Goal: Task Accomplishment & Management: Use online tool/utility

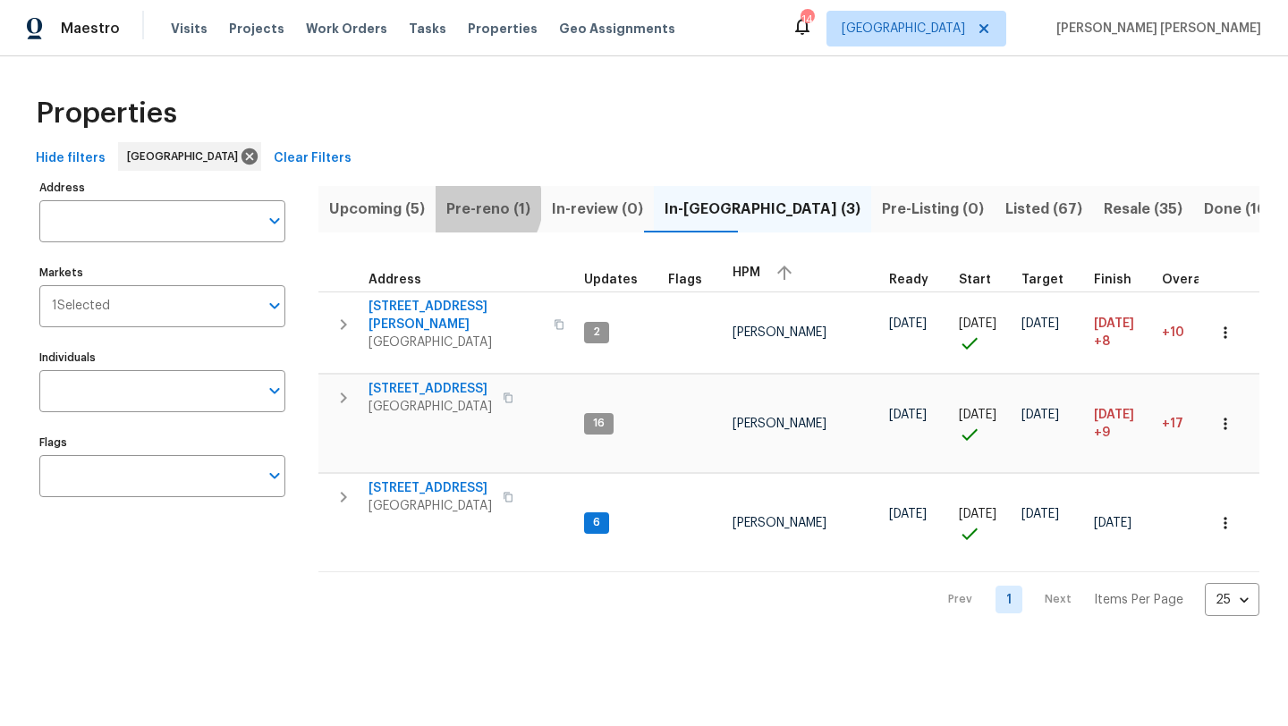
click at [472, 204] on span "Pre-reno (1)" at bounding box center [488, 209] width 84 height 25
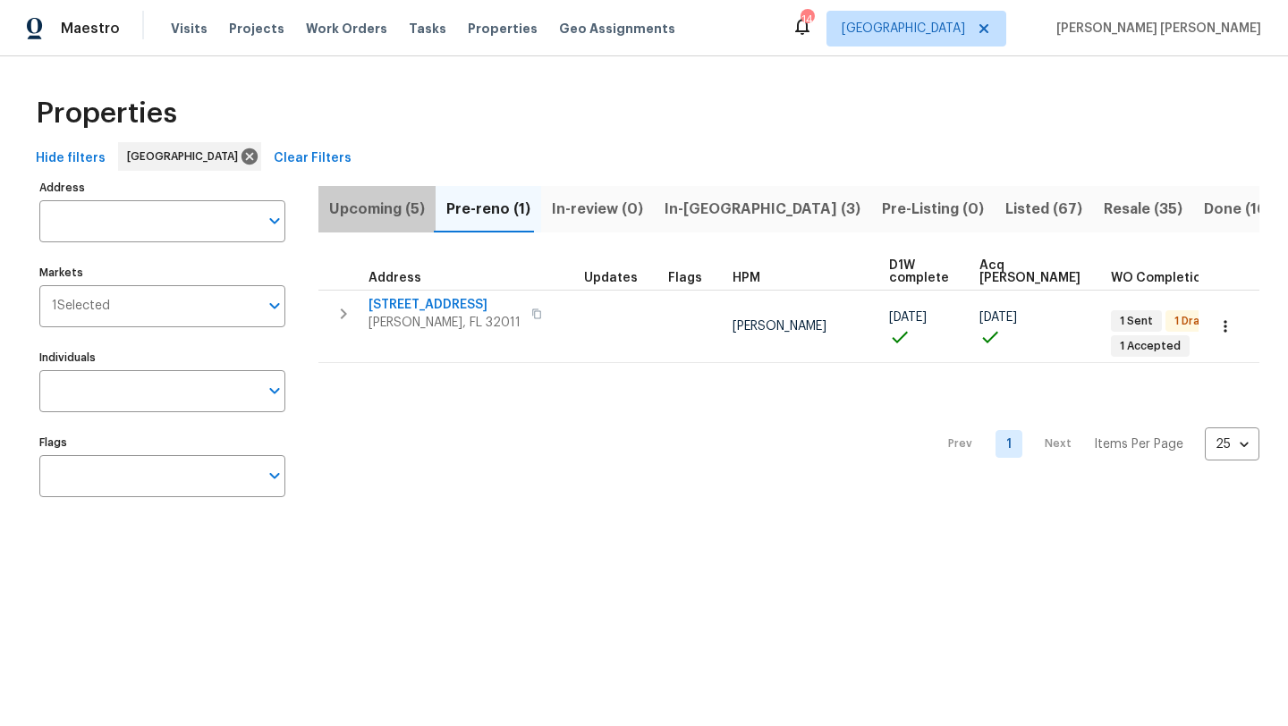
click at [381, 208] on span "Upcoming (5)" at bounding box center [377, 209] width 96 height 25
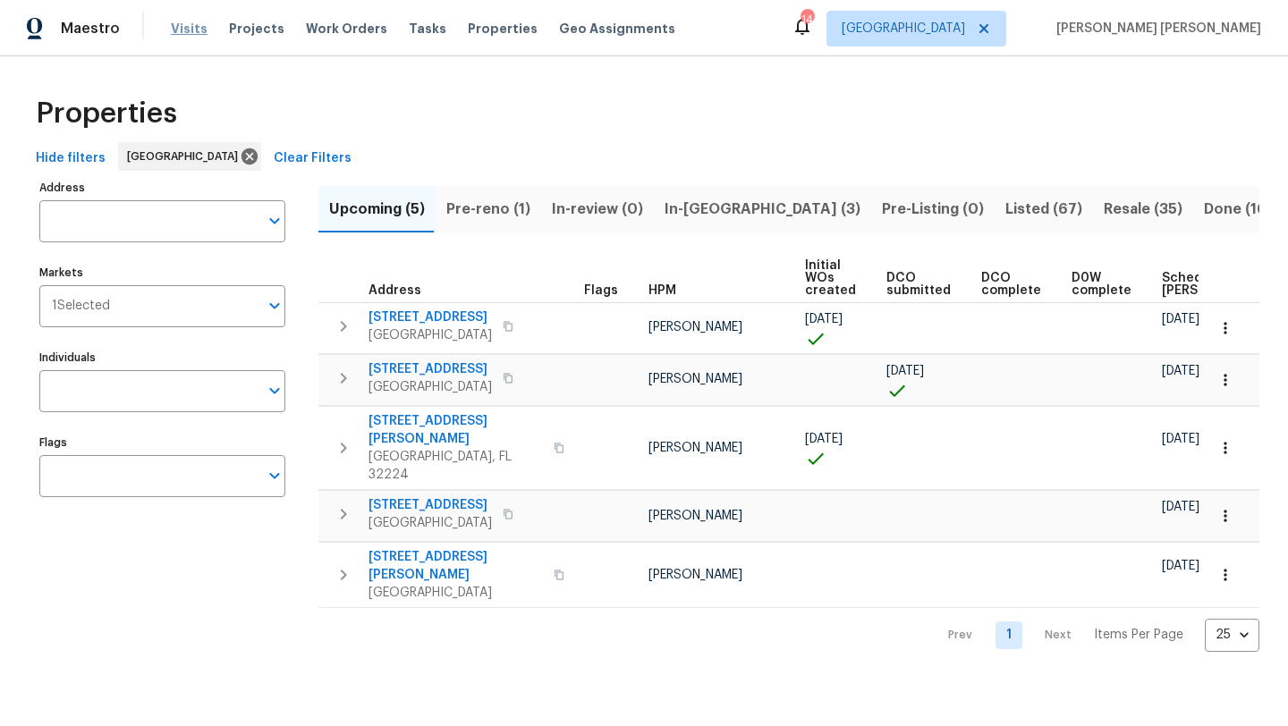
click at [177, 33] on span "Visits" at bounding box center [189, 29] width 37 height 18
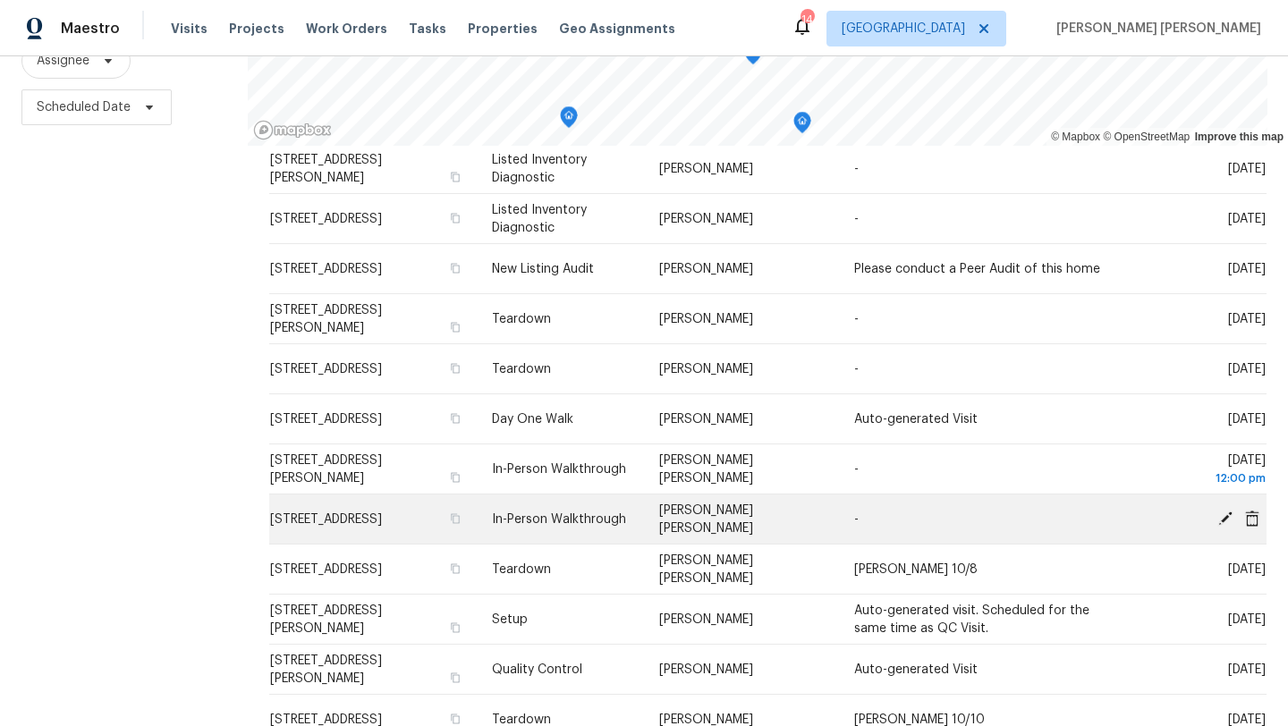
scroll to position [487, 0]
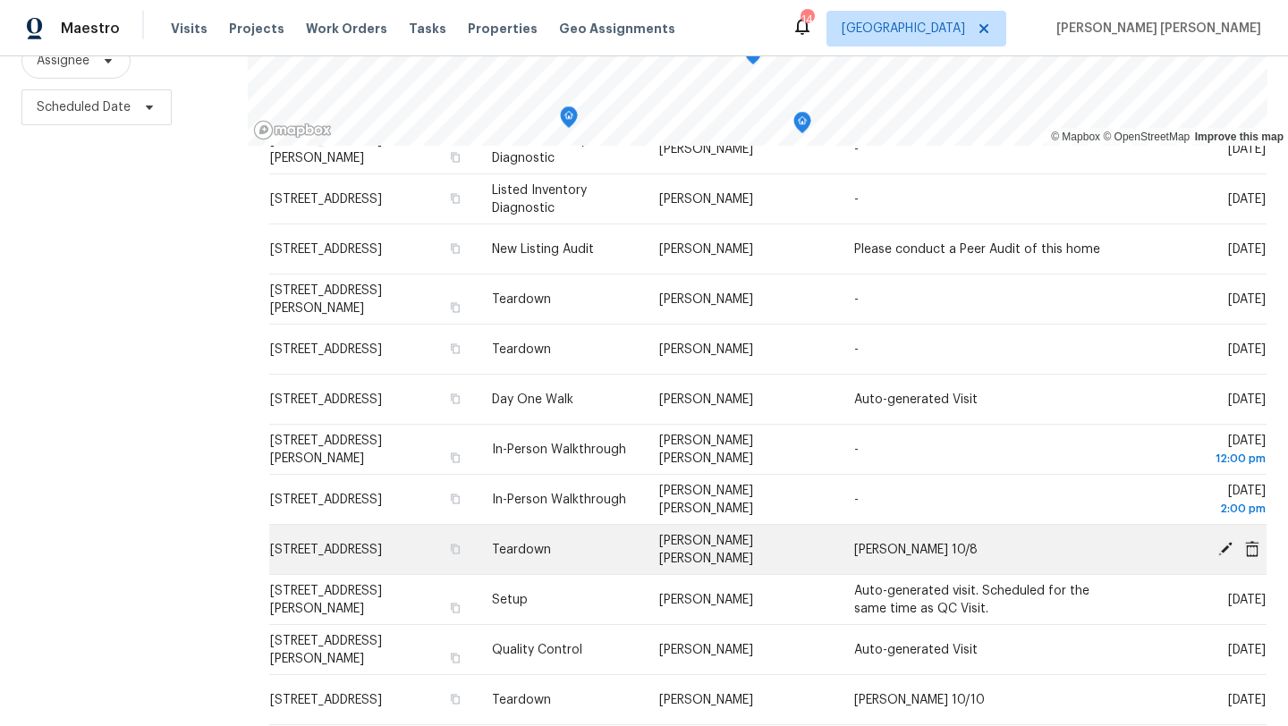
click at [1222, 548] on icon at bounding box center [1225, 548] width 14 height 14
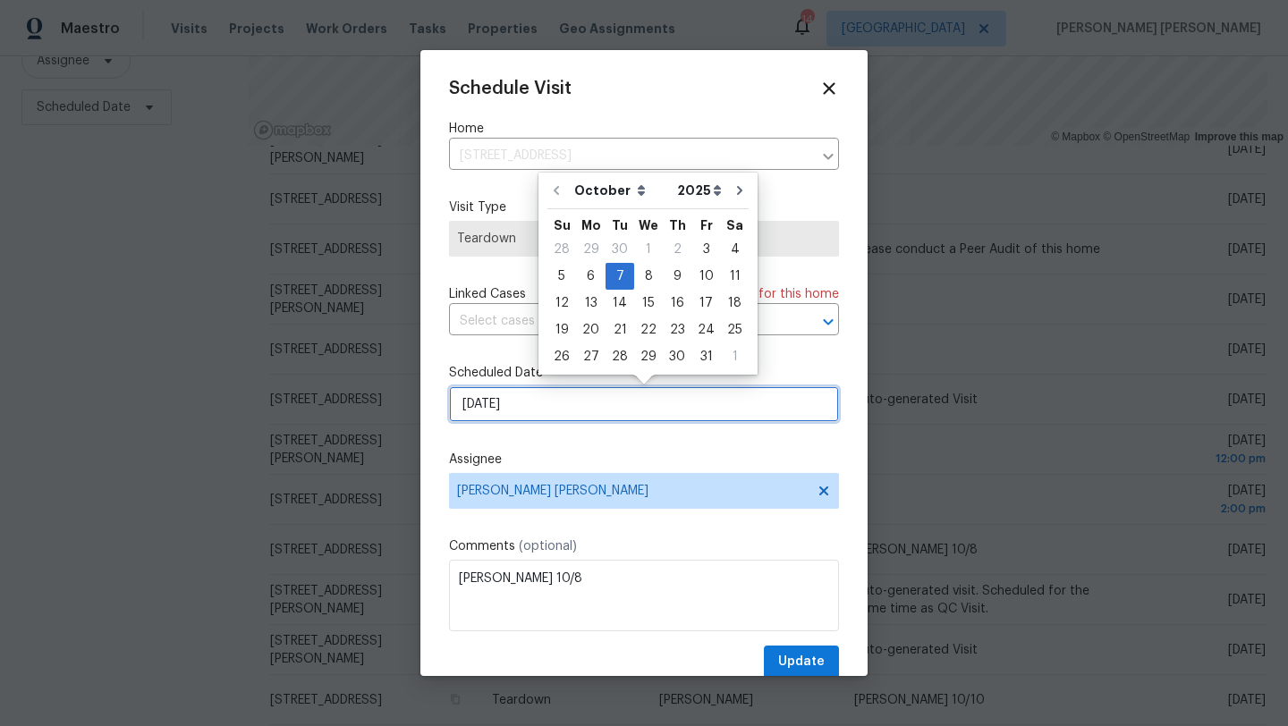
click at [520, 410] on input "10/7/2025" at bounding box center [644, 404] width 390 height 36
click at [704, 250] on div "3" at bounding box center [706, 249] width 30 height 25
type input "10/3/2025"
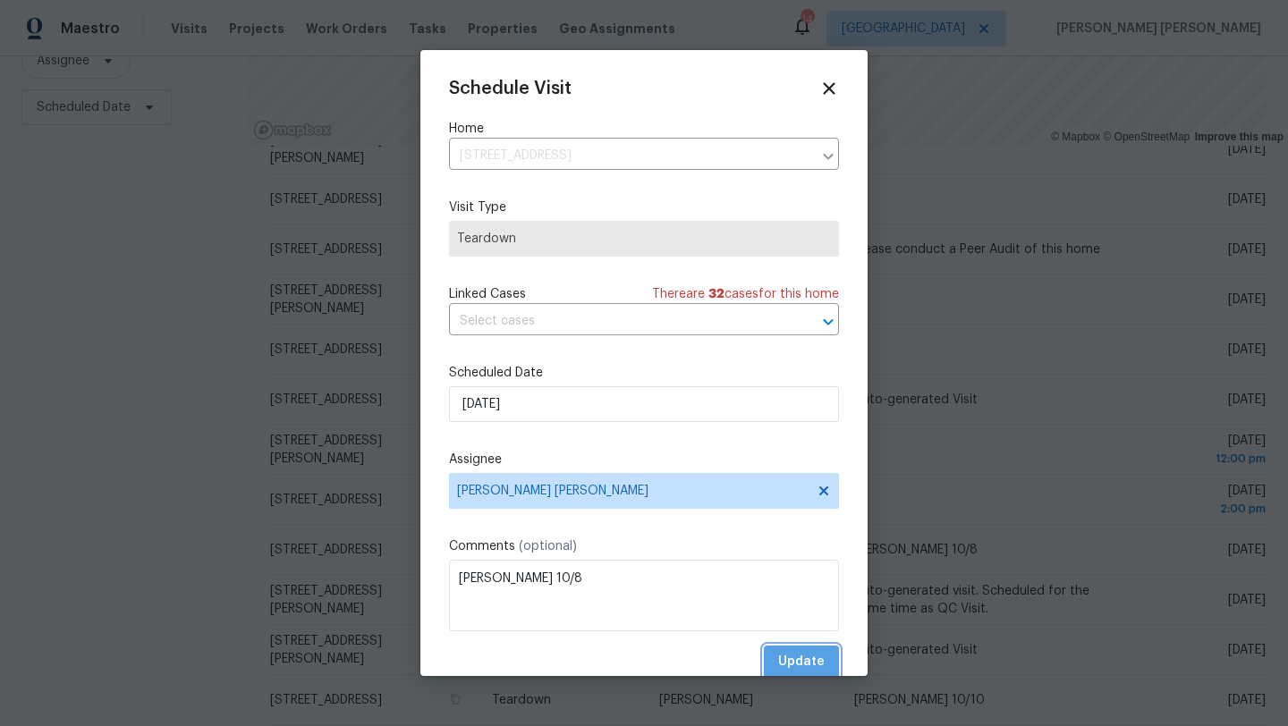
click at [800, 667] on span "Update" at bounding box center [801, 662] width 47 height 22
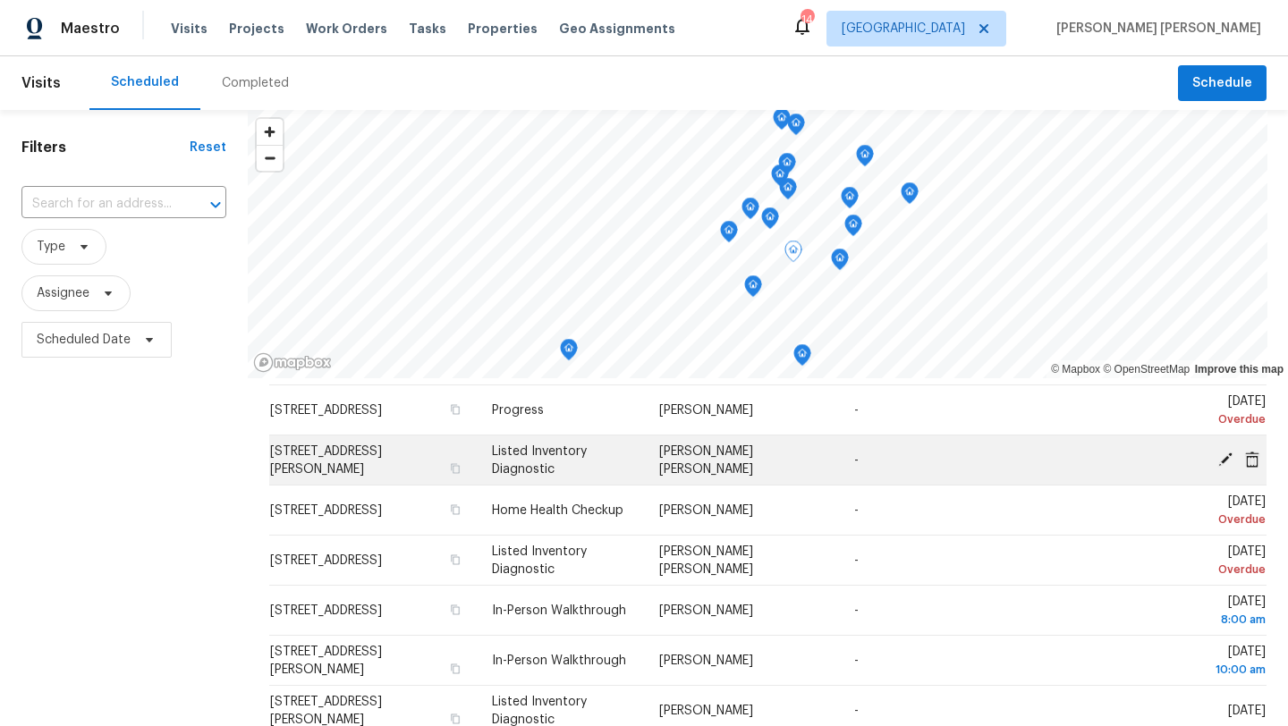
scroll to position [160, 0]
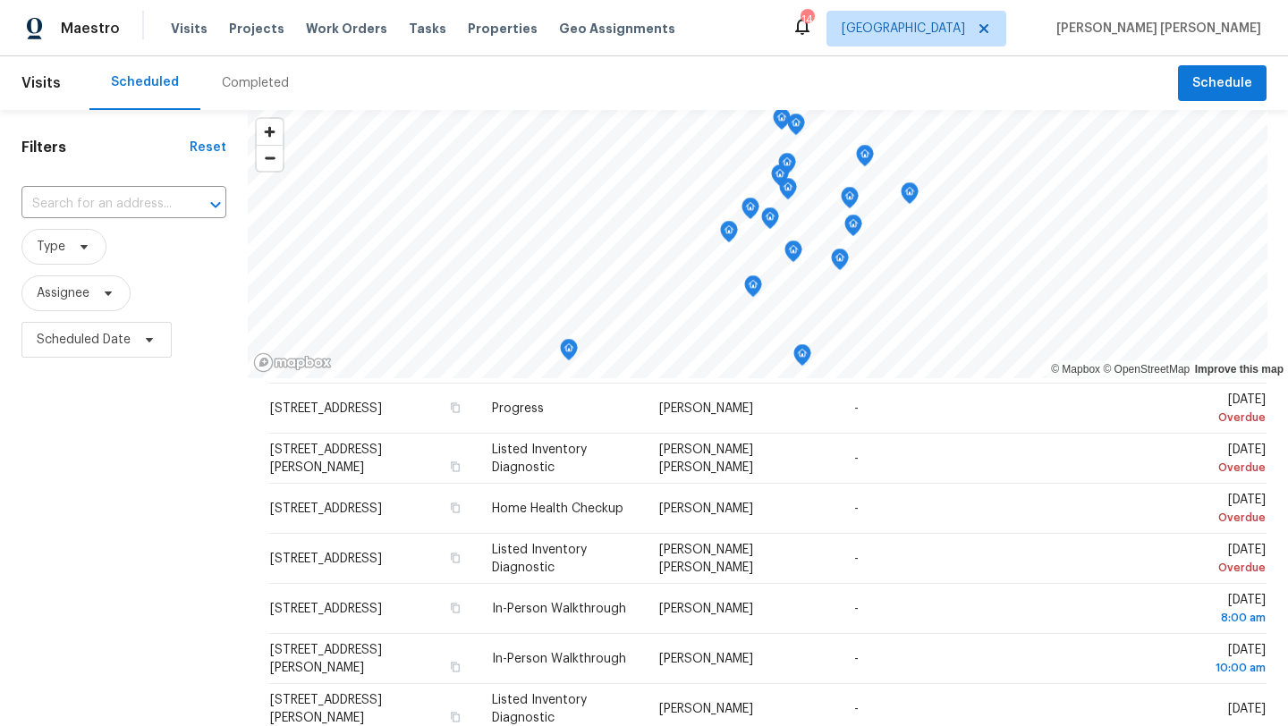
click at [571, 356] on icon "Map marker" at bounding box center [569, 350] width 16 height 21
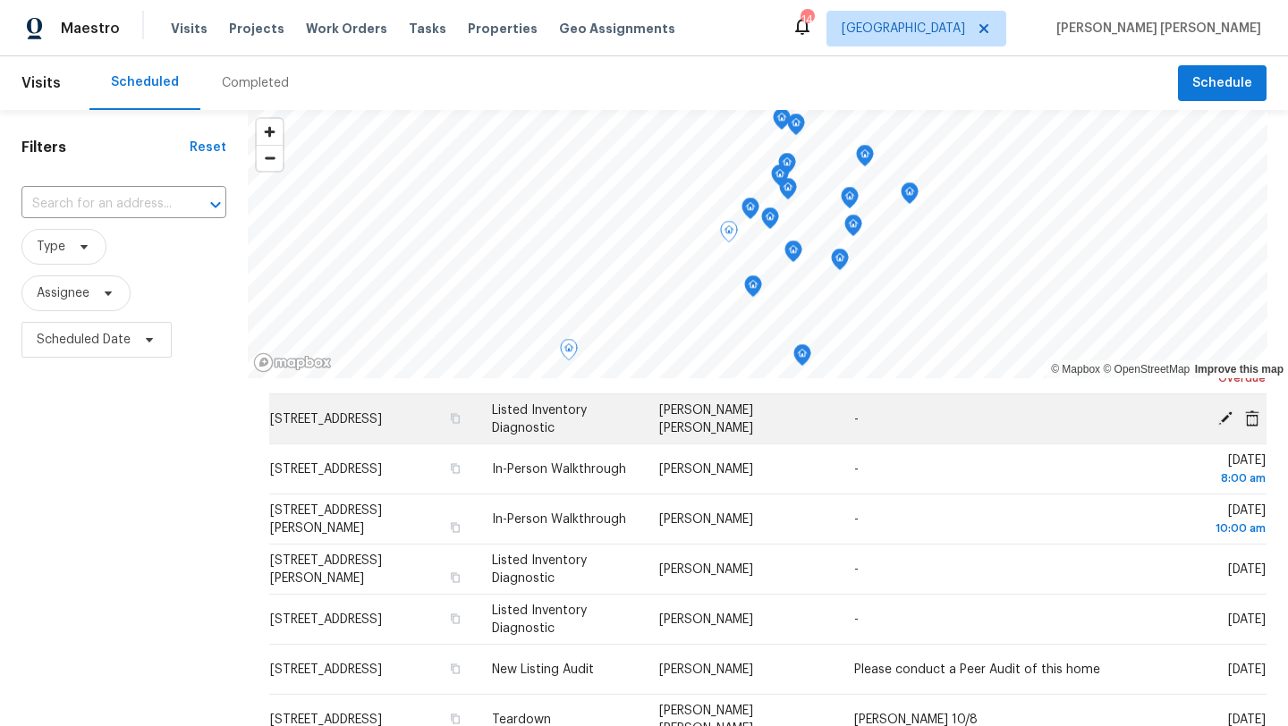
scroll to position [0, 0]
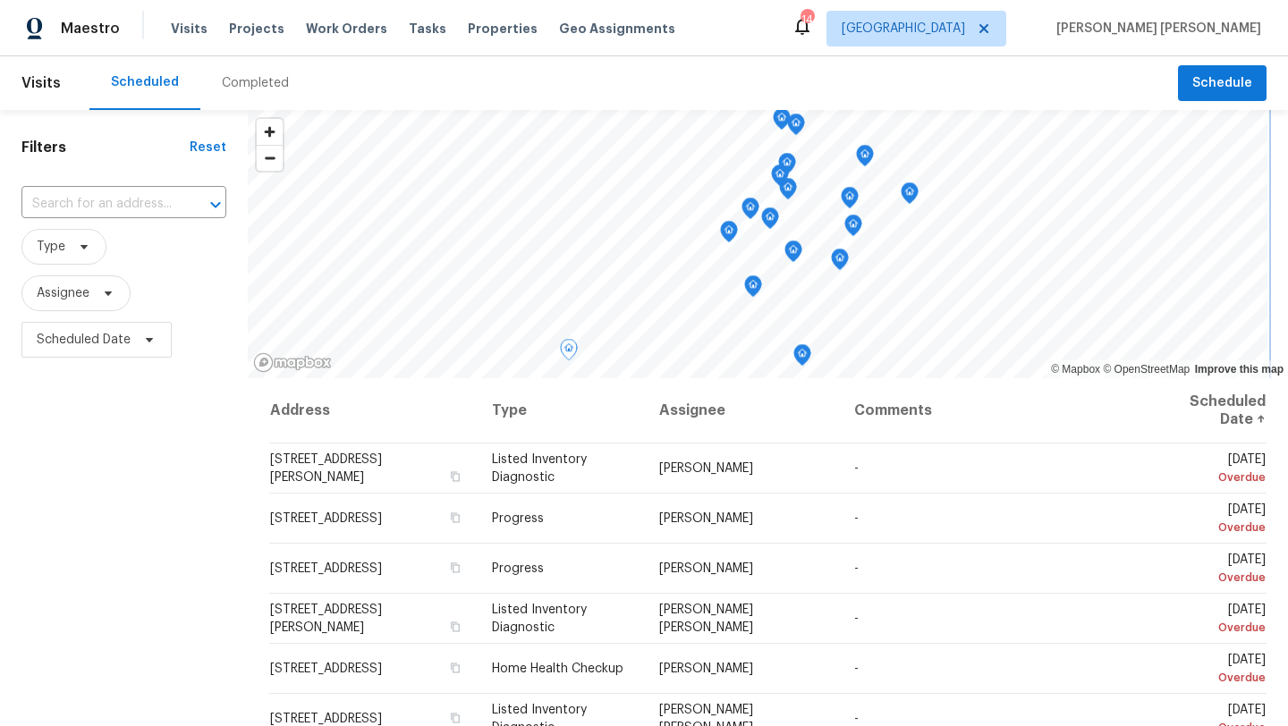
click at [807, 351] on icon "Map marker" at bounding box center [802, 355] width 16 height 21
click at [912, 192] on icon "Map marker" at bounding box center [909, 192] width 5 height 4
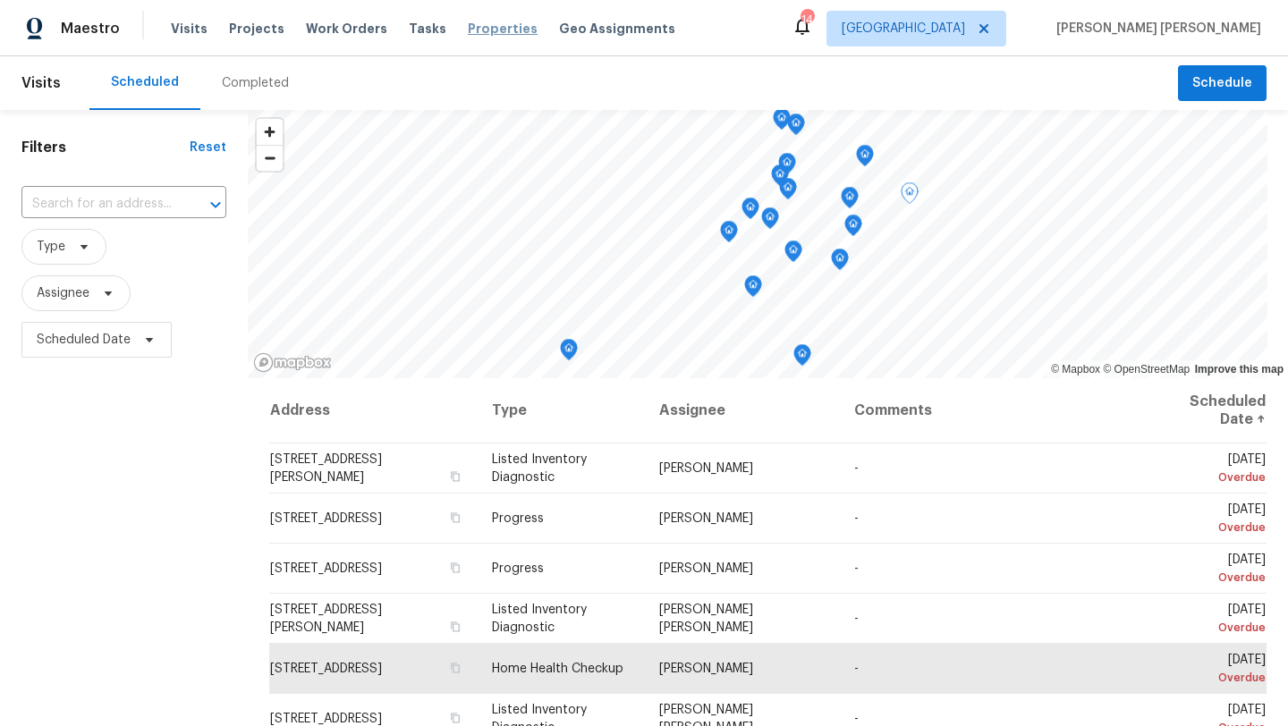
click at [472, 26] on span "Properties" at bounding box center [503, 29] width 70 height 18
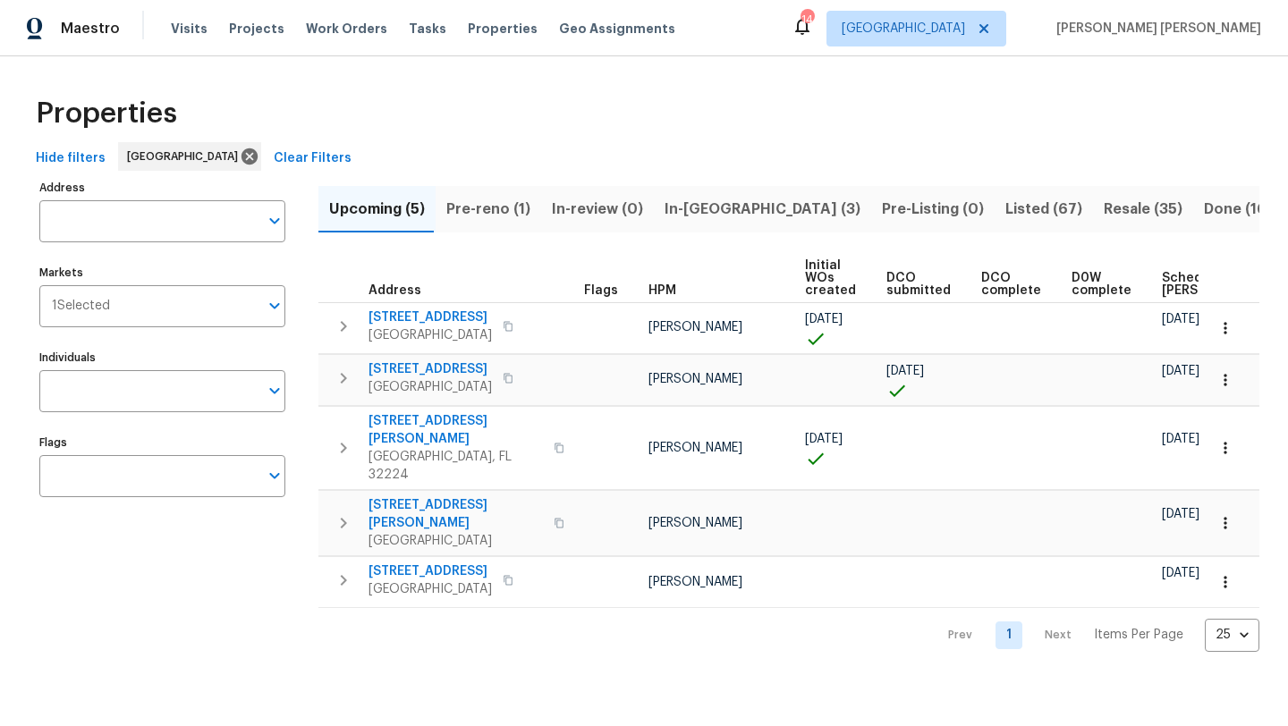
click at [1104, 211] on span "Resale (35)" at bounding box center [1143, 209] width 79 height 25
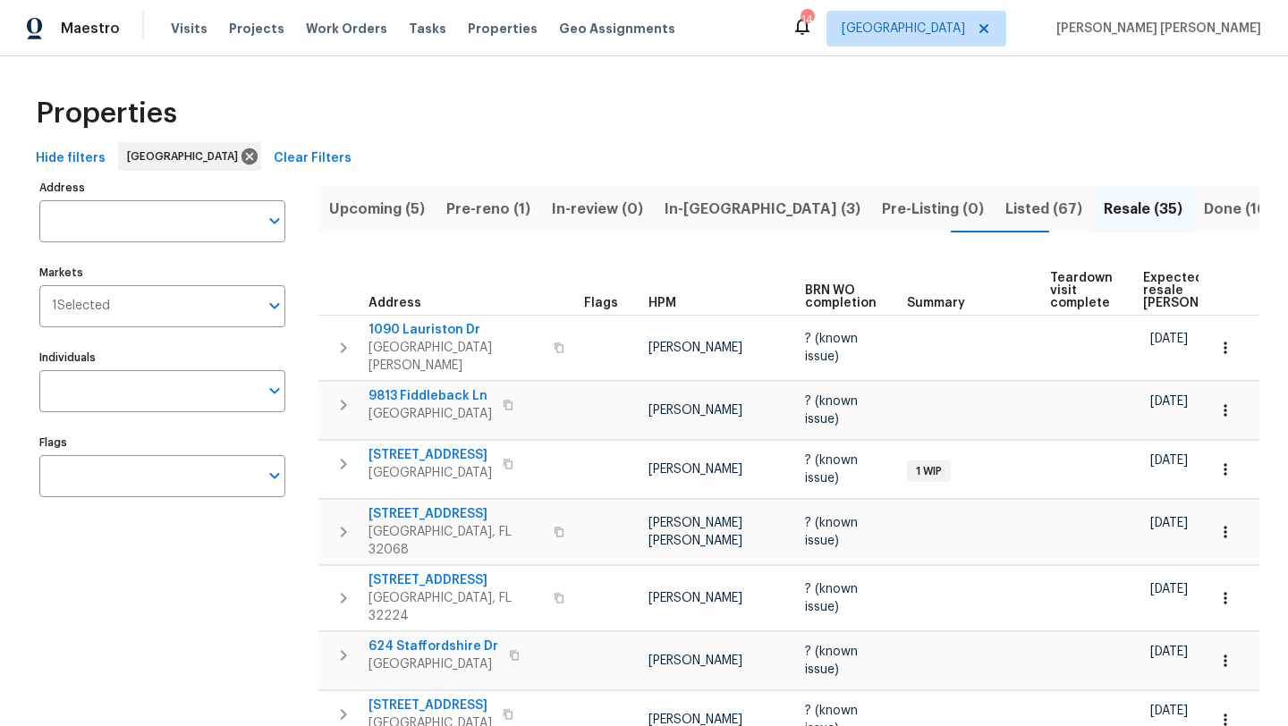
click at [661, 300] on span "HPM" at bounding box center [662, 303] width 28 height 13
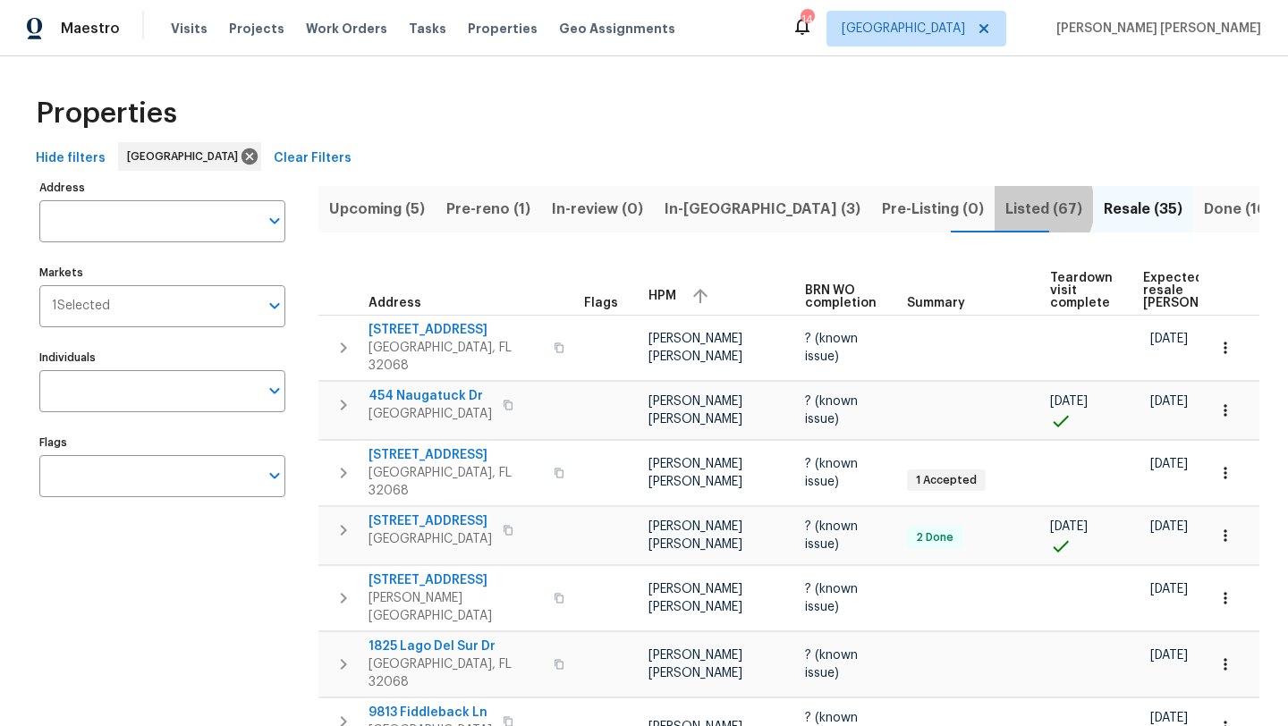
click at [1005, 206] on span "Listed (67)" at bounding box center [1043, 209] width 77 height 25
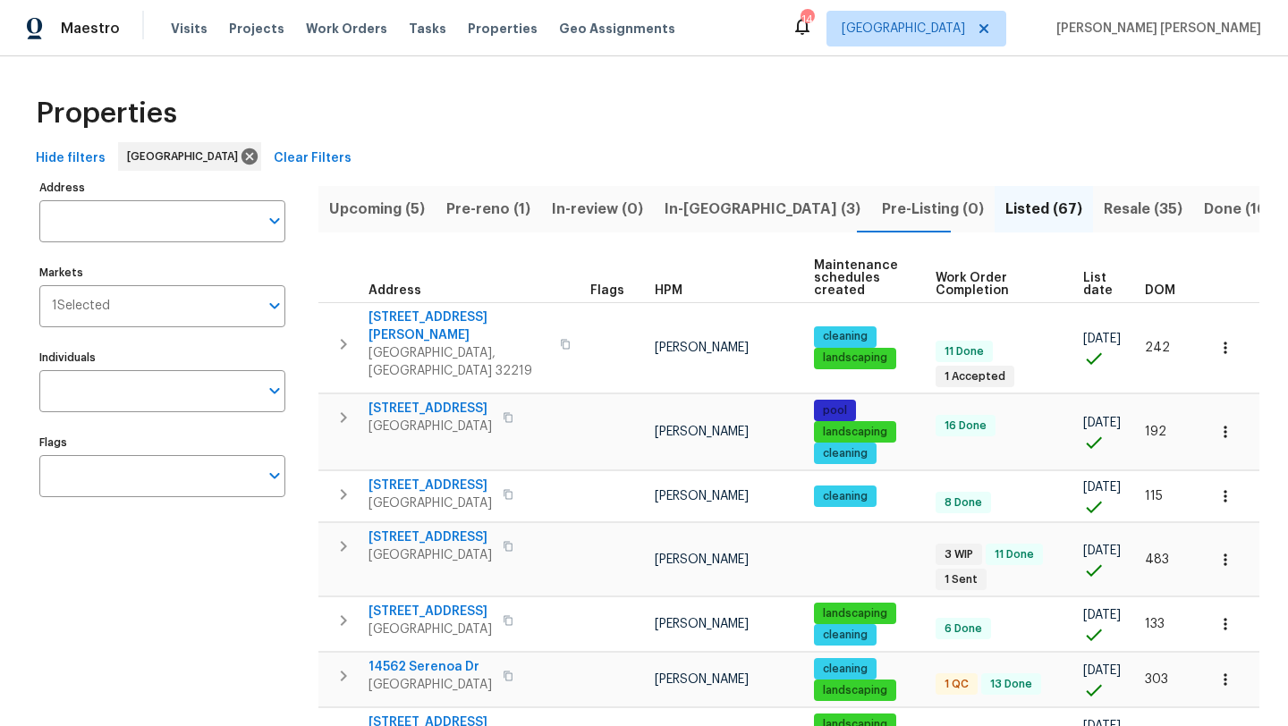
click at [668, 290] on span "HPM" at bounding box center [669, 290] width 28 height 13
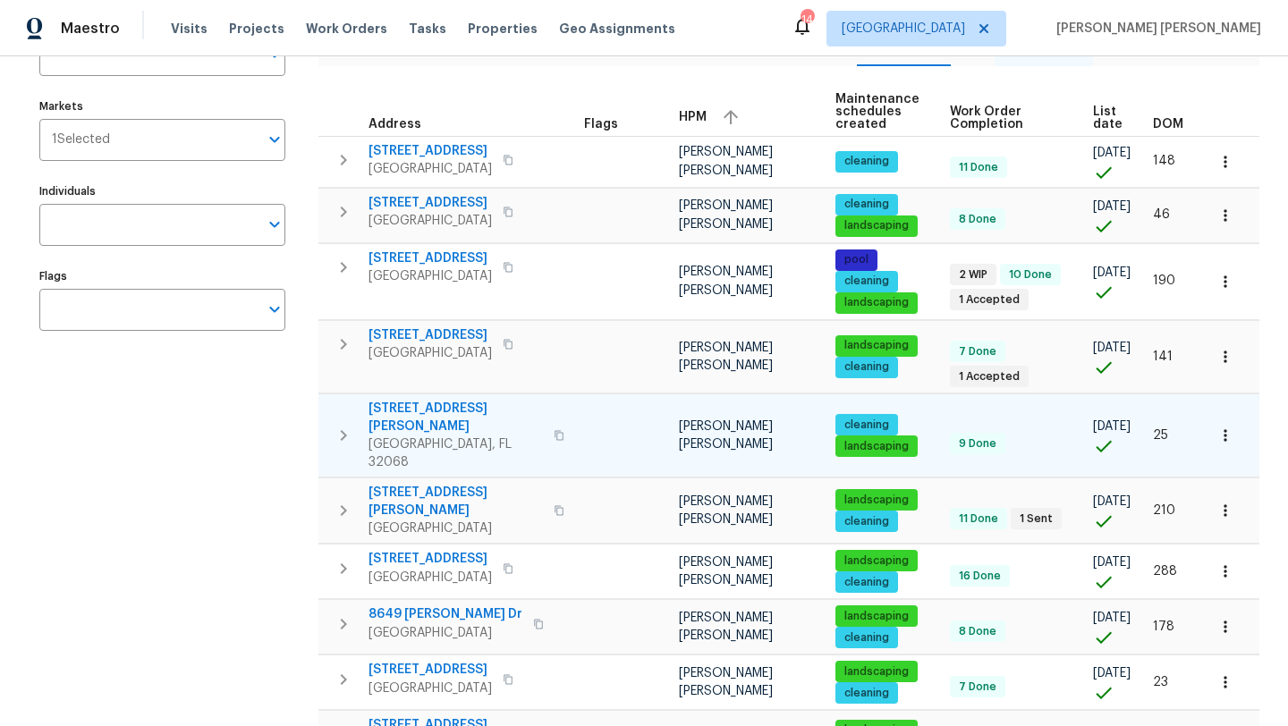
scroll to position [167, 0]
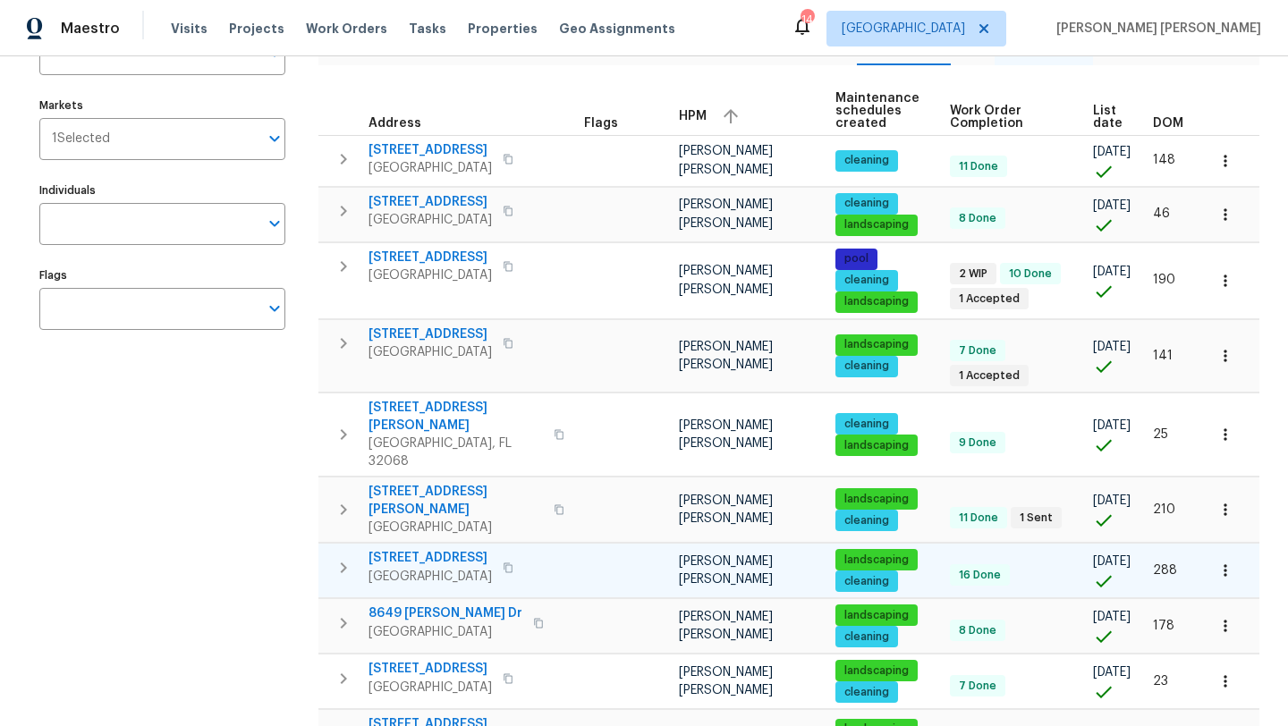
click at [433, 549] on span "3237 Dowitcher Ln" at bounding box center [429, 558] width 123 height 18
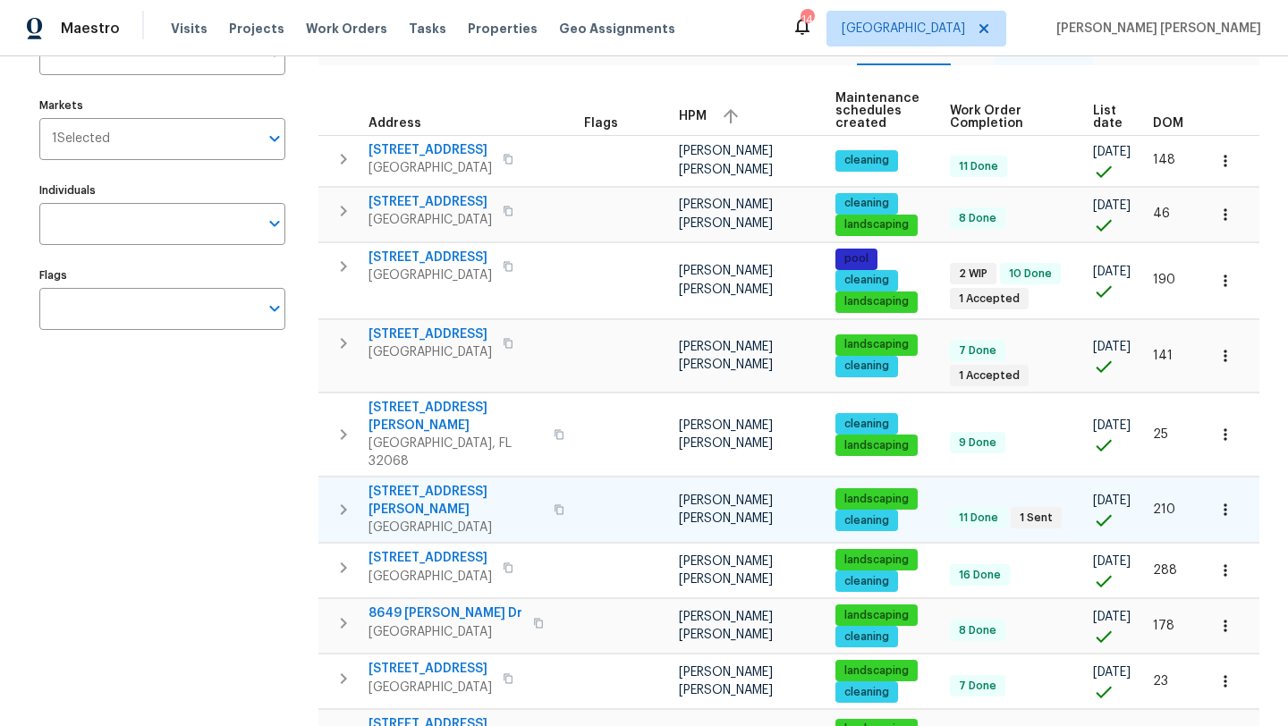
click at [403, 488] on span "601 Morgan St" at bounding box center [455, 501] width 174 height 36
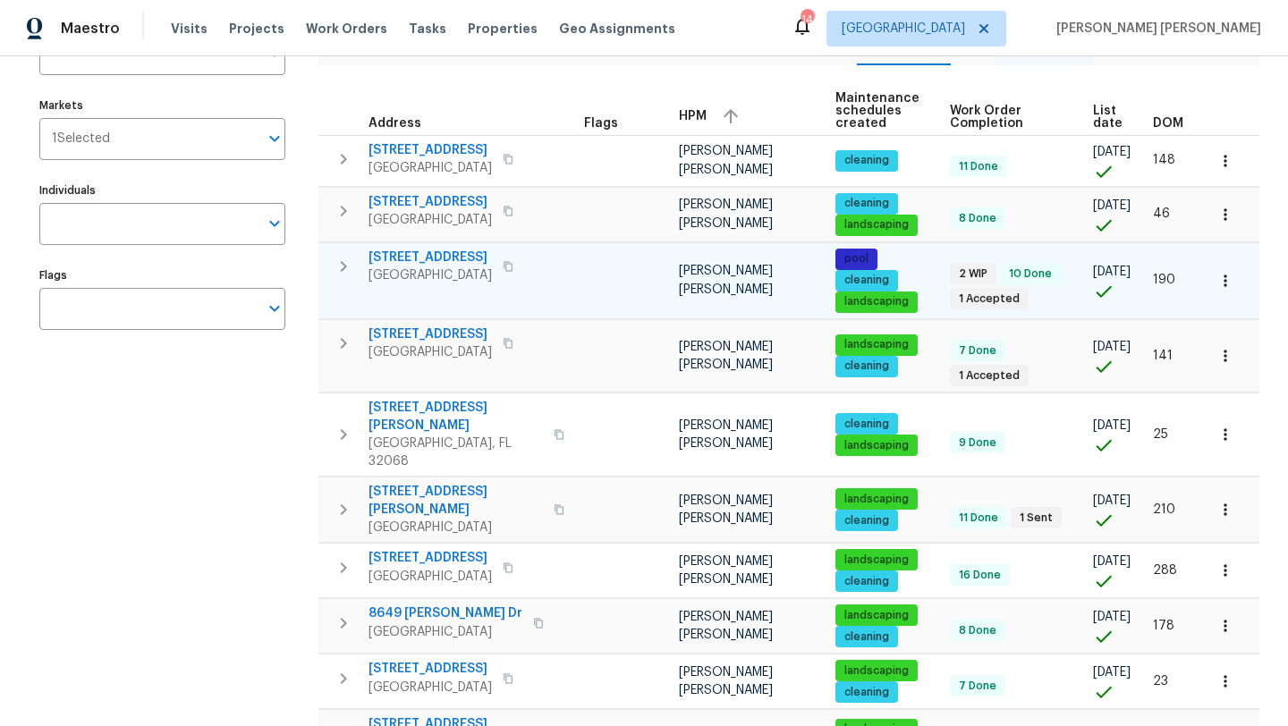
scroll to position [169, 0]
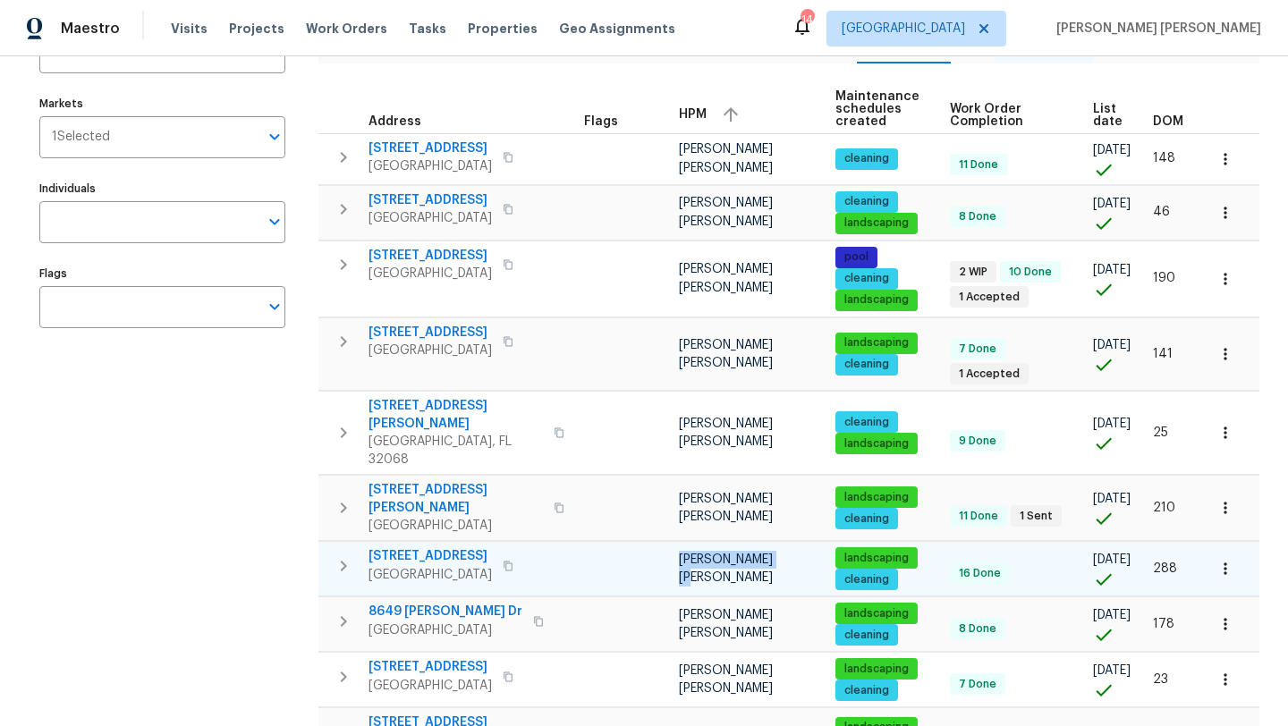
drag, startPoint x: 677, startPoint y: 553, endPoint x: 781, endPoint y: 554, distance: 103.7
click at [773, 554] on span "[PERSON_NAME] [PERSON_NAME]" at bounding box center [726, 569] width 94 height 30
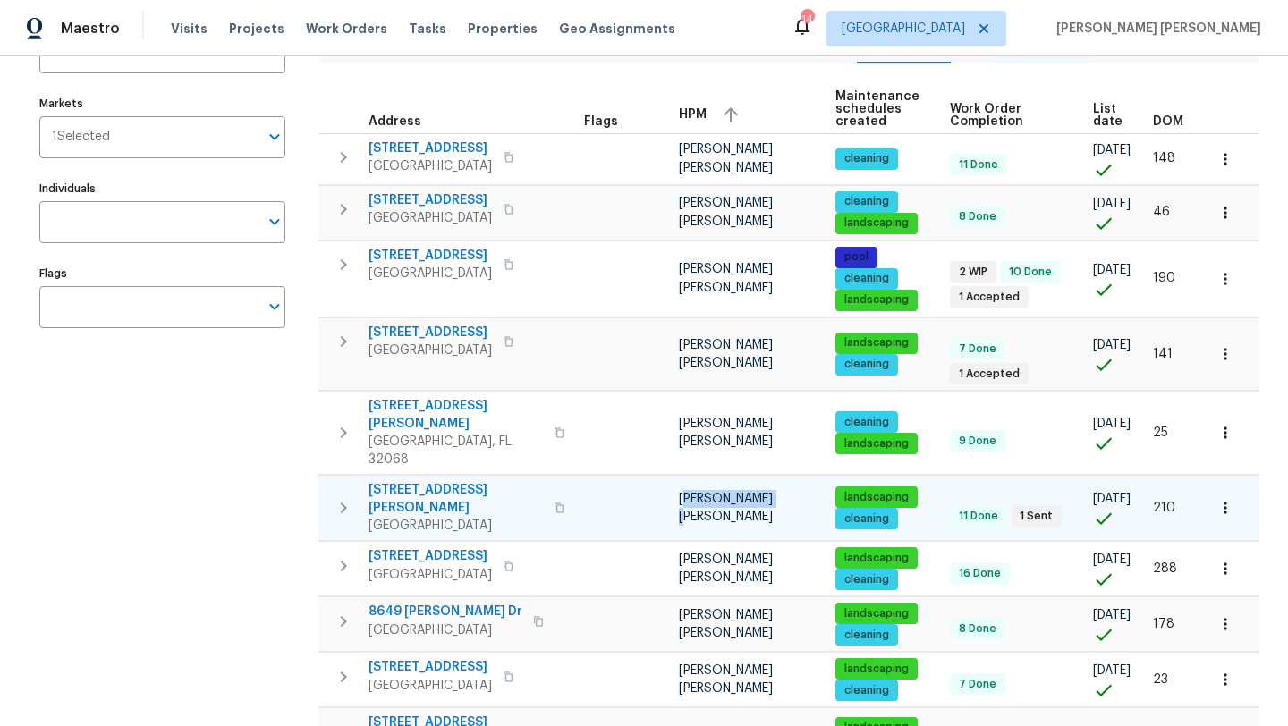
drag, startPoint x: 681, startPoint y: 494, endPoint x: 772, endPoint y: 498, distance: 90.4
click at [772, 498] on span "[PERSON_NAME] [PERSON_NAME]" at bounding box center [726, 508] width 94 height 30
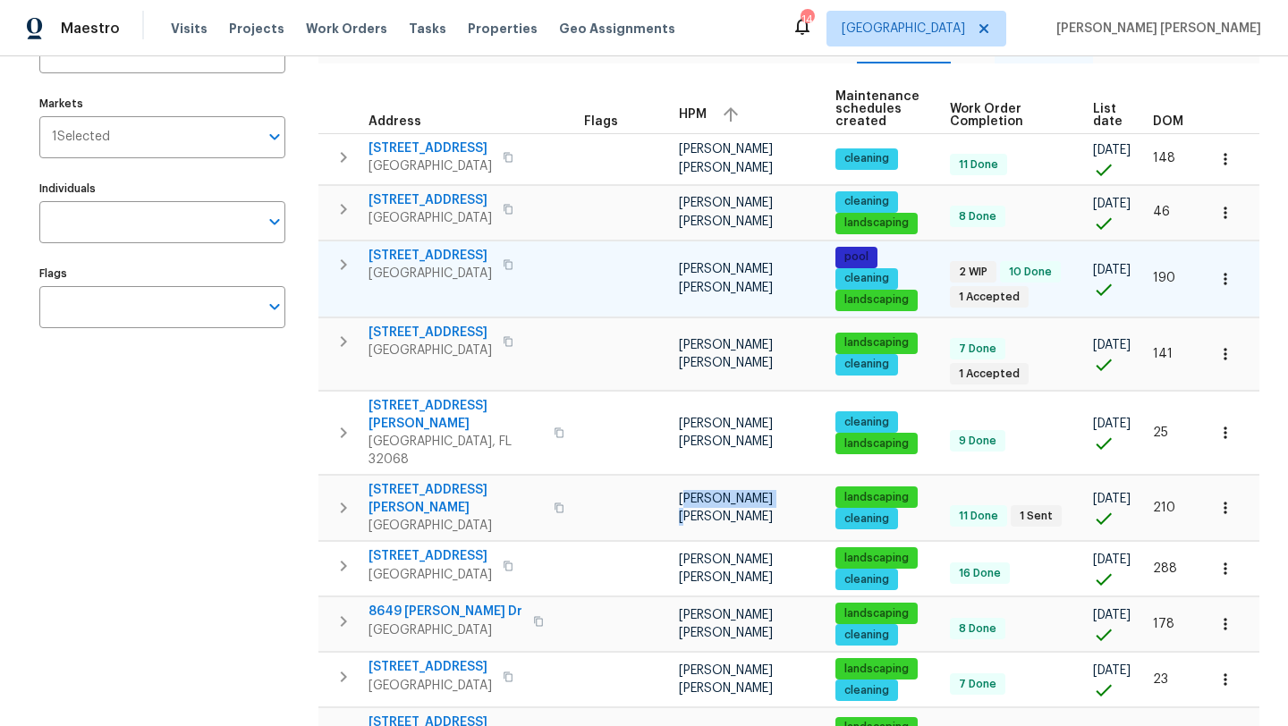
click at [432, 265] on span "914 Quailridge Ct" at bounding box center [429, 256] width 123 height 18
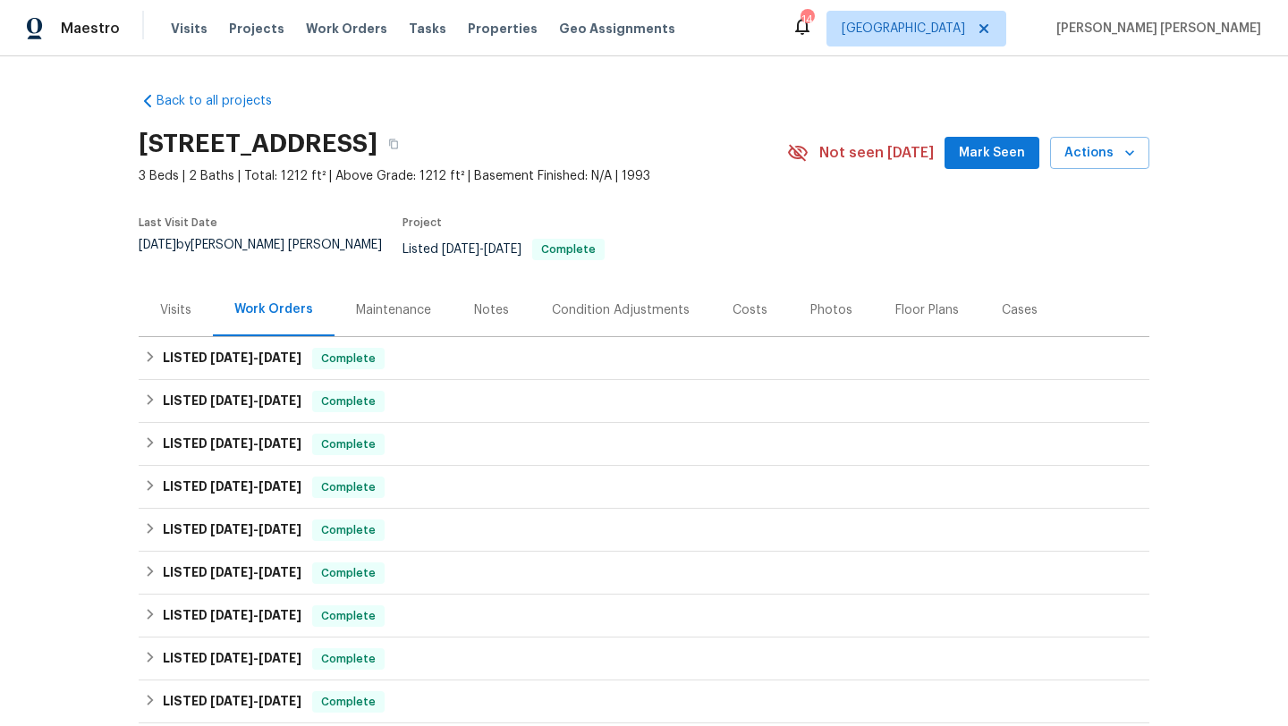
click at [173, 304] on div "Visits" at bounding box center [175, 310] width 31 height 18
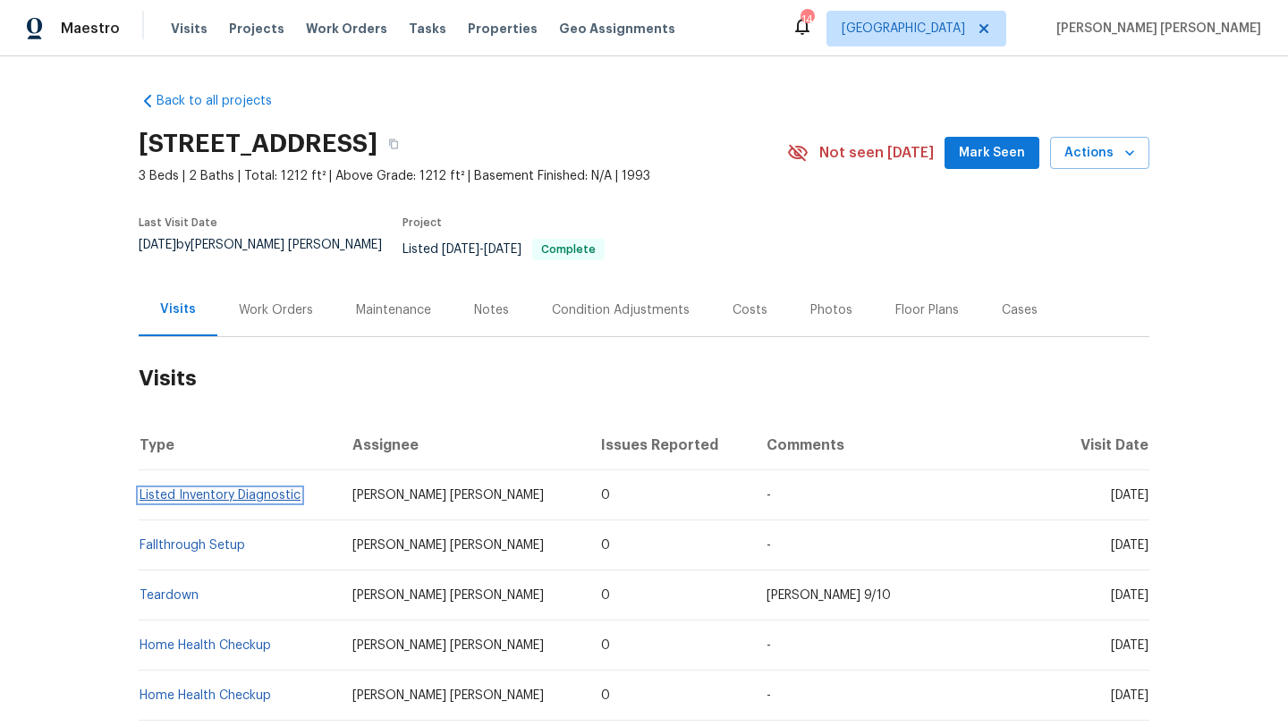
click at [232, 489] on link "Listed Inventory Diagnostic" at bounding box center [220, 495] width 161 height 13
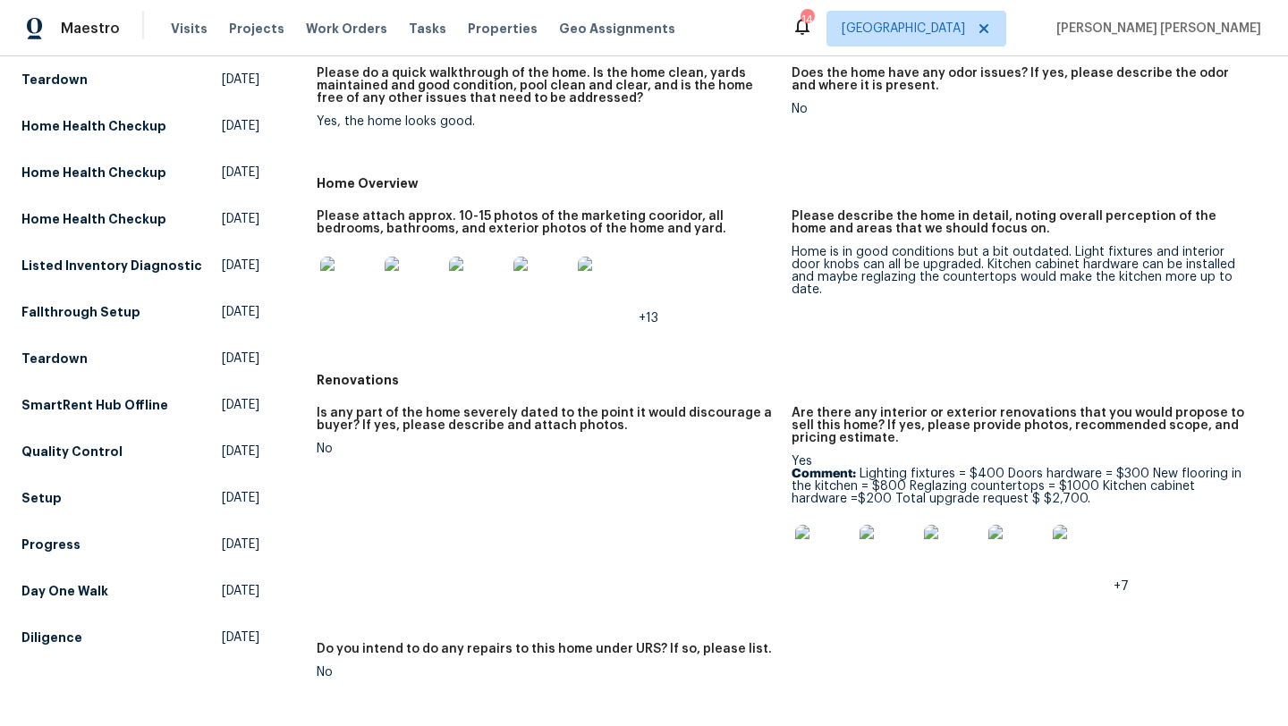
scroll to position [254, 0]
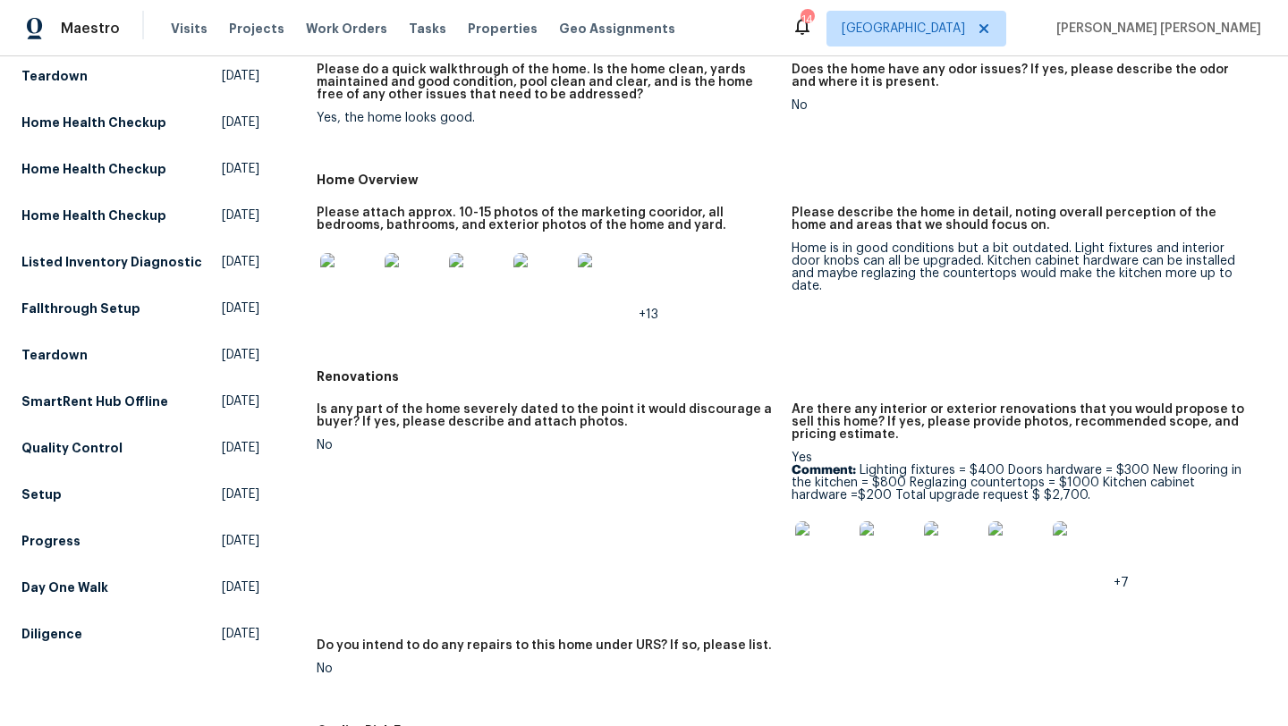
click at [825, 554] on img at bounding box center [823, 549] width 57 height 57
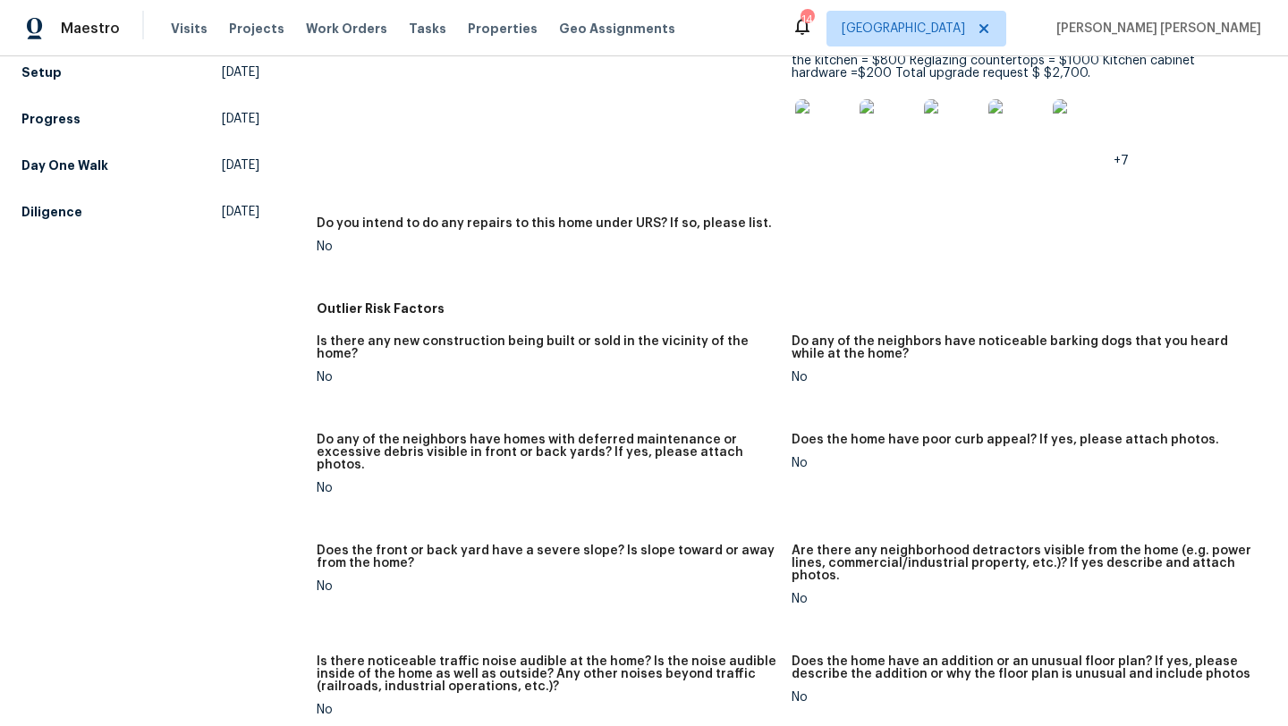
scroll to position [0, 0]
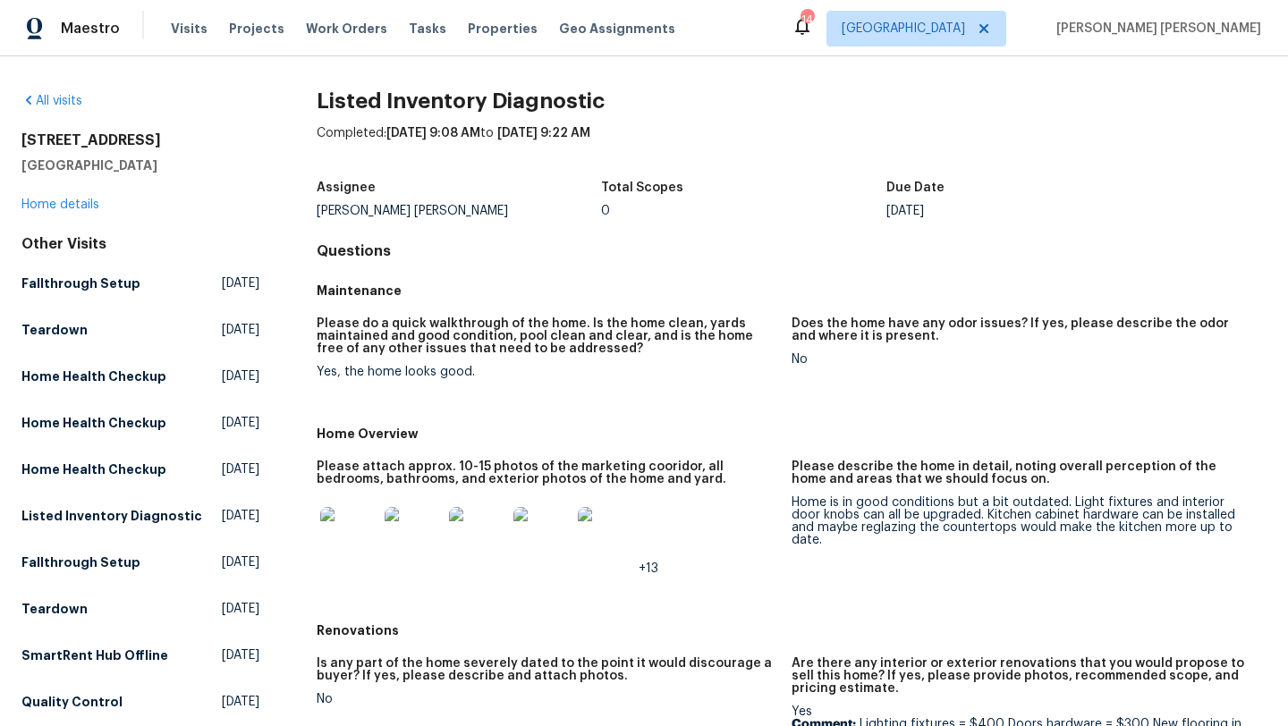
click at [85, 211] on div "3237 Dowitcher Ln Orange Park, FL 32065 Home details" at bounding box center [140, 172] width 238 height 82
click at [85, 202] on link "Home details" at bounding box center [60, 205] width 78 height 13
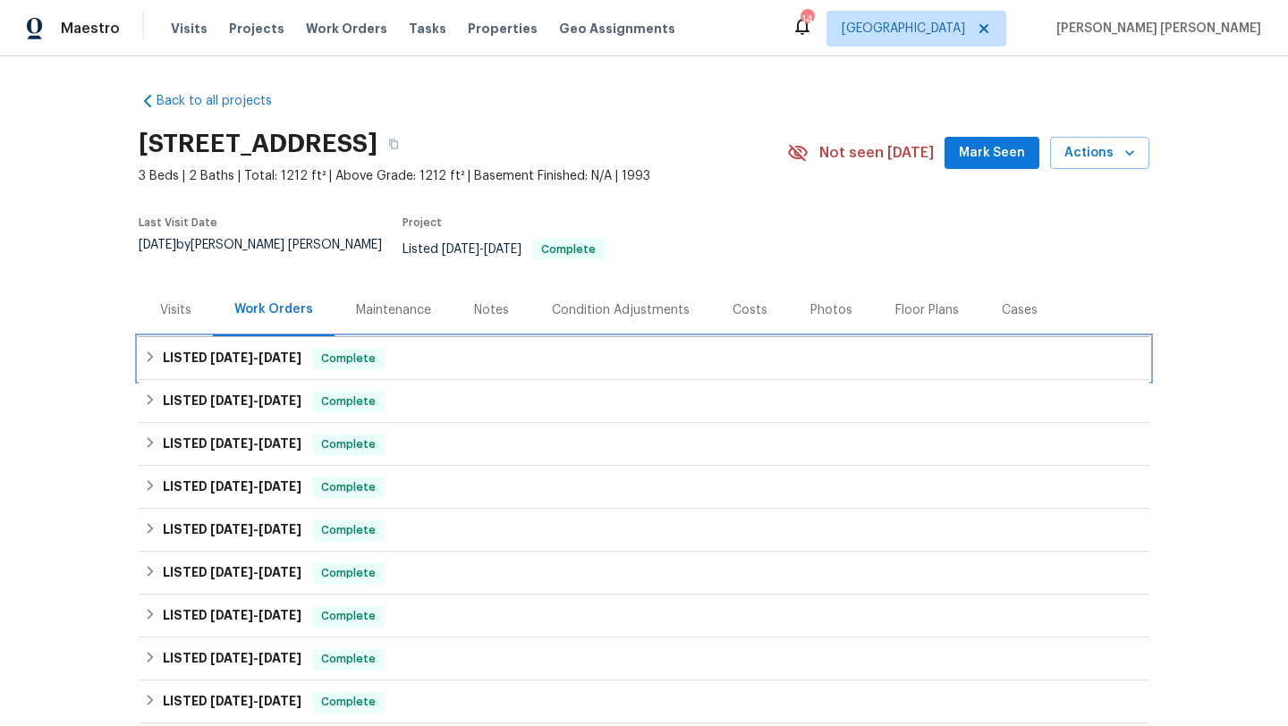
click at [427, 357] on div "LISTED 9/24/25 - 9/29/25 Complete" at bounding box center [644, 358] width 1011 height 43
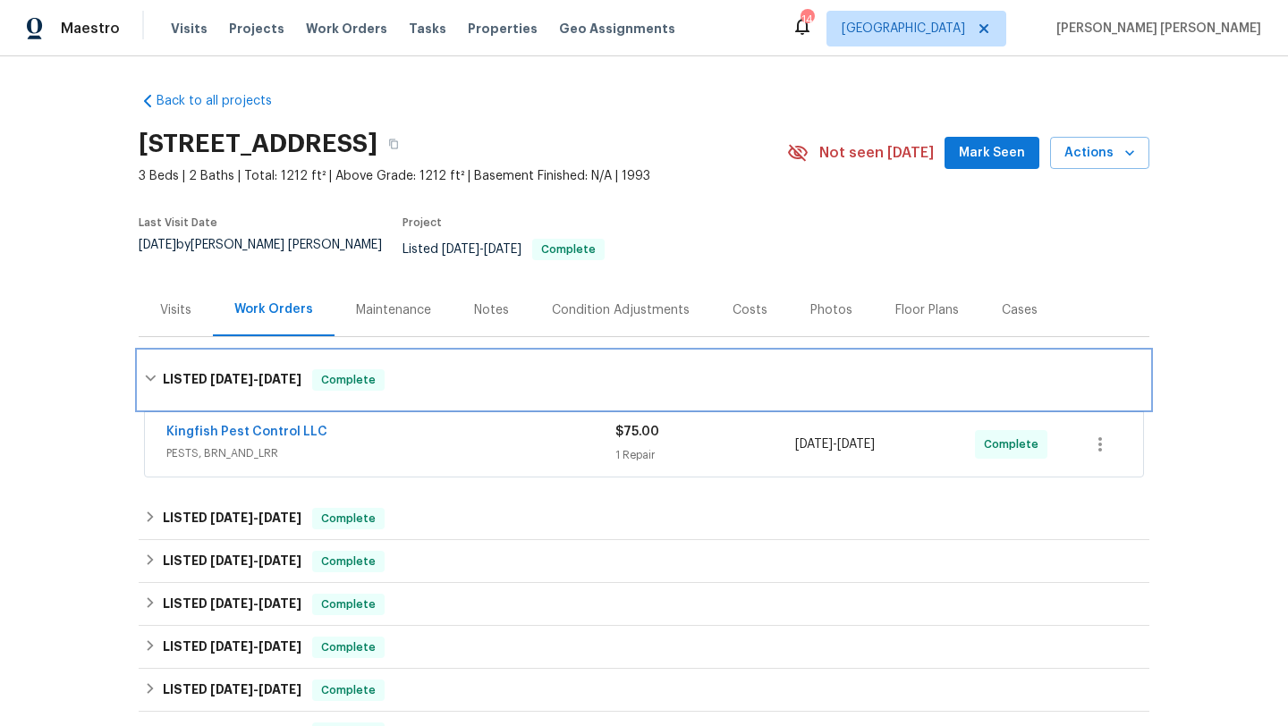
click at [427, 369] on div "LISTED 9/24/25 - 9/29/25 Complete" at bounding box center [644, 379] width 1000 height 21
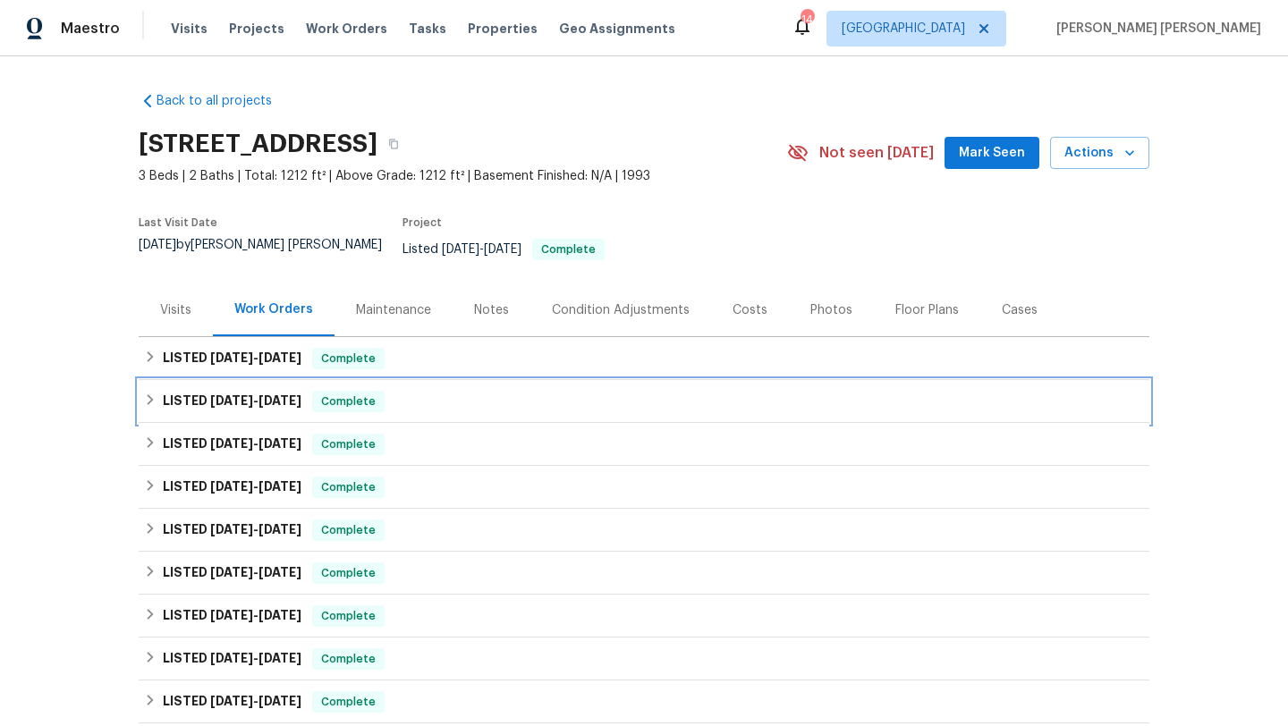
click at [426, 393] on div "LISTED 9/16/25 - 9/19/25 Complete" at bounding box center [644, 401] width 1000 height 21
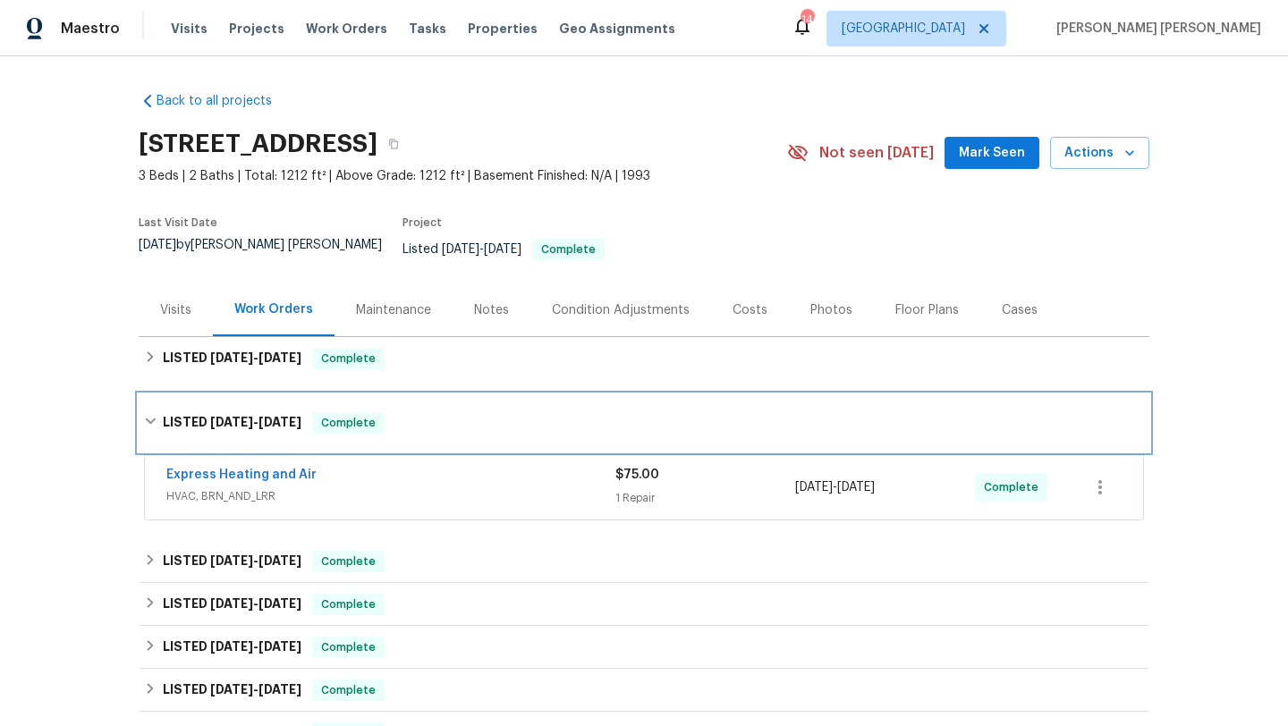
click at [426, 394] on div "LISTED 9/16/25 - 9/19/25 Complete" at bounding box center [644, 422] width 1011 height 57
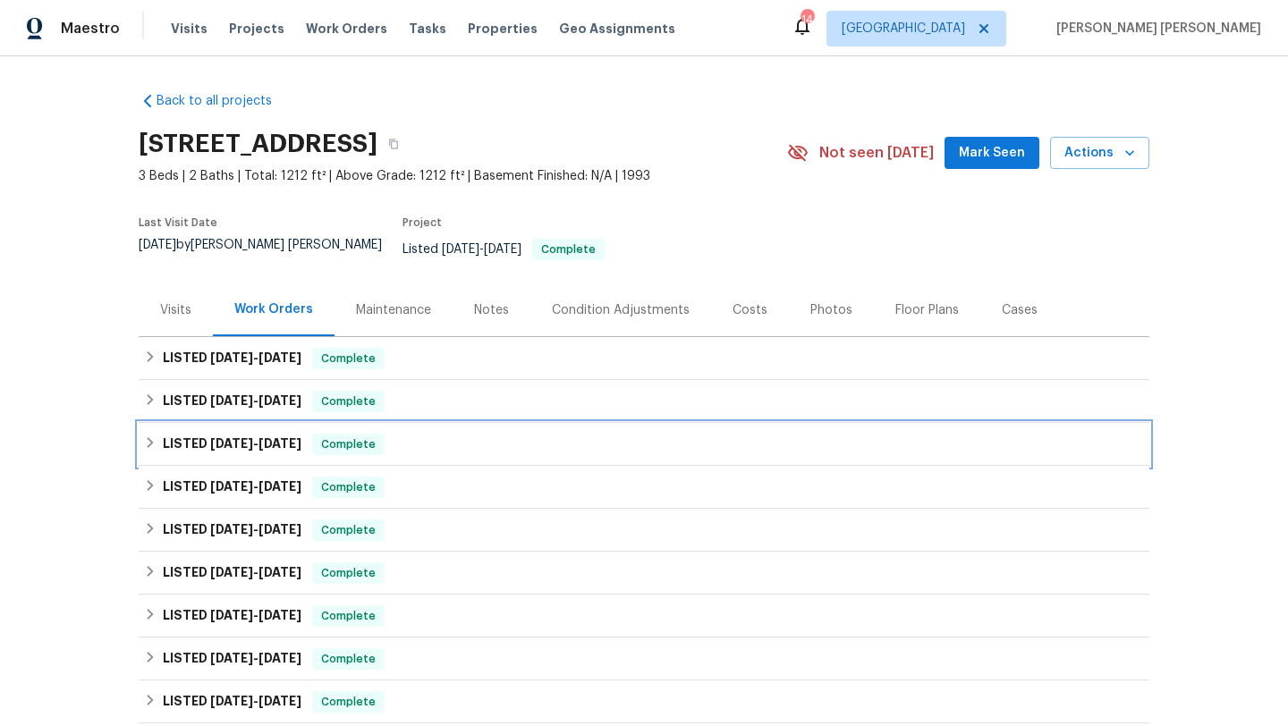
click at [422, 434] on div "LISTED 7/17/25 - 7/19/25 Complete" at bounding box center [644, 444] width 1000 height 21
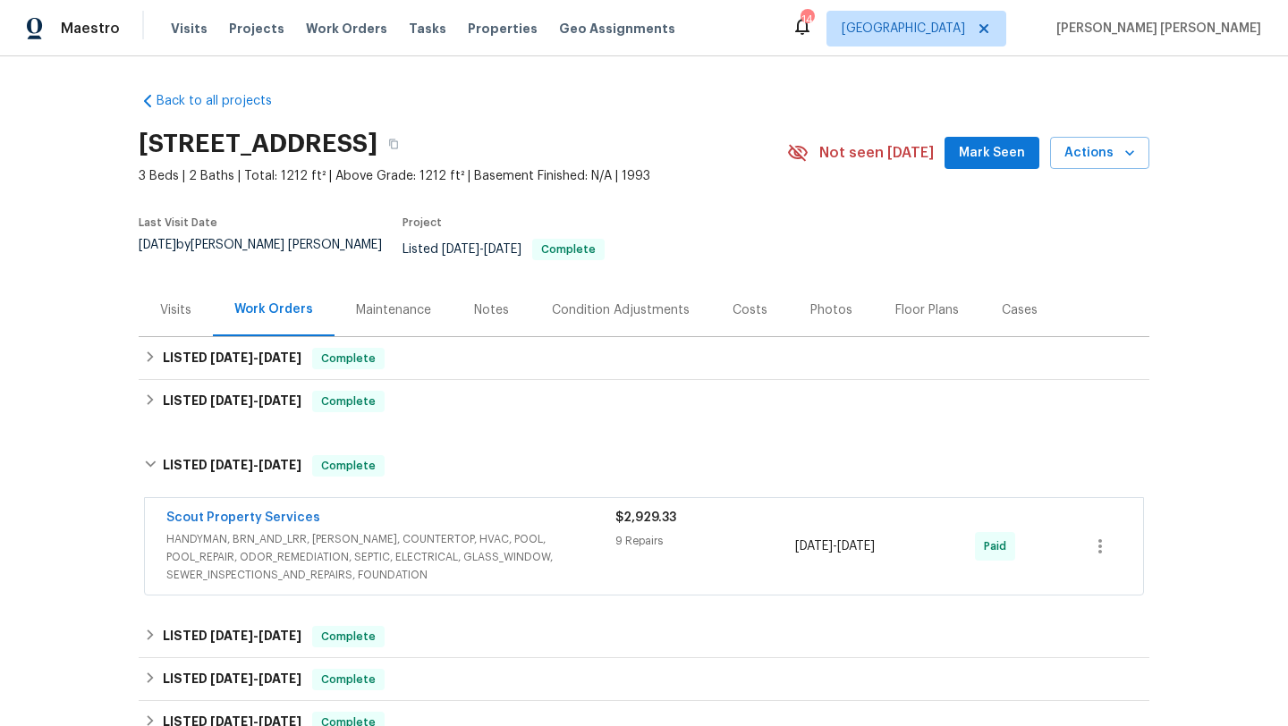
click at [409, 530] on span "HANDYMAN, BRN_AND_LRR, WELLS, COUNTERTOP, HVAC, POOL, POOL_REPAIR, ODOR_REMEDIA…" at bounding box center [390, 557] width 449 height 54
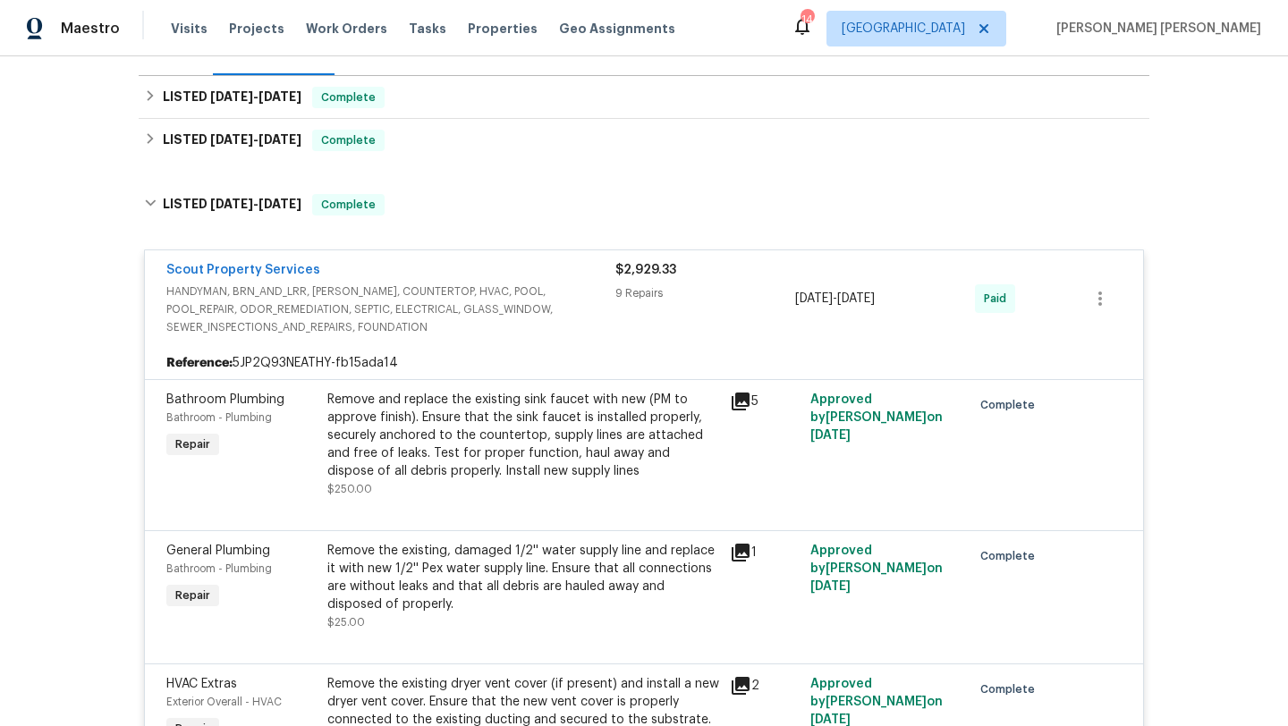
scroll to position [265, 0]
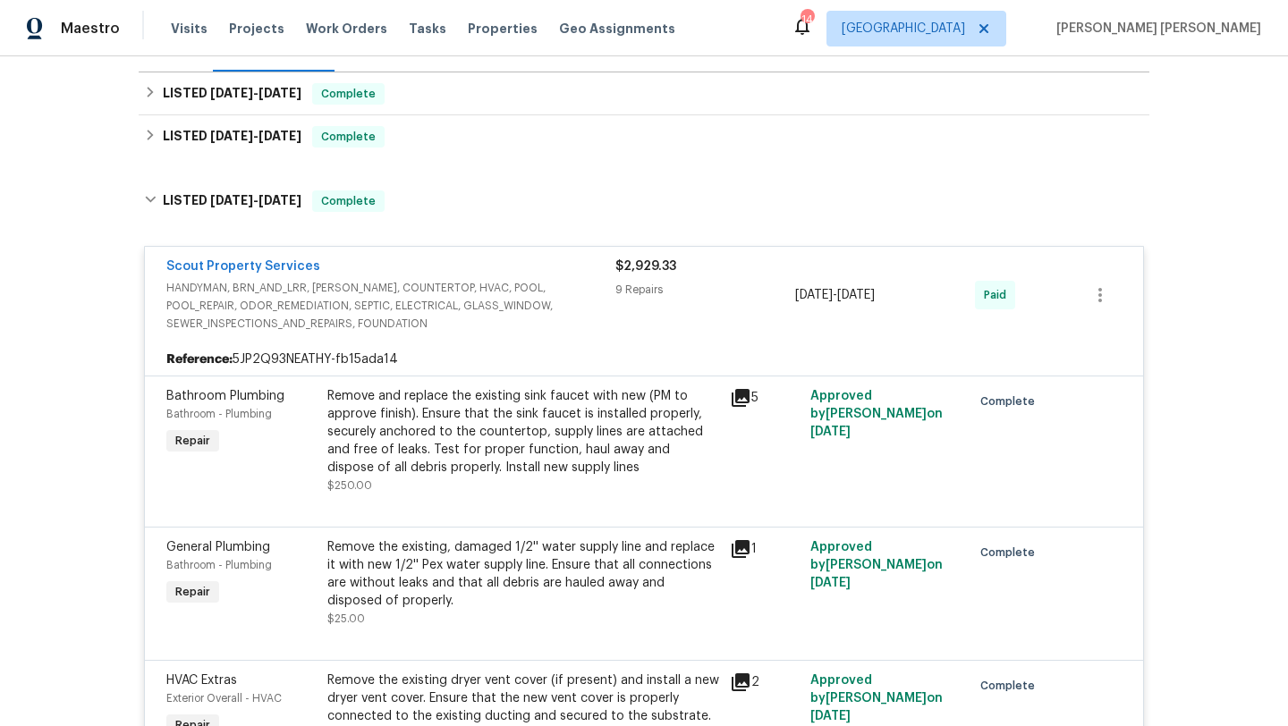
click at [746, 388] on icon at bounding box center [740, 397] width 21 height 21
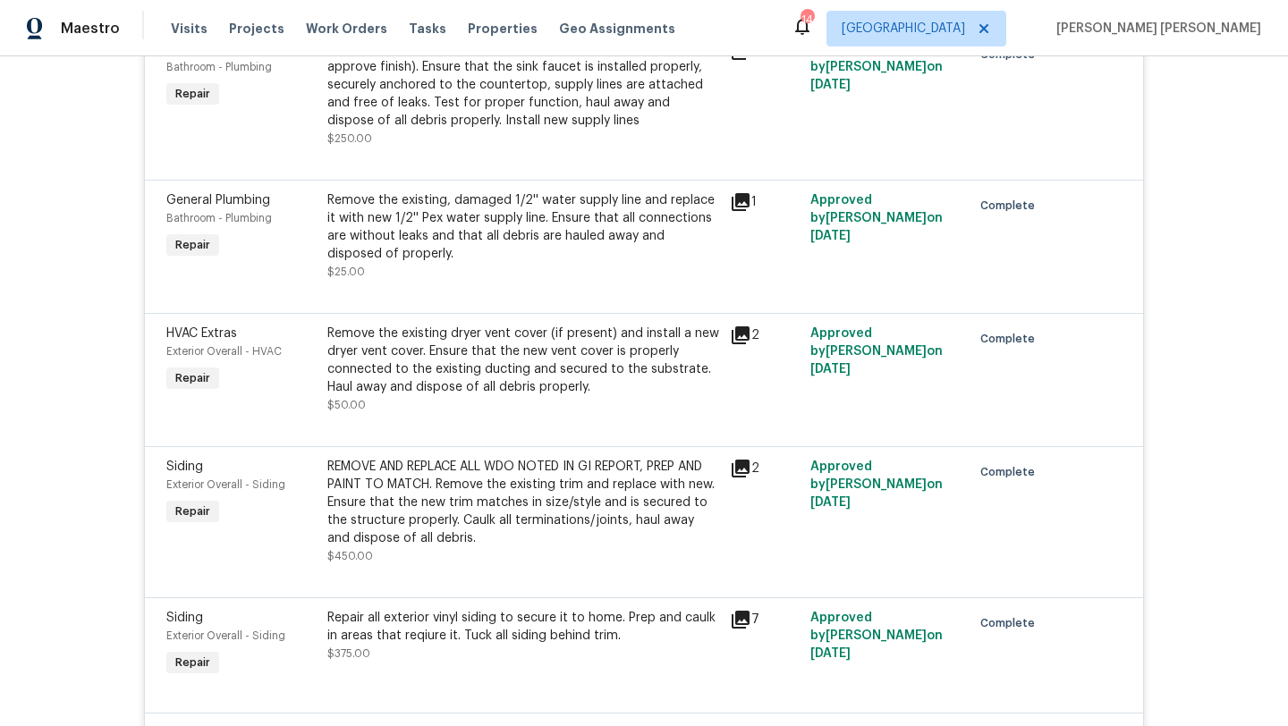
scroll to position [617, 0]
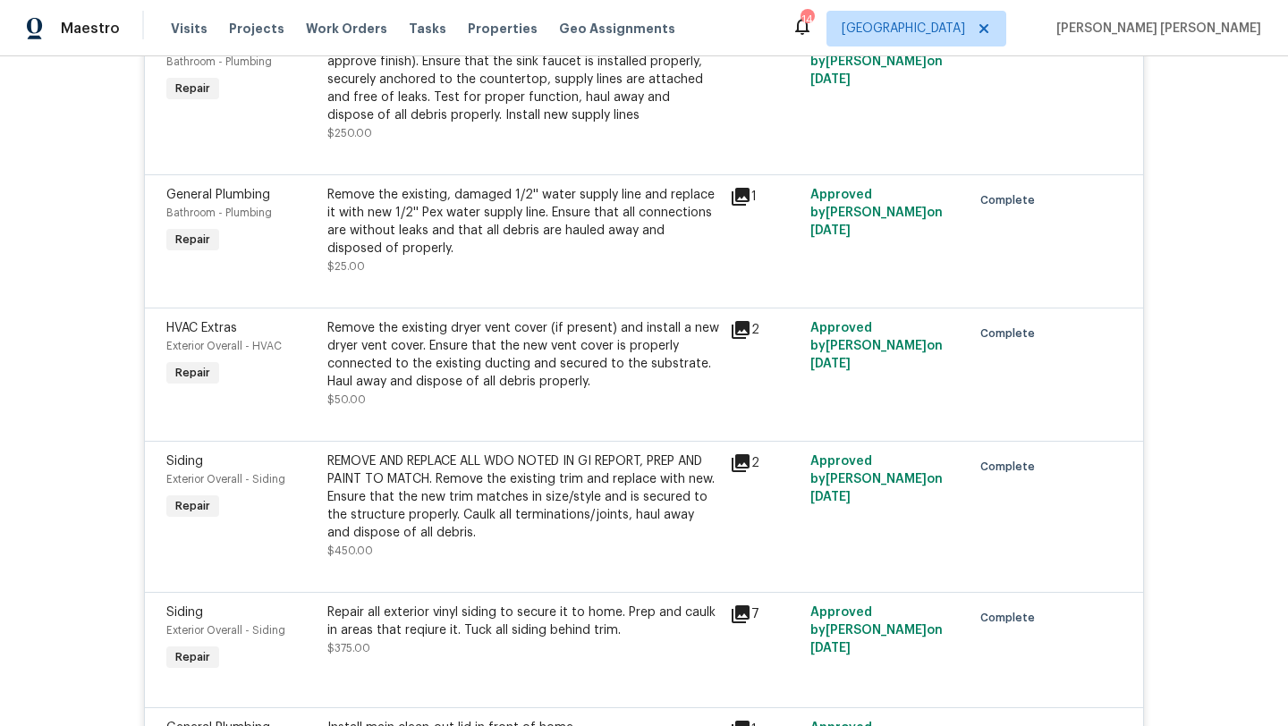
click at [744, 453] on icon at bounding box center [740, 462] width 21 height 21
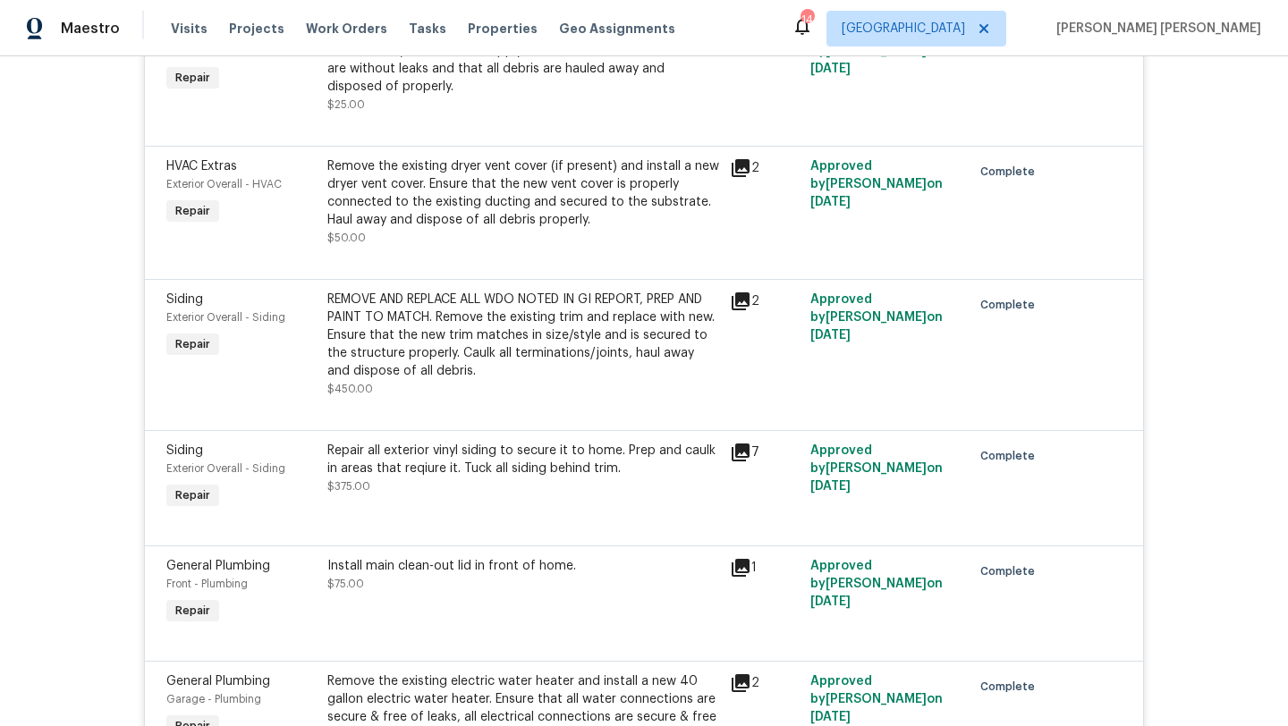
scroll to position [787, 0]
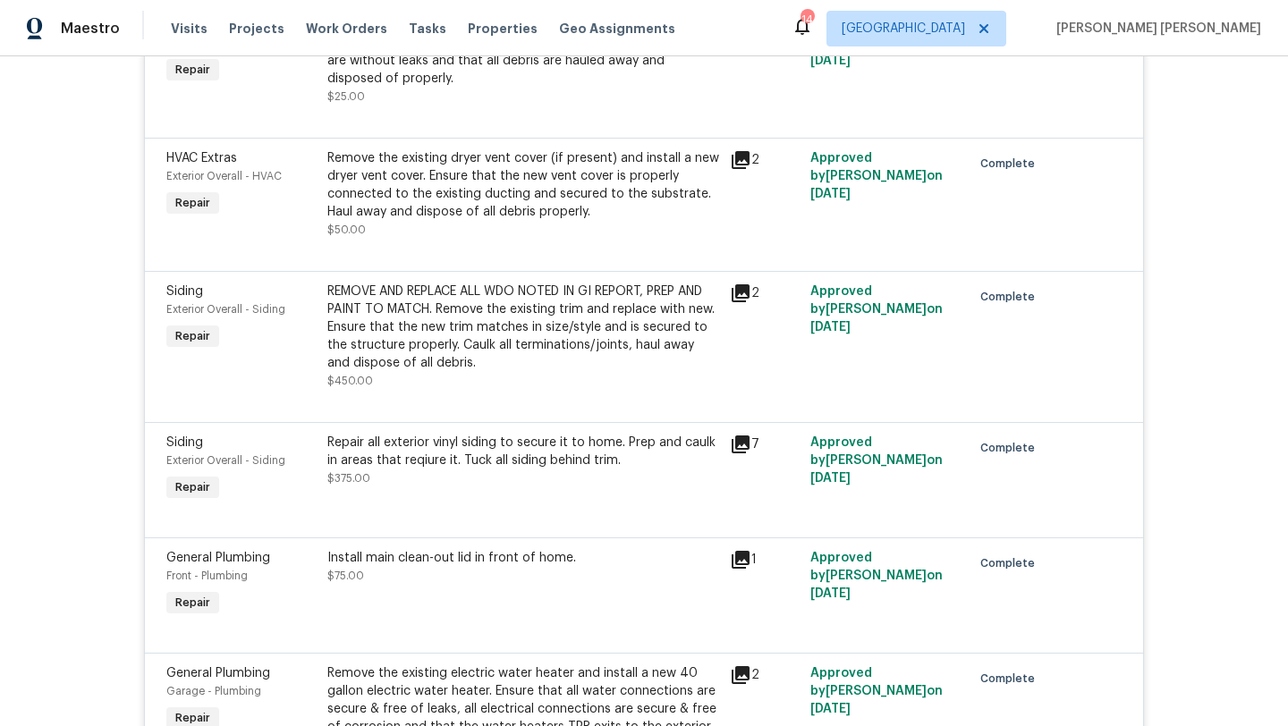
click at [741, 436] on icon at bounding box center [741, 445] width 18 height 18
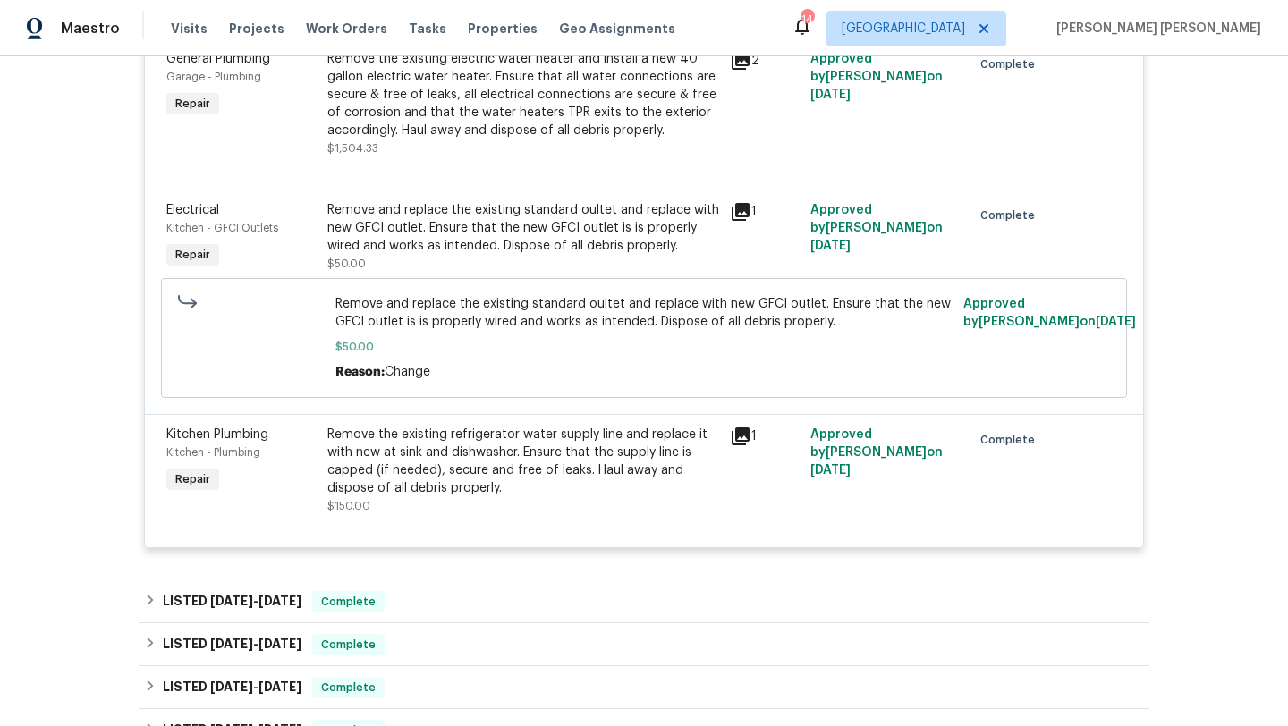
scroll to position [1403, 0]
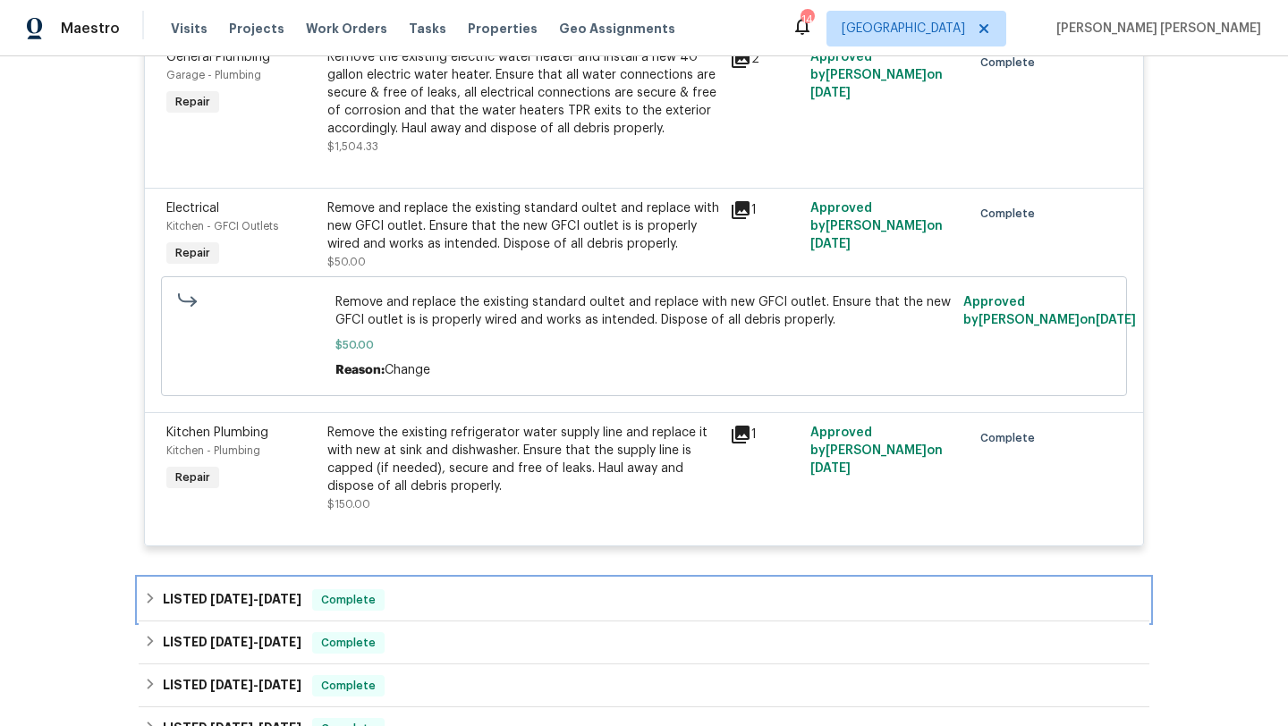
click at [448, 589] on div "LISTED 6/26/25 - 6/26/25 Complete" at bounding box center [644, 599] width 1000 height 21
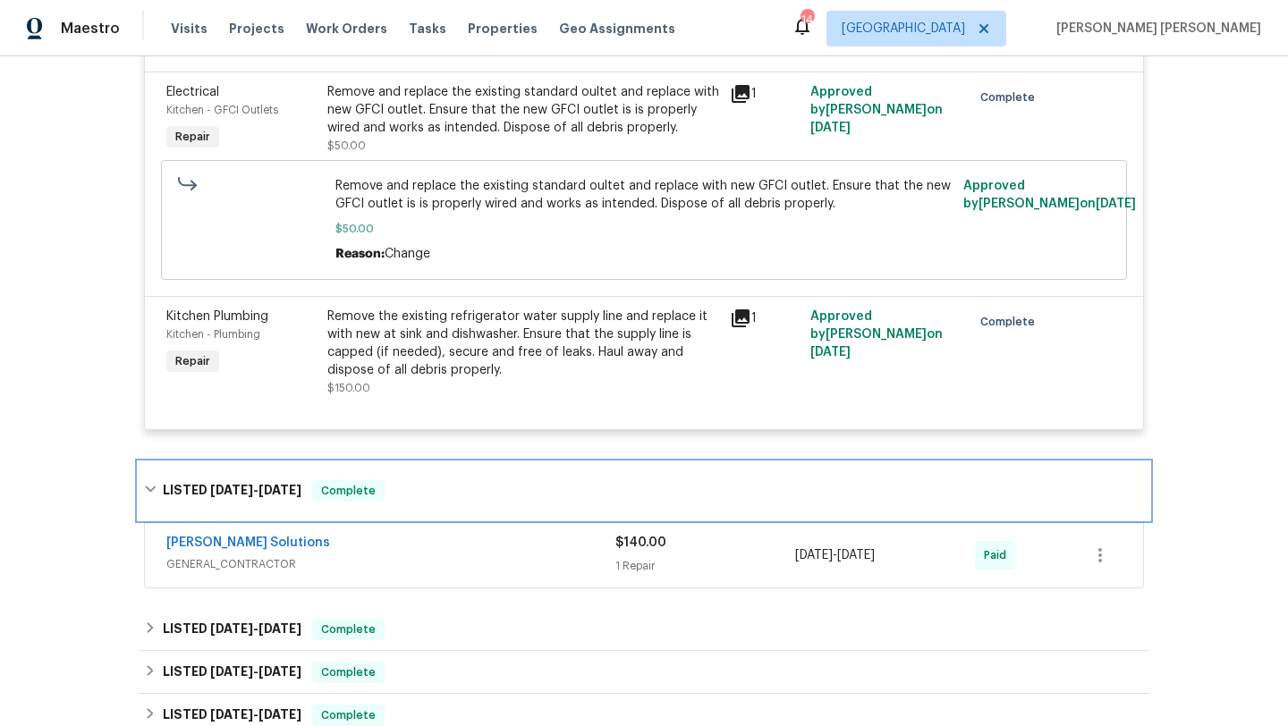
scroll to position [1534, 0]
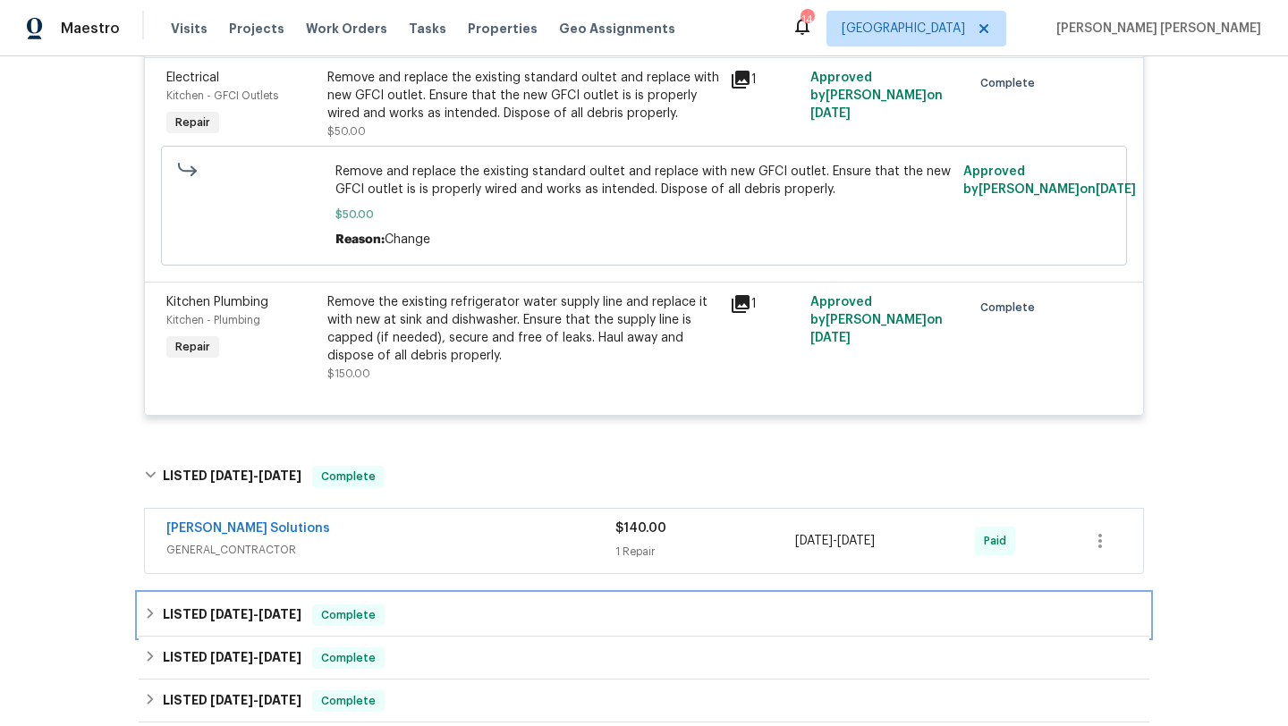
click at [489, 608] on div "LISTED 6/13/25 - 6/18/25 Complete" at bounding box center [644, 615] width 1000 height 21
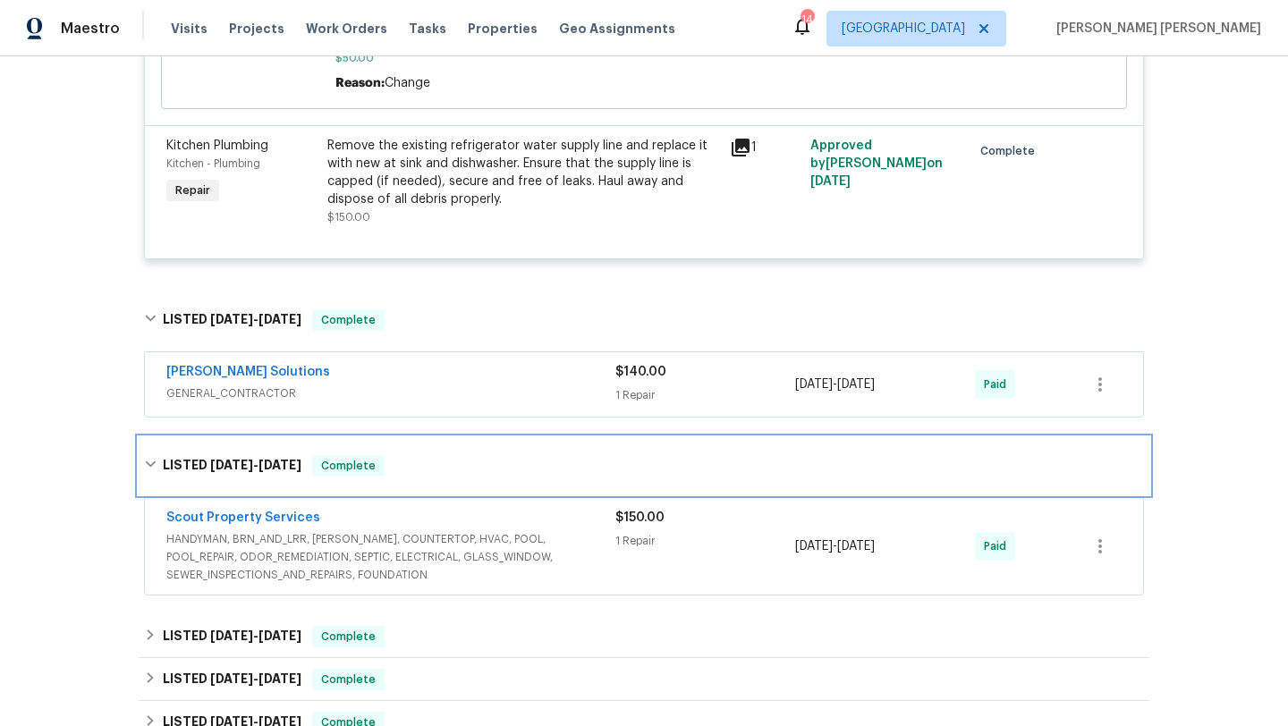
scroll to position [1716, 0]
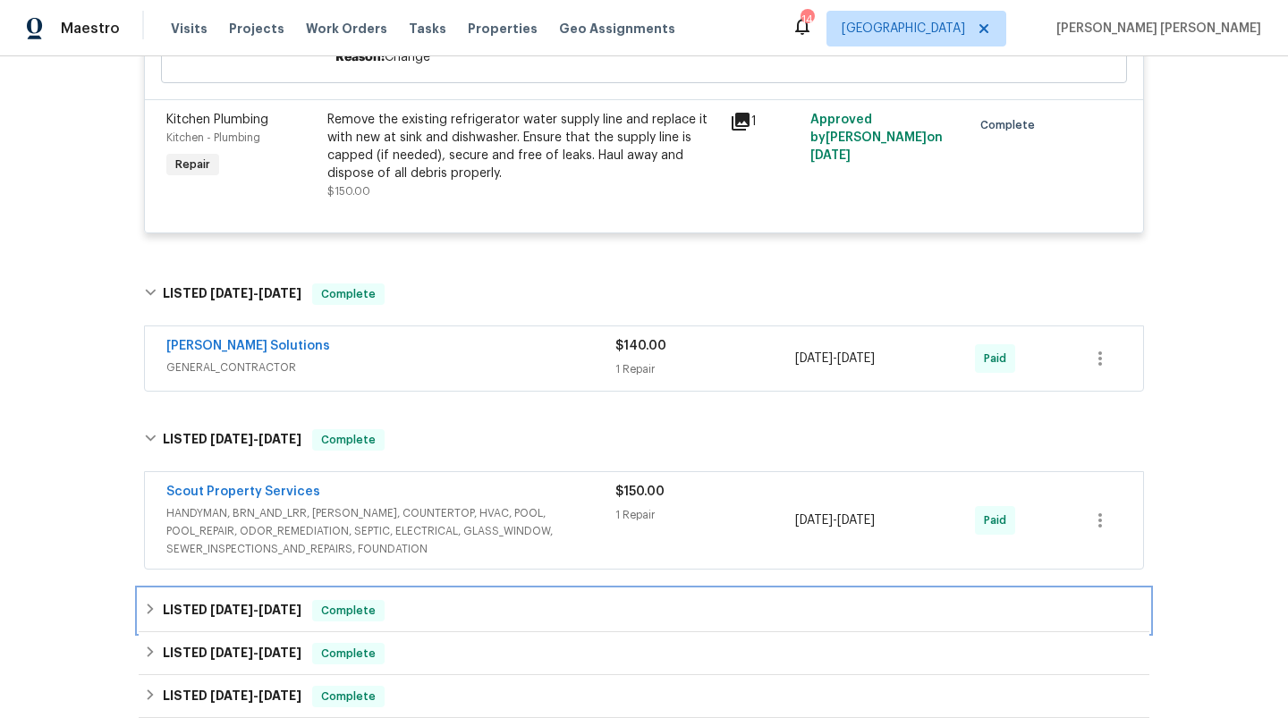
click at [489, 606] on div "LISTED 6/3/25 - 6/3/25 Complete" at bounding box center [644, 610] width 1000 height 21
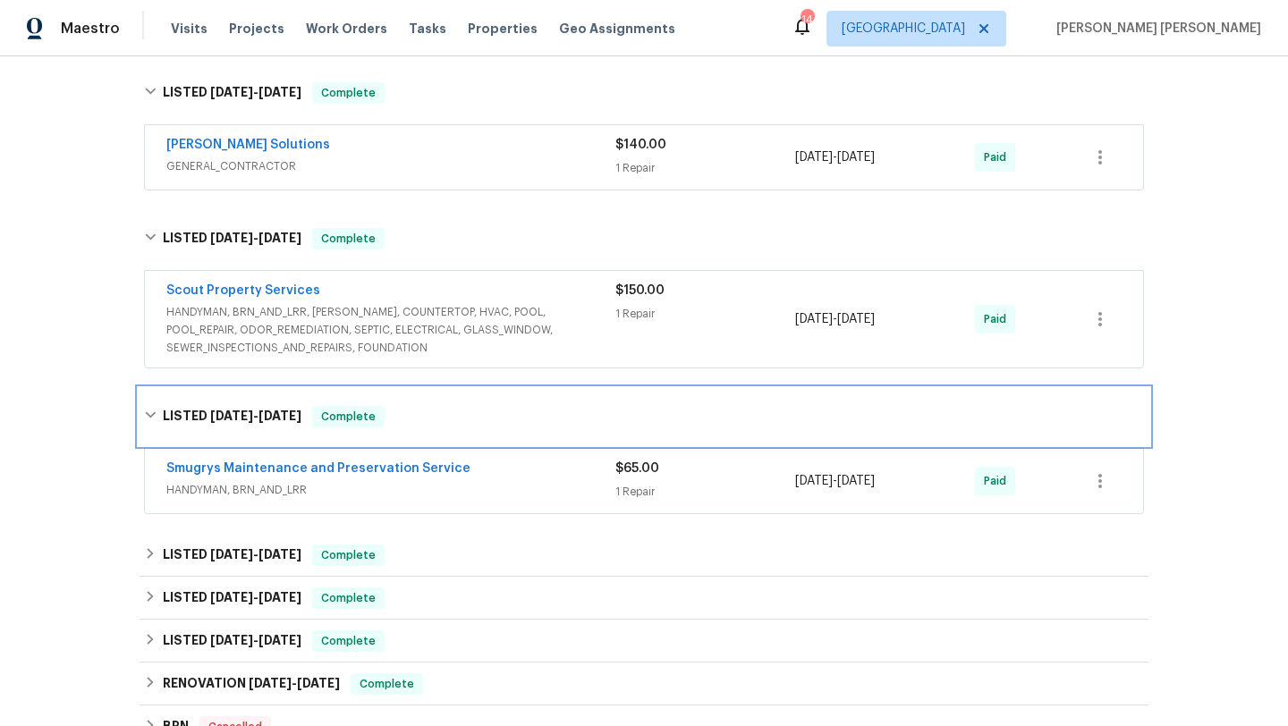
scroll to position [1922, 0]
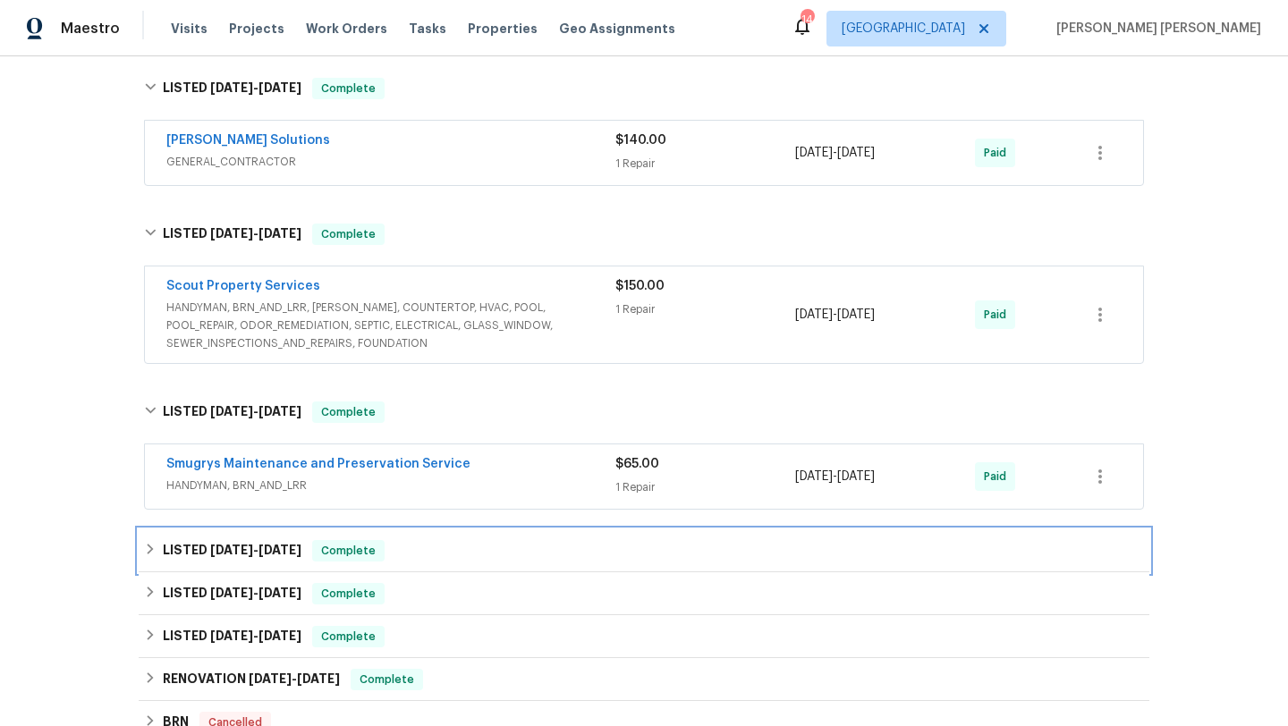
click at [444, 554] on div "LISTED 4/7/25 - 4/8/25 Complete" at bounding box center [644, 550] width 1011 height 43
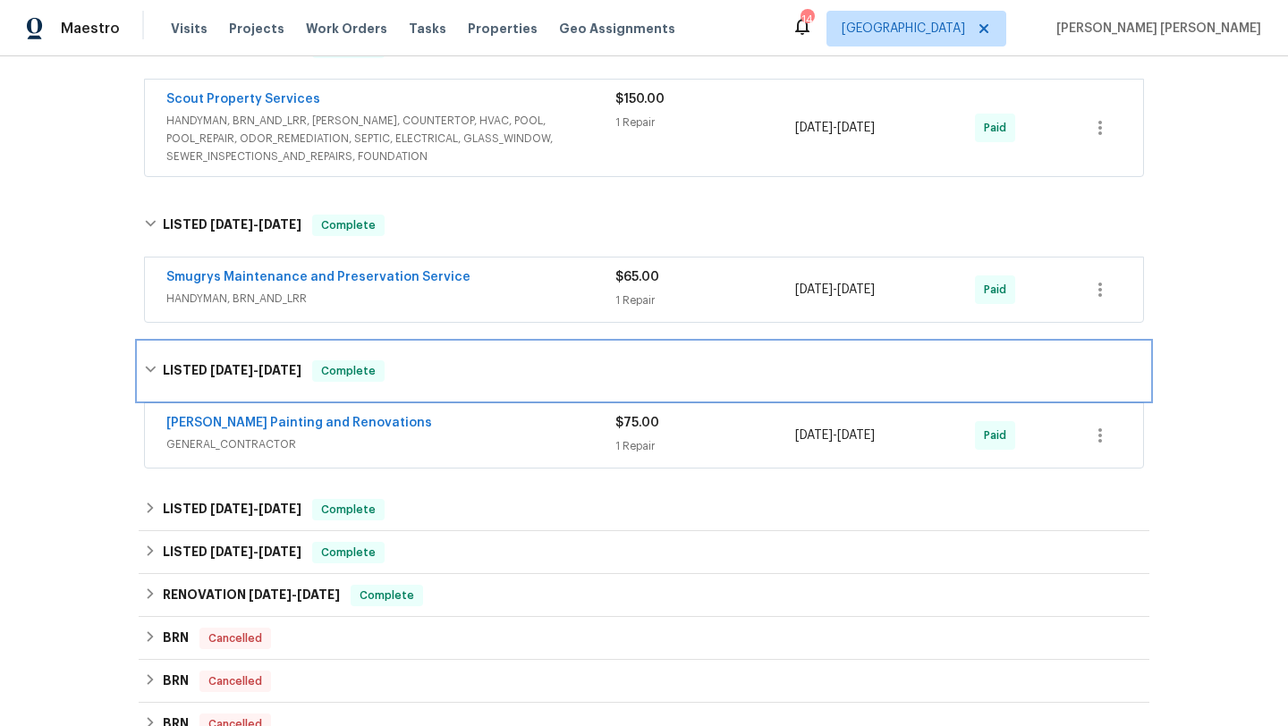
scroll to position [2110, 0]
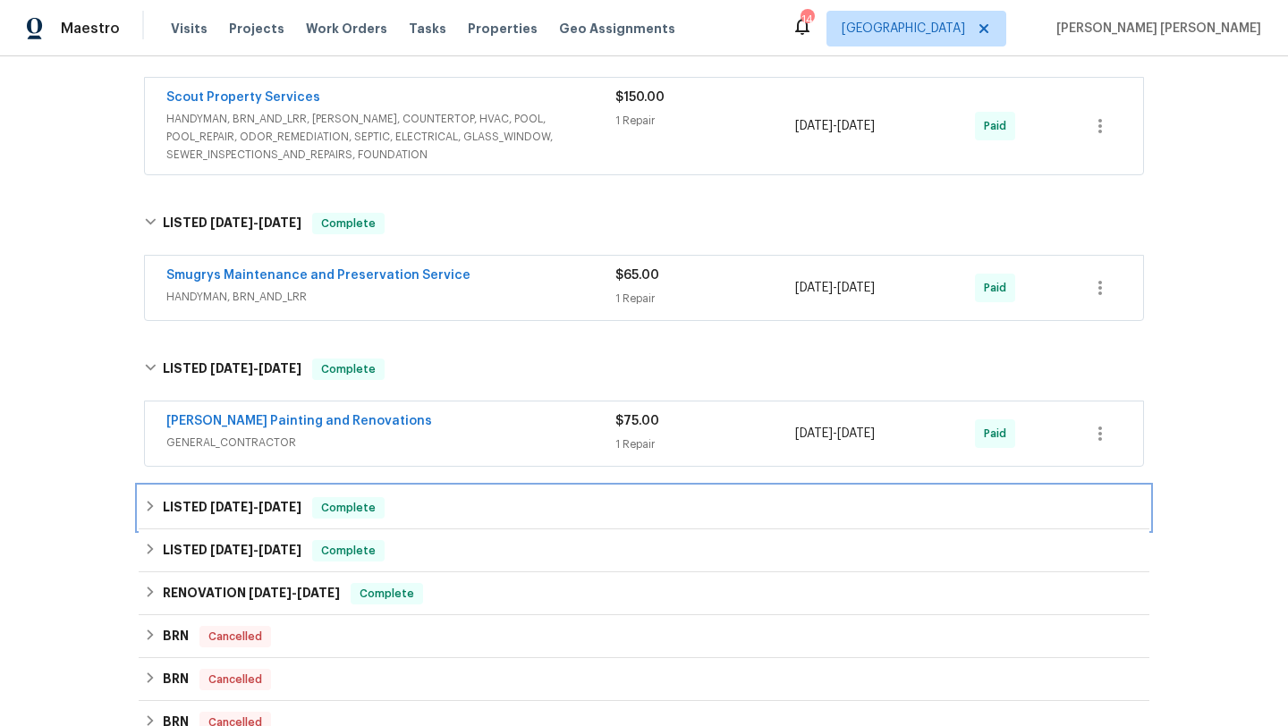
click at [416, 515] on div "LISTED 2/9/25 - 3/5/25 Complete" at bounding box center [644, 507] width 1011 height 43
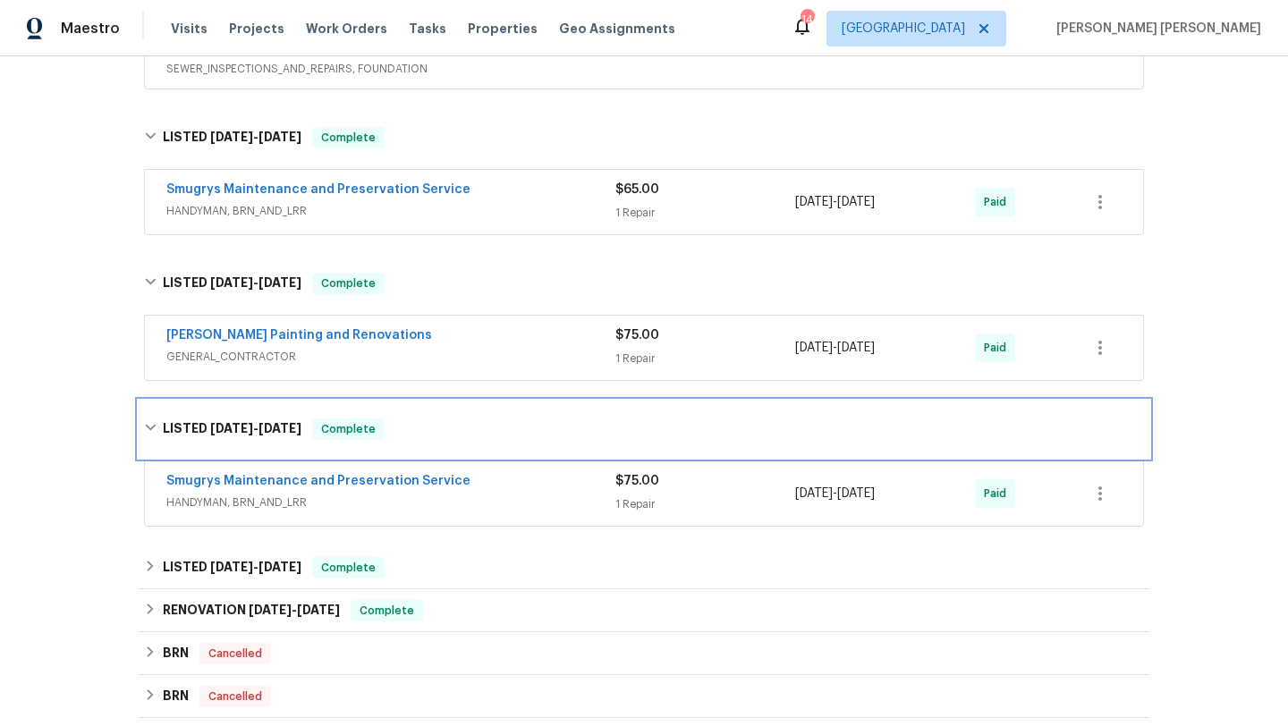
scroll to position [2223, 0]
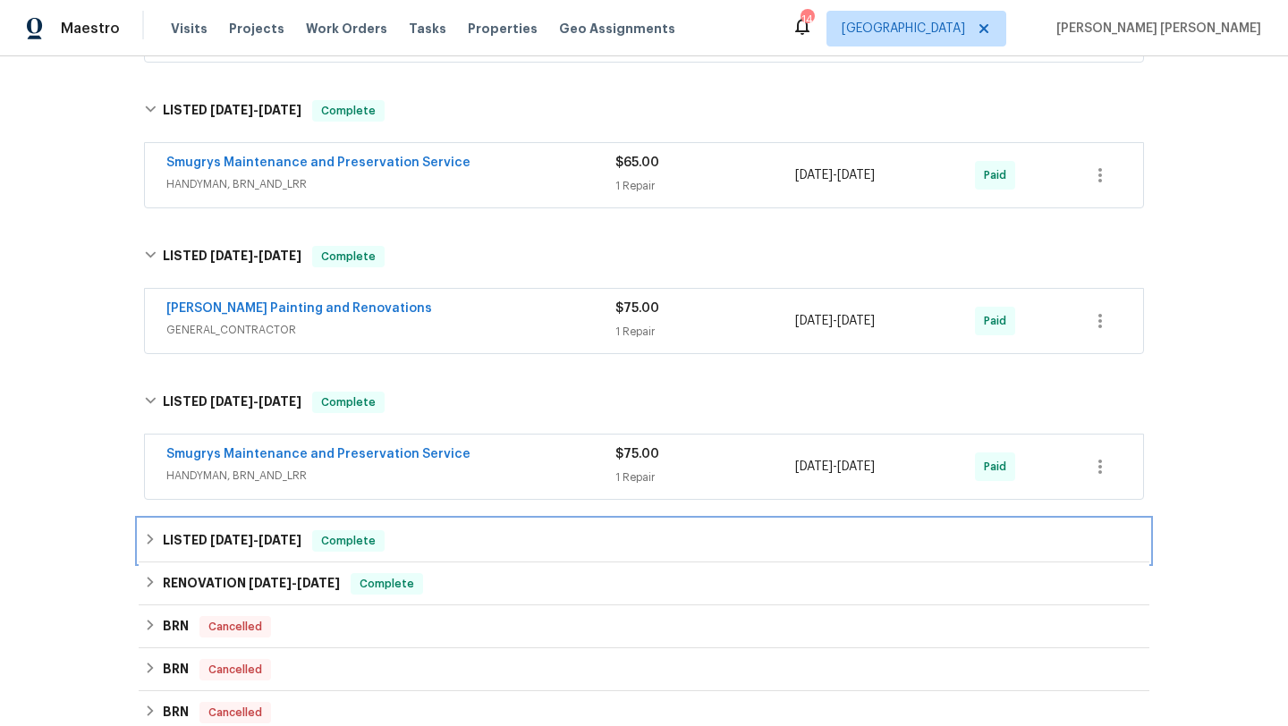
click at [430, 535] on div "LISTED 2/9/25 - 2/18/25 Complete" at bounding box center [644, 540] width 1000 height 21
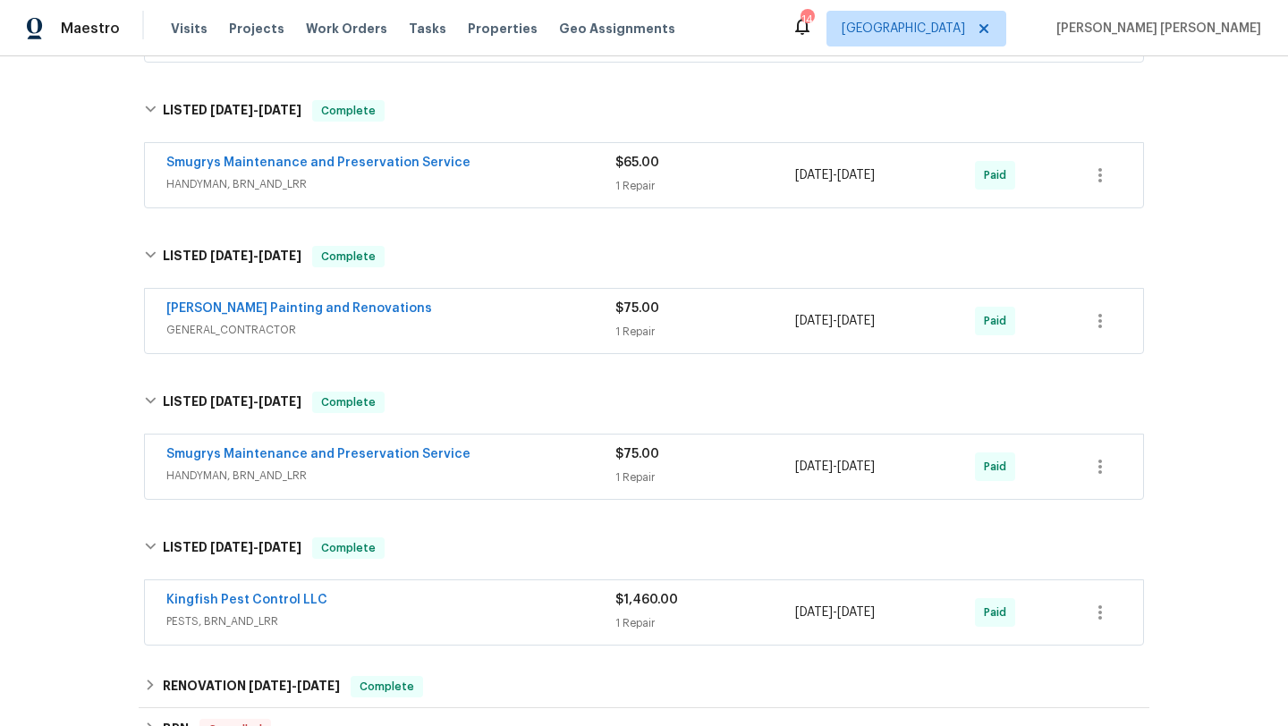
click at [459, 310] on div "Hildebrandt Painting and Renovations" at bounding box center [390, 310] width 449 height 21
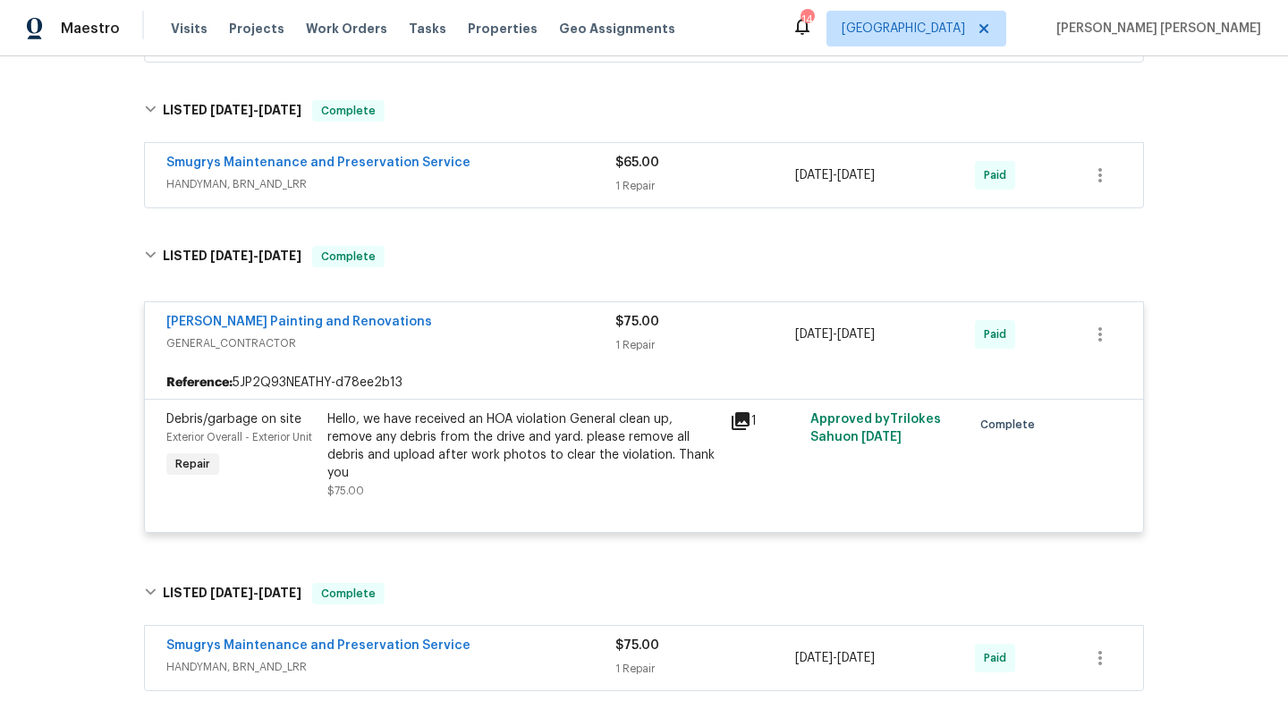
click at [741, 412] on icon at bounding box center [741, 421] width 18 height 18
click at [486, 165] on div "Smugrys Maintenance and Preservation Service" at bounding box center [390, 164] width 449 height 21
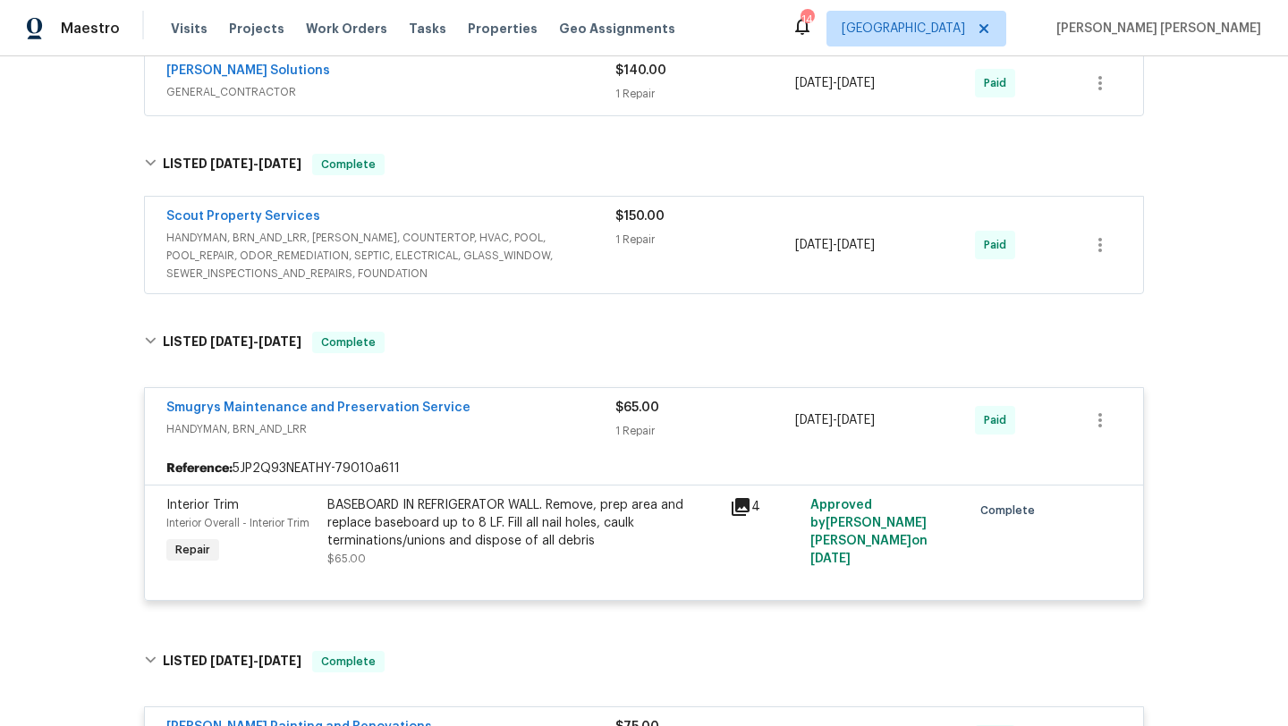
scroll to position [1982, 0]
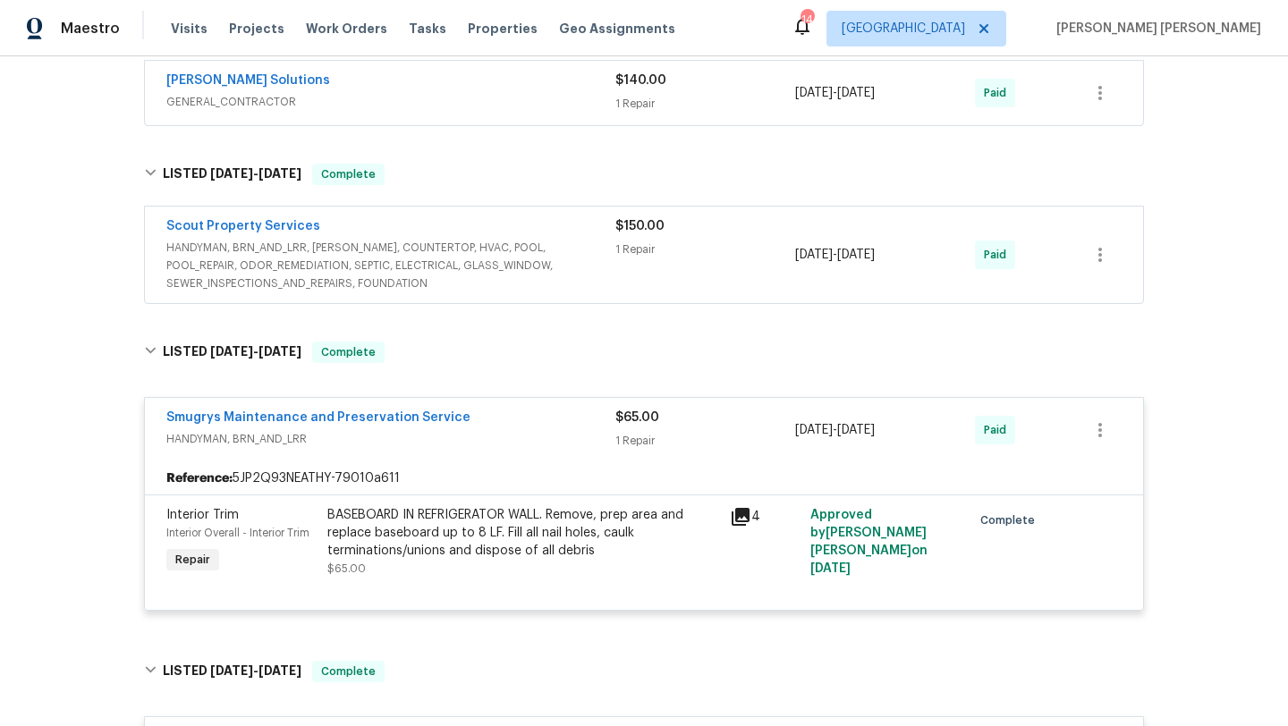
click at [495, 243] on span "HANDYMAN, BRN_AND_LRR, WELLS, COUNTERTOP, HVAC, POOL, POOL_REPAIR, ODOR_REMEDIA…" at bounding box center [390, 266] width 449 height 54
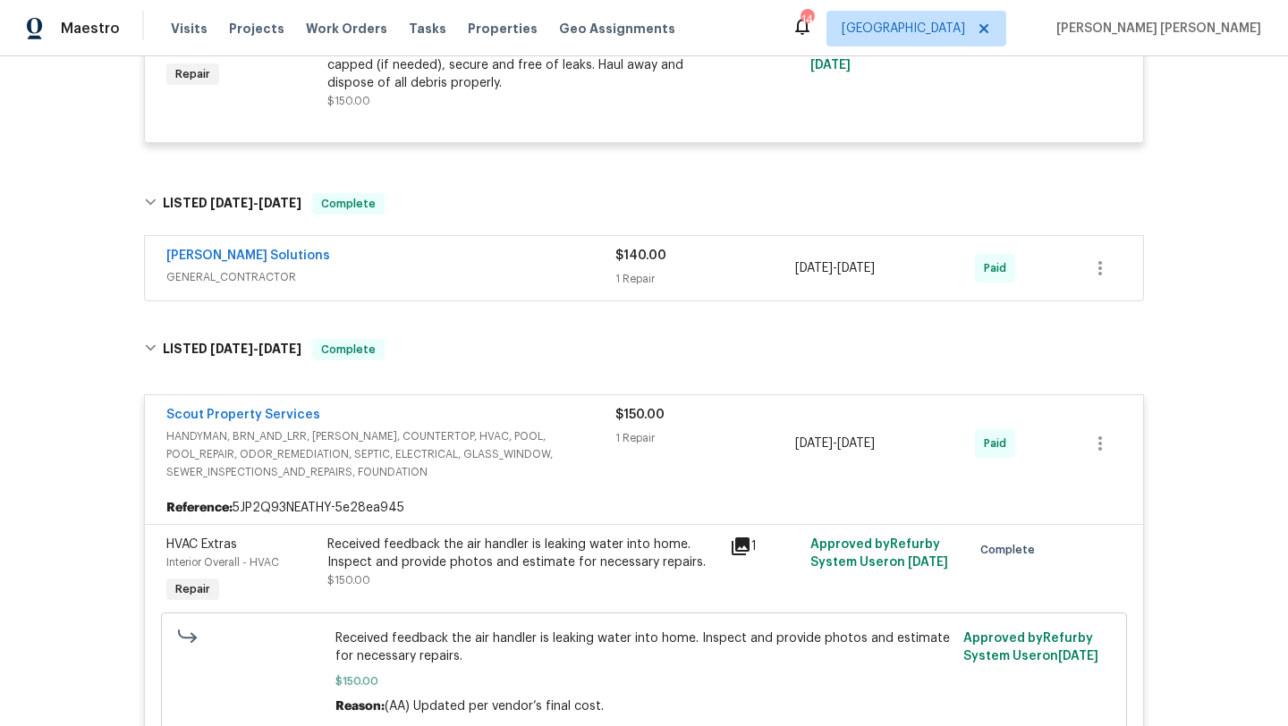
scroll to position [1805, 0]
click at [480, 260] on div "[PERSON_NAME] Solutions" at bounding box center [390, 259] width 449 height 21
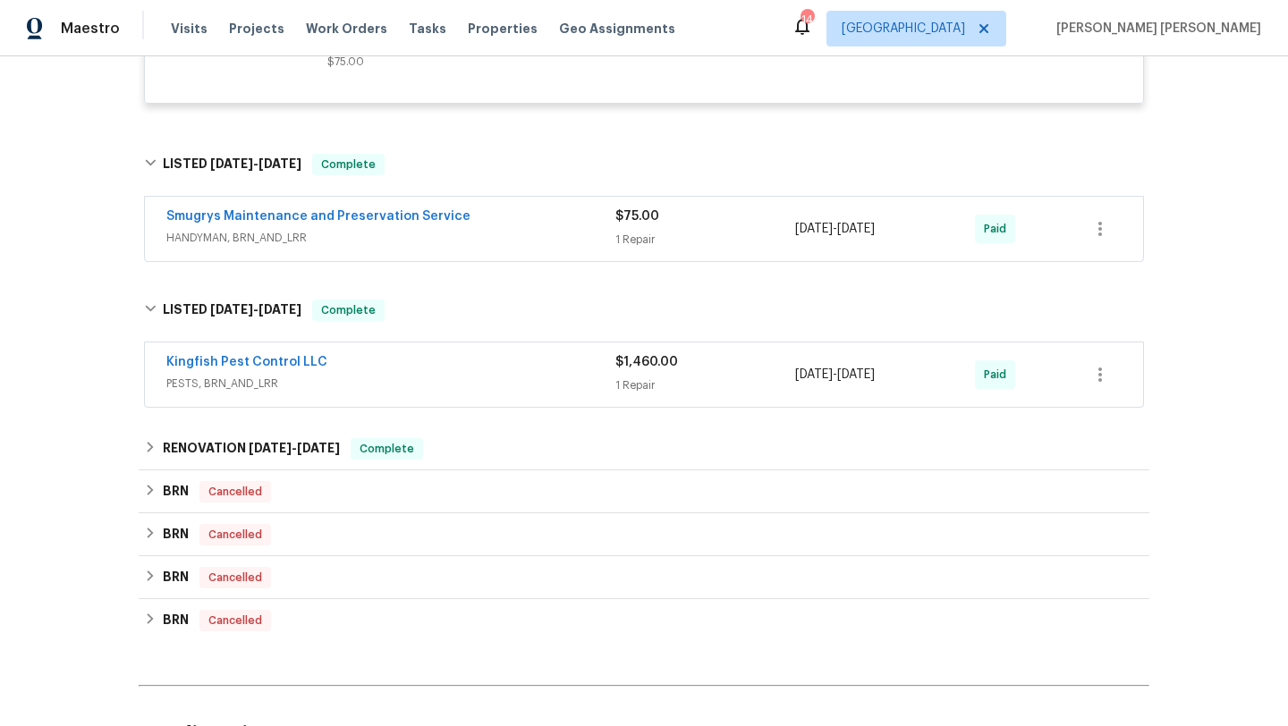
scroll to position [3283, 0]
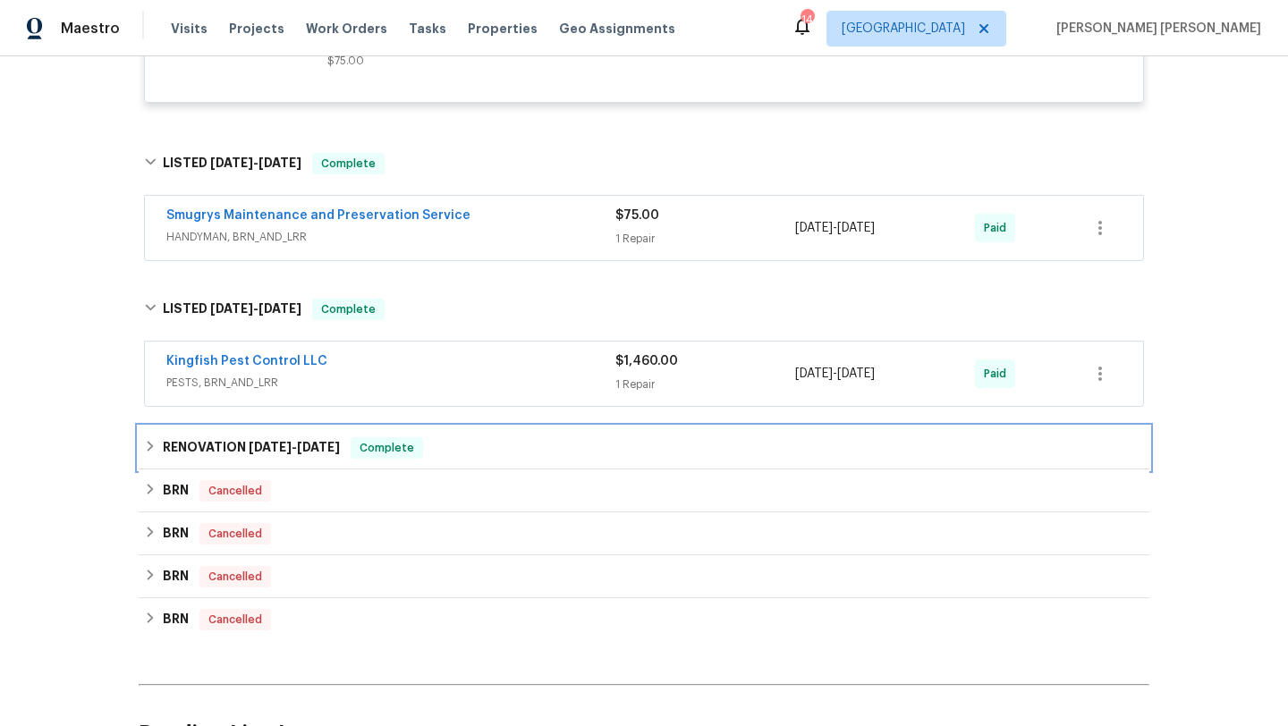
click at [515, 447] on div "RENOVATION 12/6/24 - 12/19/24 Complete" at bounding box center [644, 447] width 1000 height 21
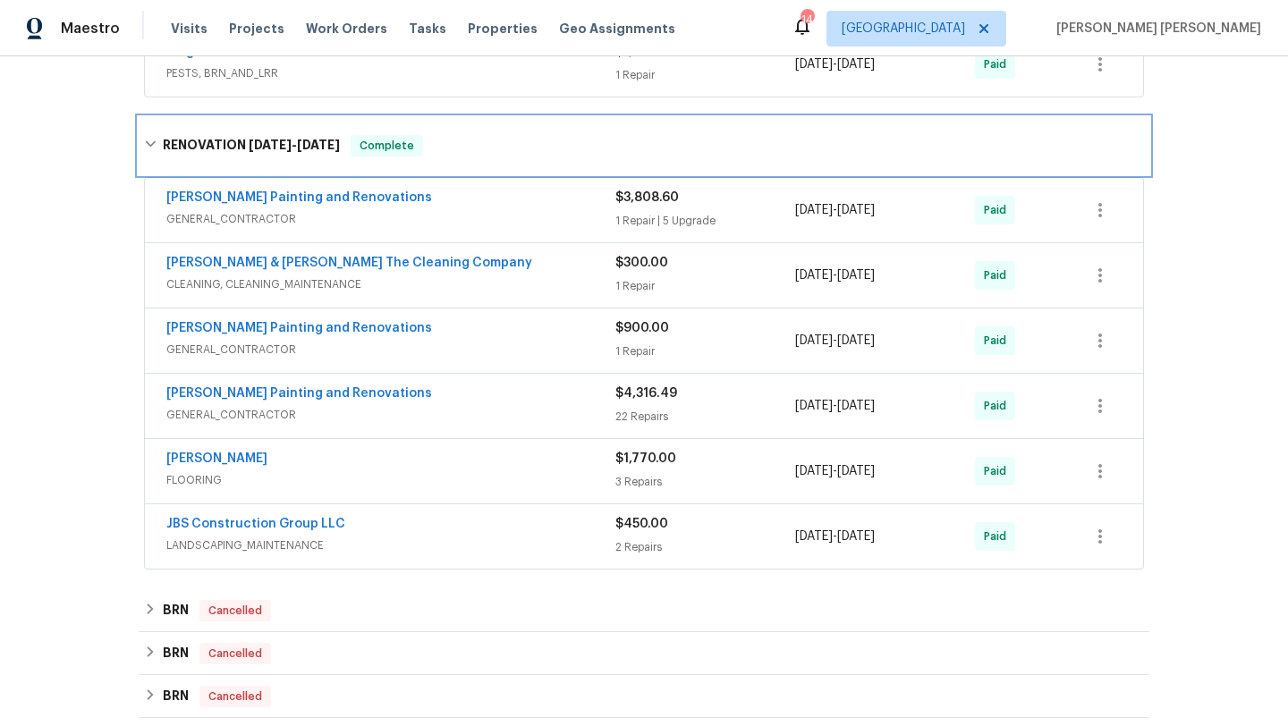
scroll to position [3594, 0]
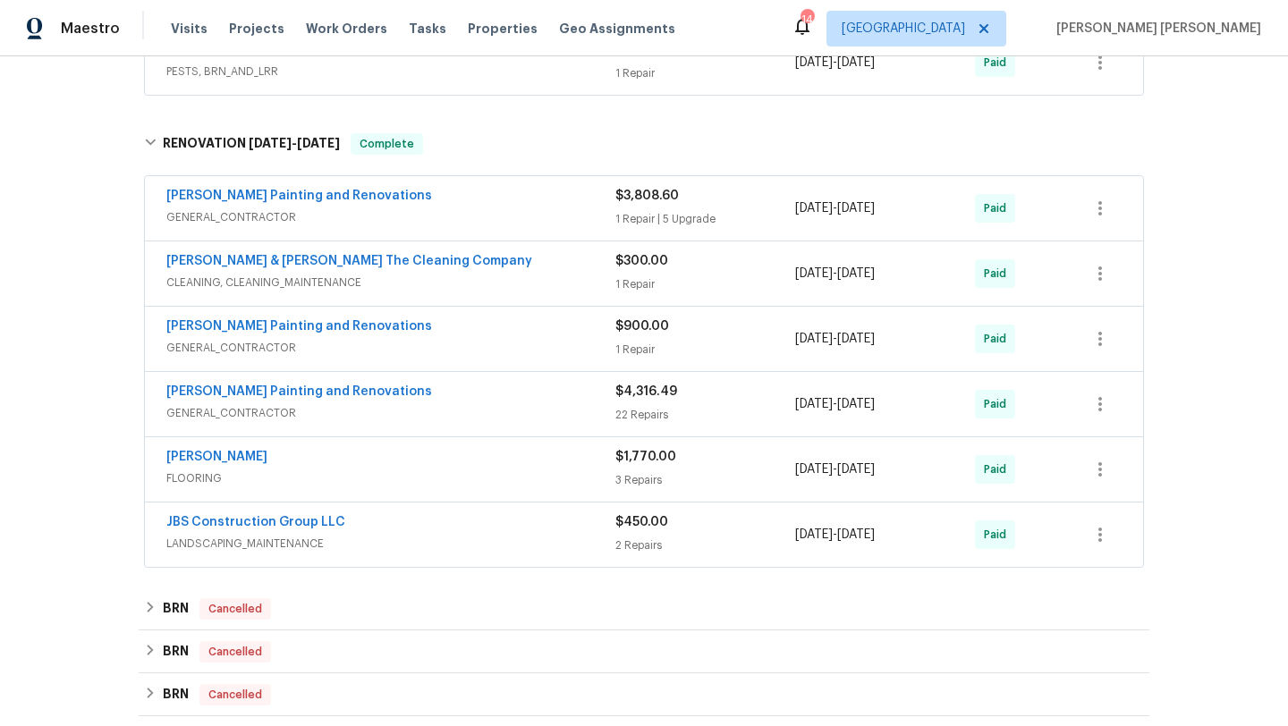
click at [439, 199] on div "Hildebrandt Painting and Renovations" at bounding box center [390, 197] width 449 height 21
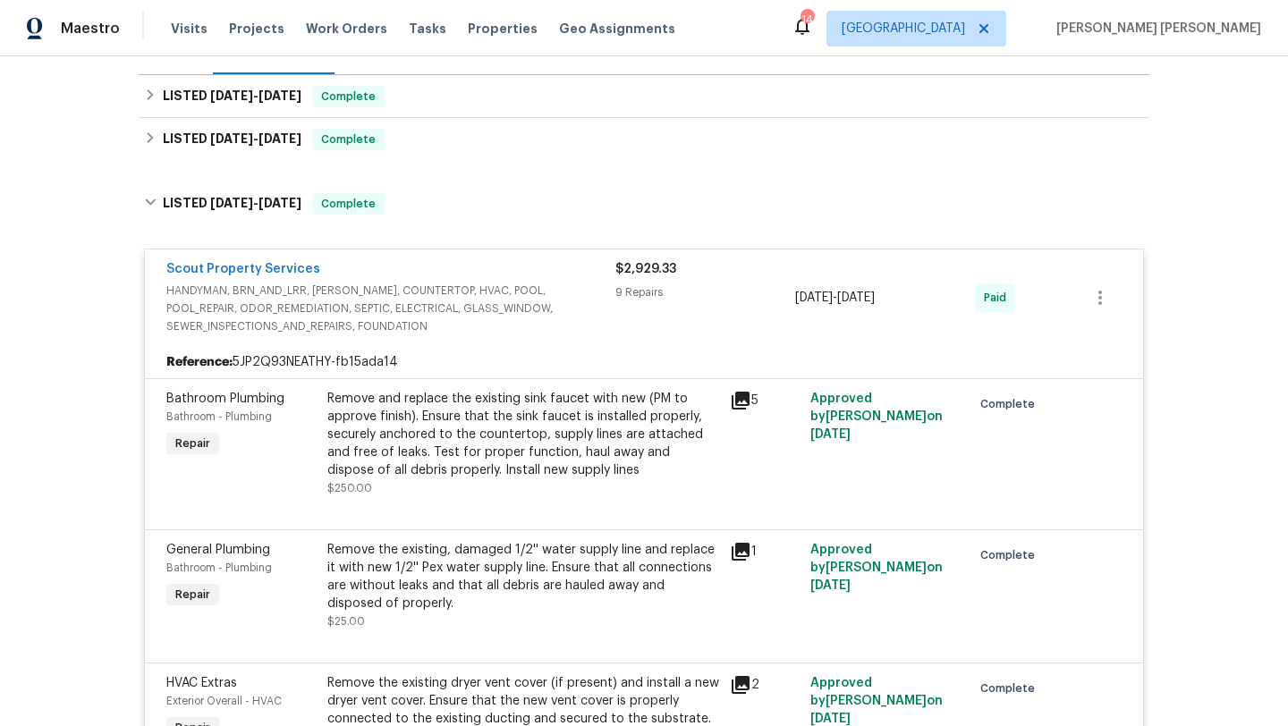
scroll to position [0, 0]
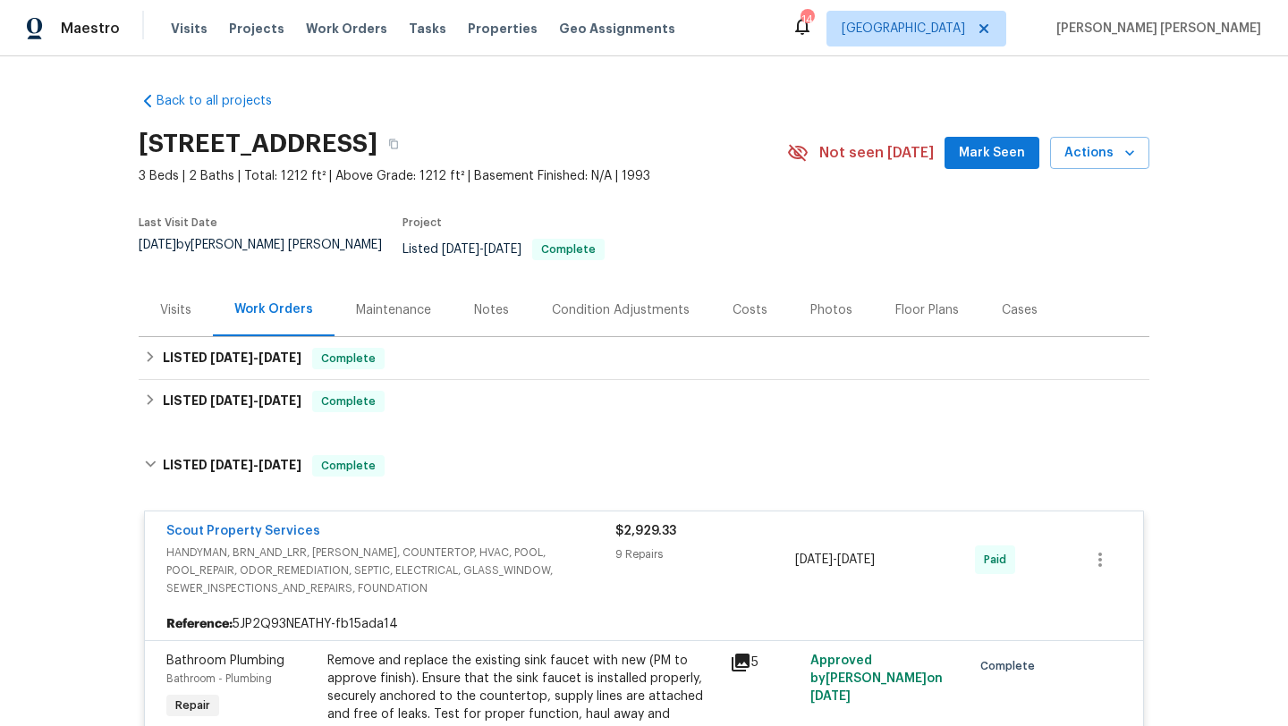
click at [732, 301] on div "Costs" at bounding box center [749, 310] width 35 height 18
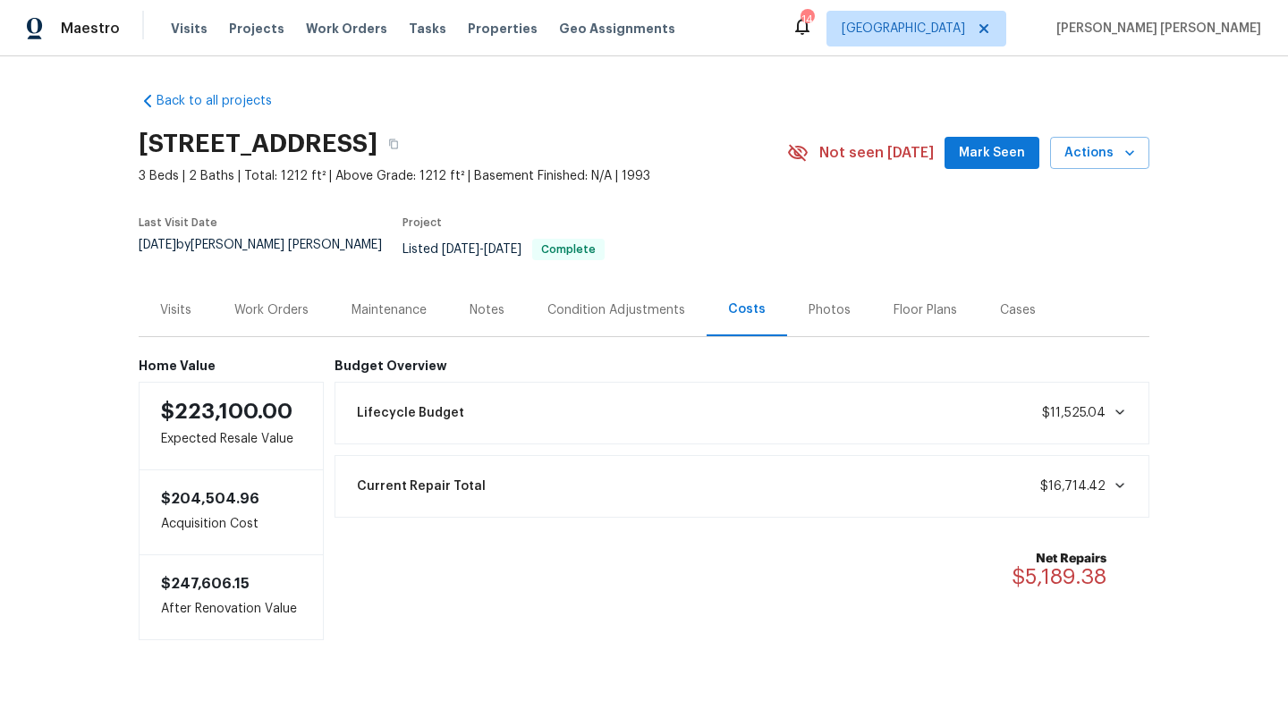
click at [284, 301] on div "Work Orders" at bounding box center [271, 310] width 74 height 18
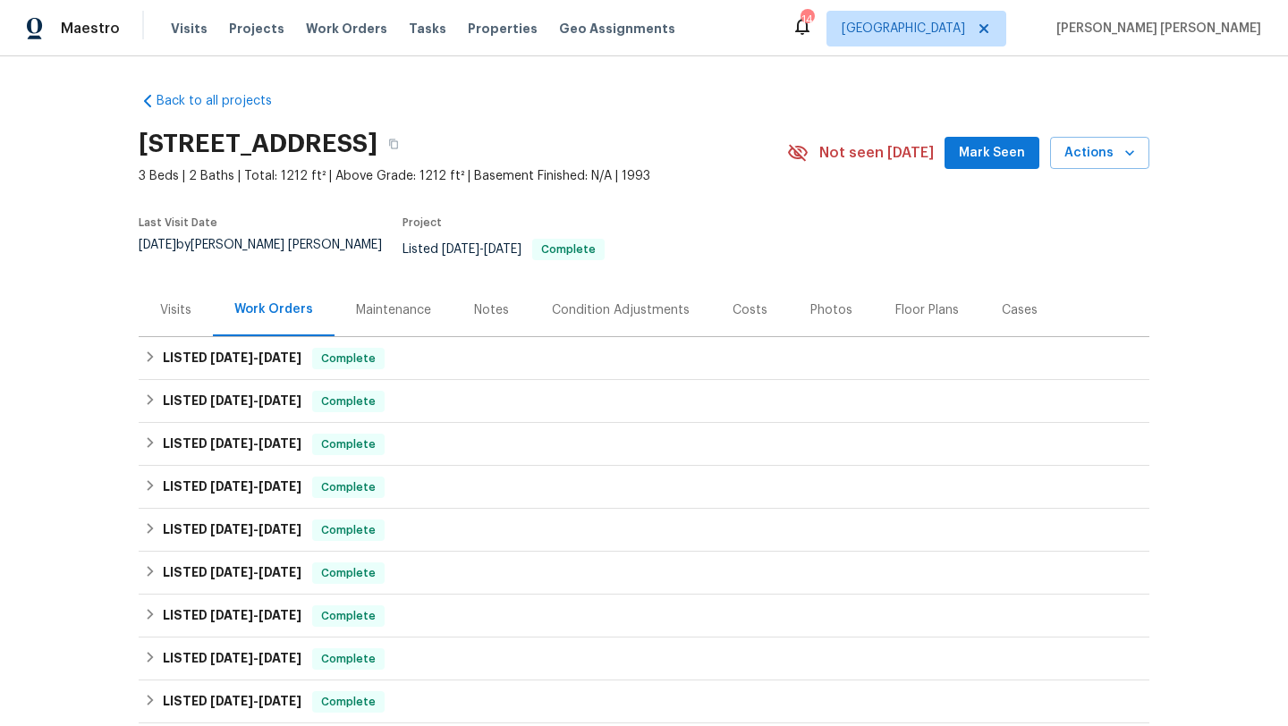
click at [178, 42] on div "Visits Projects Work Orders Tasks Properties Geo Assignments" at bounding box center [434, 29] width 526 height 36
click at [190, 32] on span "Visits" at bounding box center [189, 29] width 37 height 18
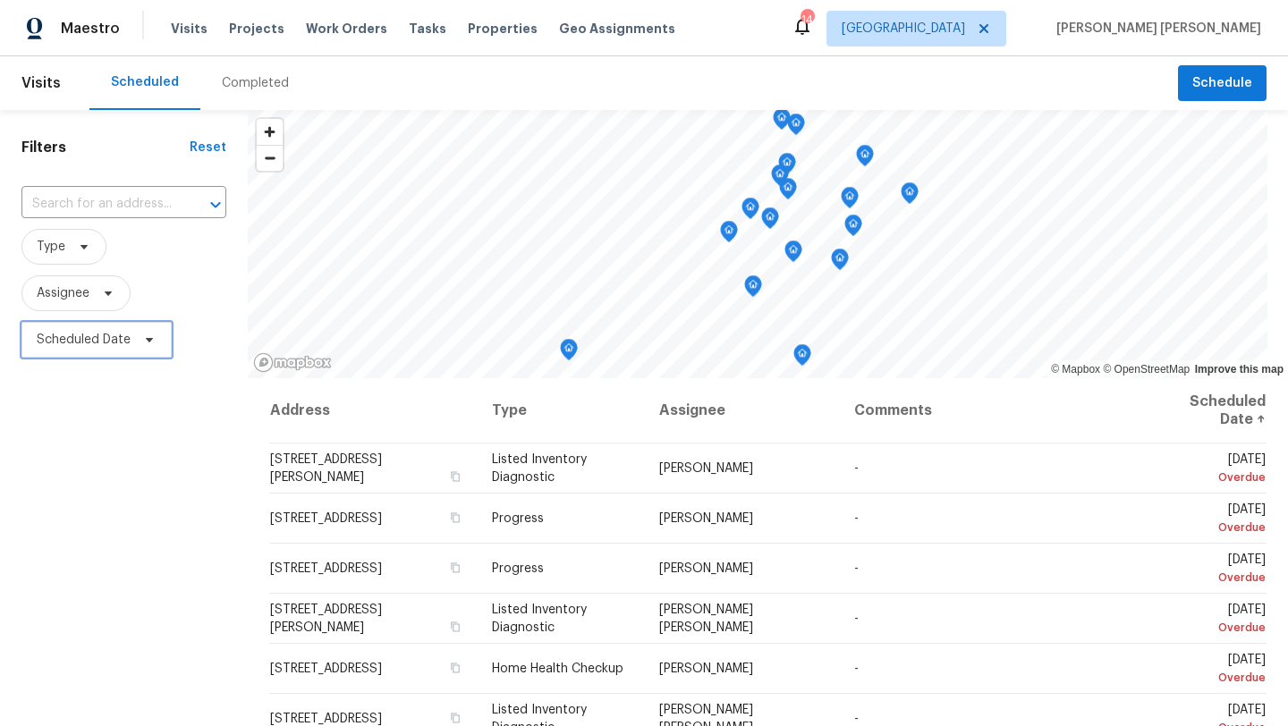
click at [144, 341] on icon at bounding box center [149, 340] width 14 height 14
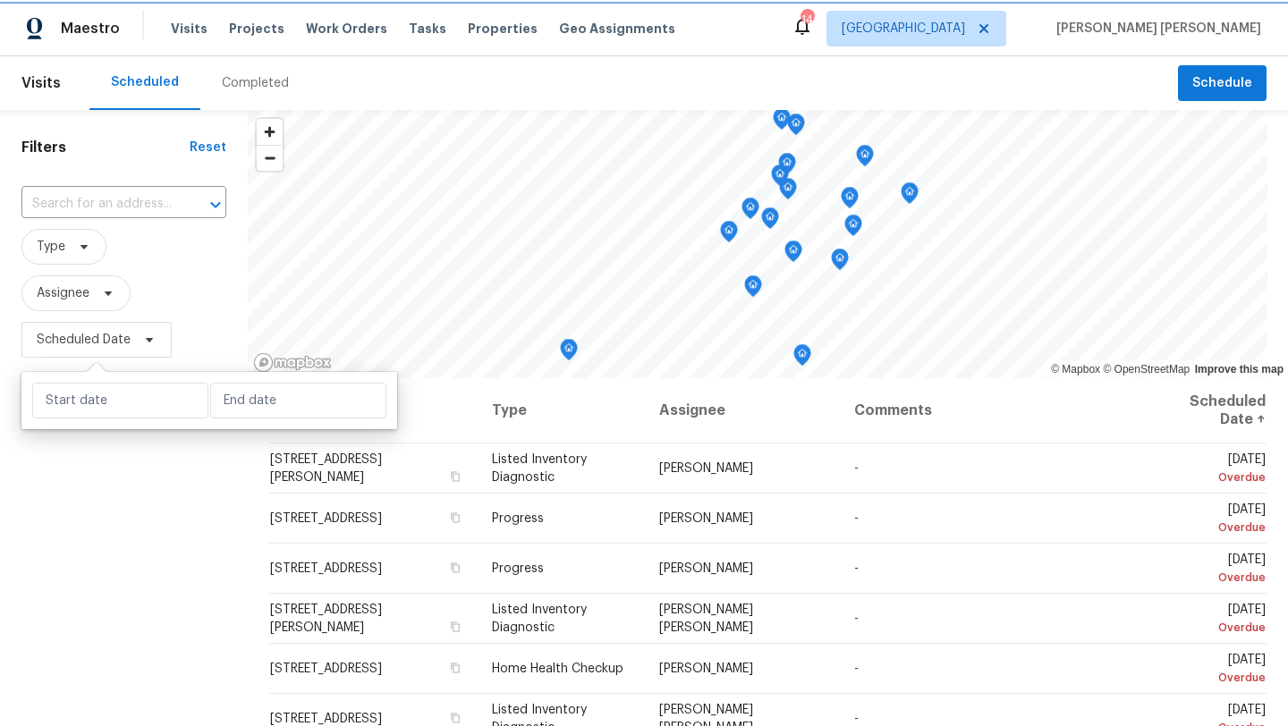
click at [144, 341] on icon at bounding box center [149, 340] width 14 height 14
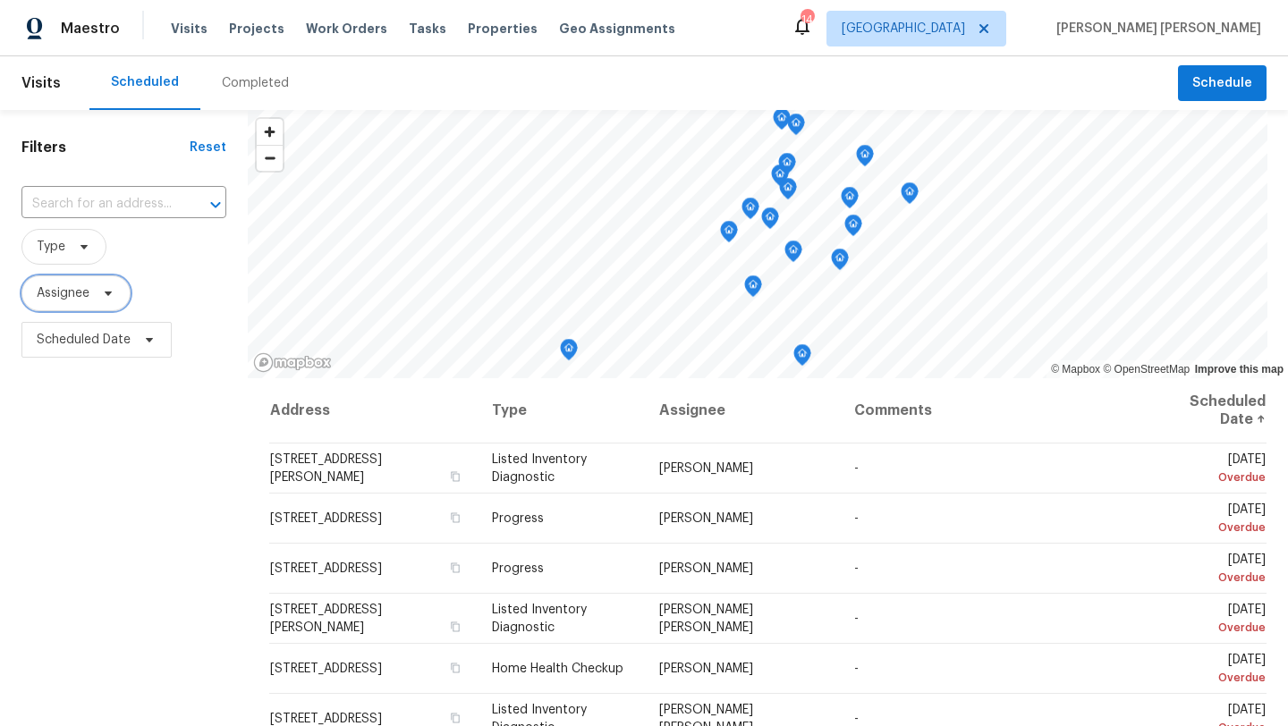
click at [109, 300] on icon at bounding box center [108, 293] width 14 height 14
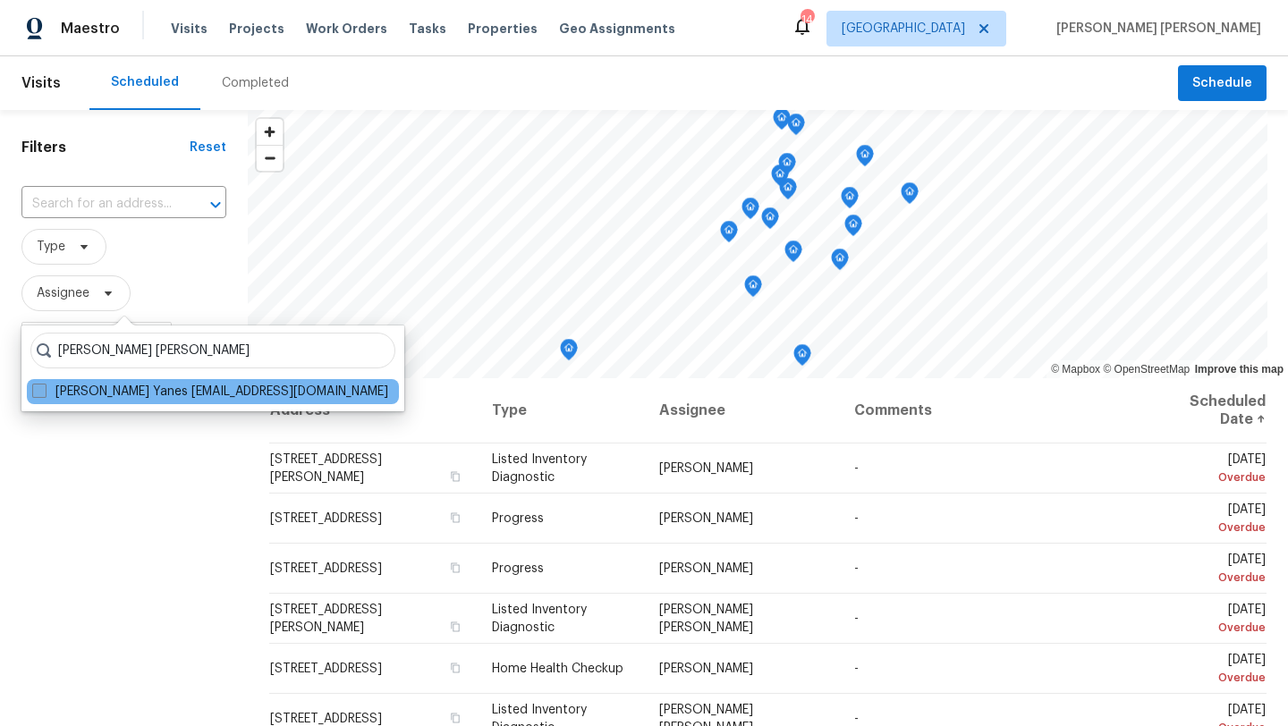
type input "david puente yanes"
click at [35, 393] on span at bounding box center [39, 391] width 14 height 14
click at [35, 393] on input "David Puente Yanes david.puenteyanes@opendoor.com" at bounding box center [38, 389] width 12 height 12
checkbox input "true"
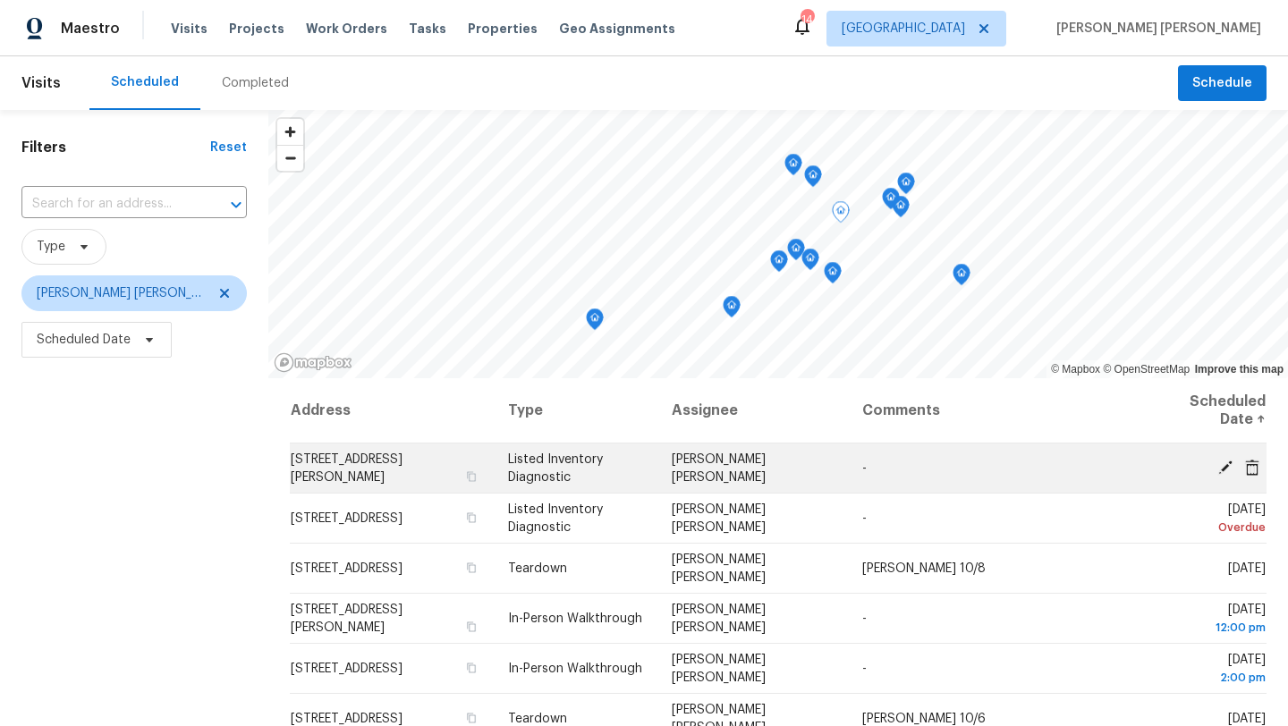
click at [1227, 469] on icon at bounding box center [1225, 467] width 16 height 16
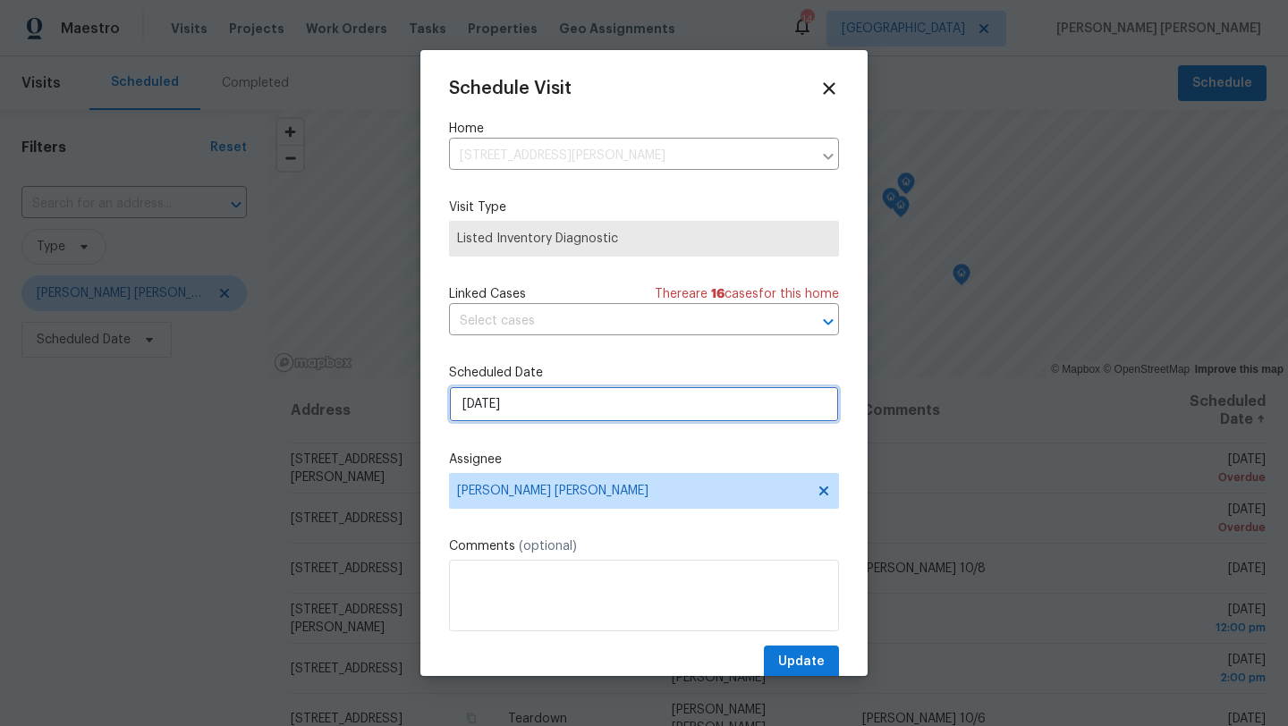
click at [570, 402] on input "10/2/2025" at bounding box center [644, 404] width 390 height 36
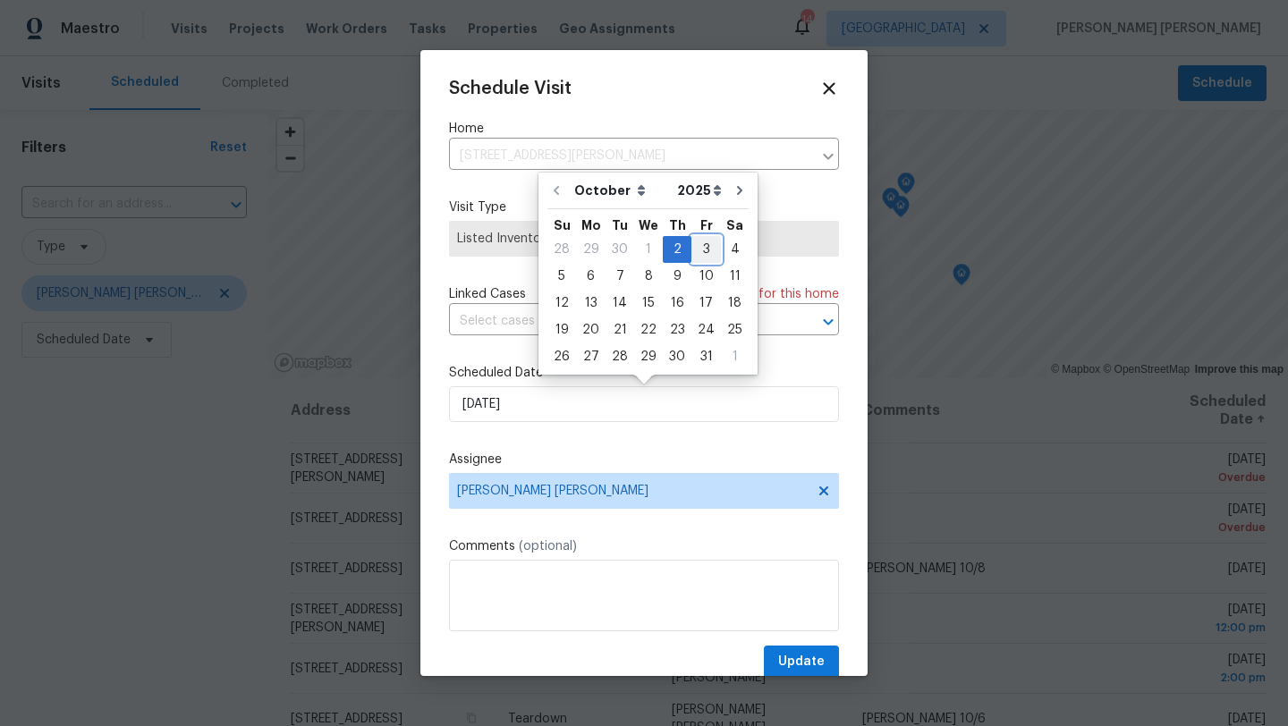
click at [696, 245] on div "3" at bounding box center [706, 249] width 30 height 25
type input "10/3/2025"
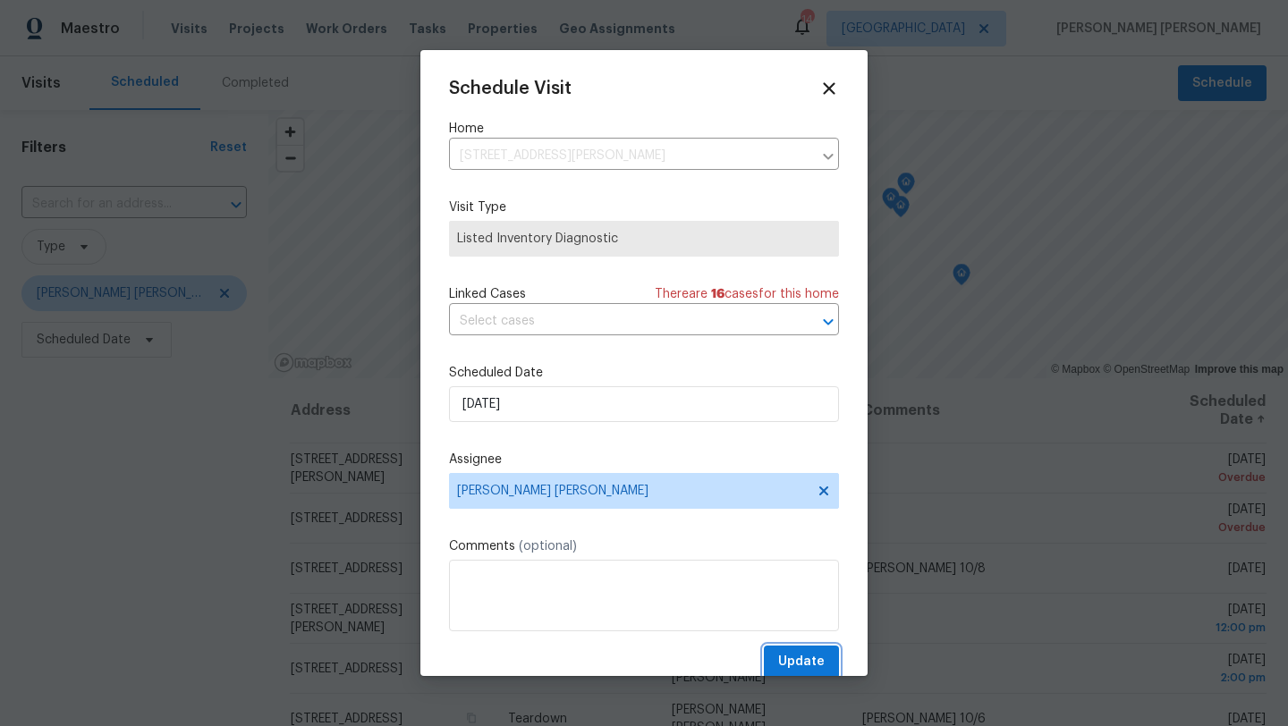
click at [805, 658] on span "Update" at bounding box center [801, 662] width 47 height 22
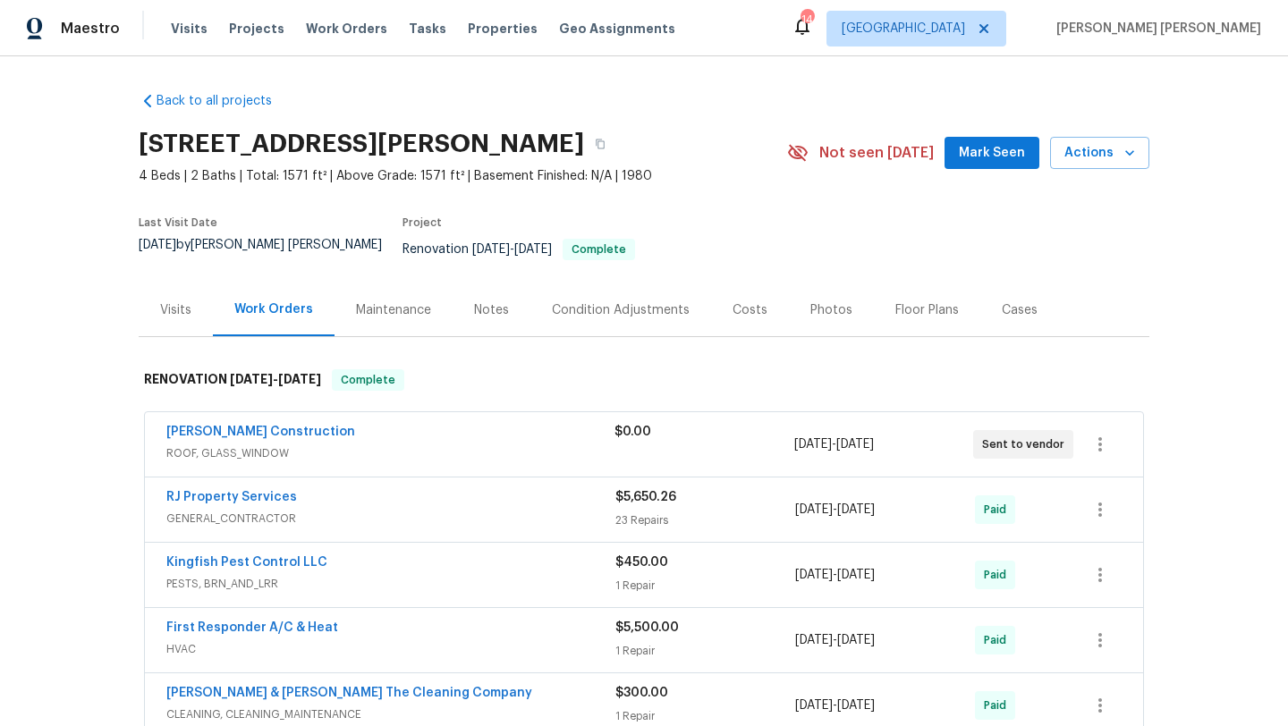
click at [174, 301] on div "Visits" at bounding box center [175, 310] width 31 height 18
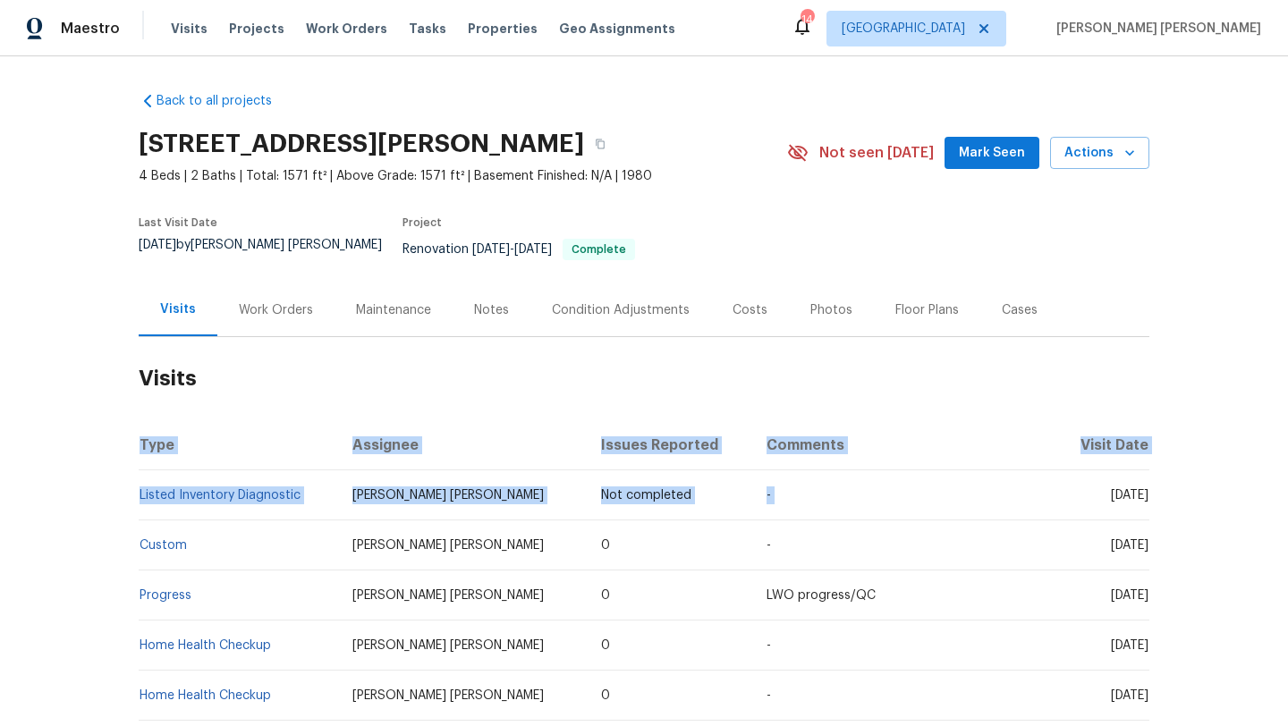
drag, startPoint x: 1041, startPoint y: 480, endPoint x: 1179, endPoint y: 484, distance: 137.8
click at [1179, 484] on div "Back to all projects 601 Morgan St, Orange Park, FL 32073 4 Beds | 2 Baths | To…" at bounding box center [644, 391] width 1288 height 670
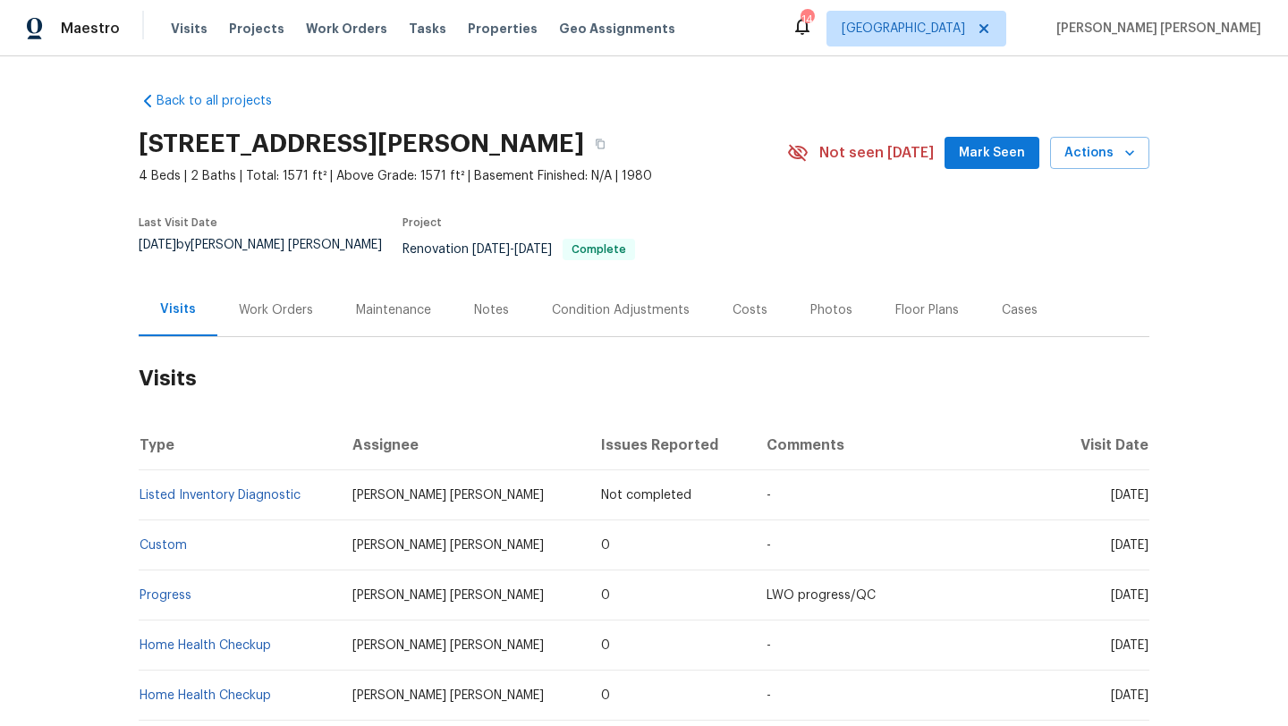
click at [900, 301] on div "Floor Plans" at bounding box center [926, 310] width 63 height 18
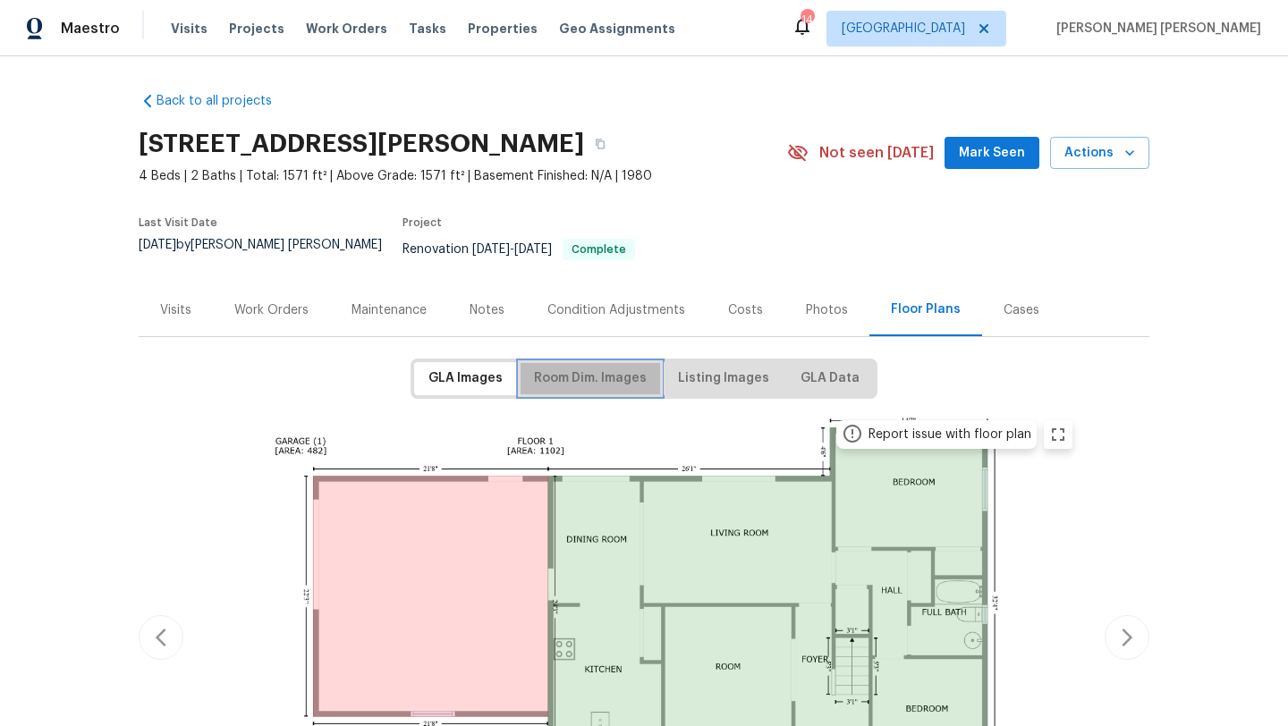
click at [587, 368] on span "Room Dim. Images" at bounding box center [590, 379] width 113 height 22
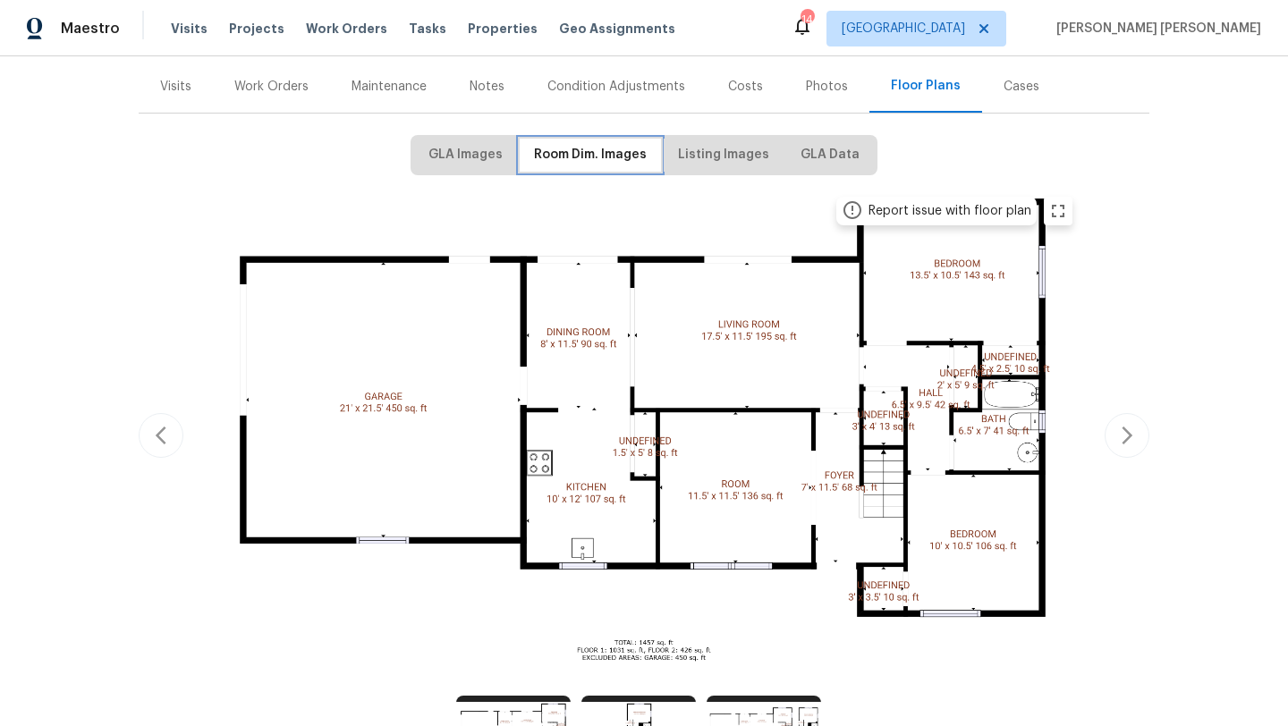
scroll to position [225, 0]
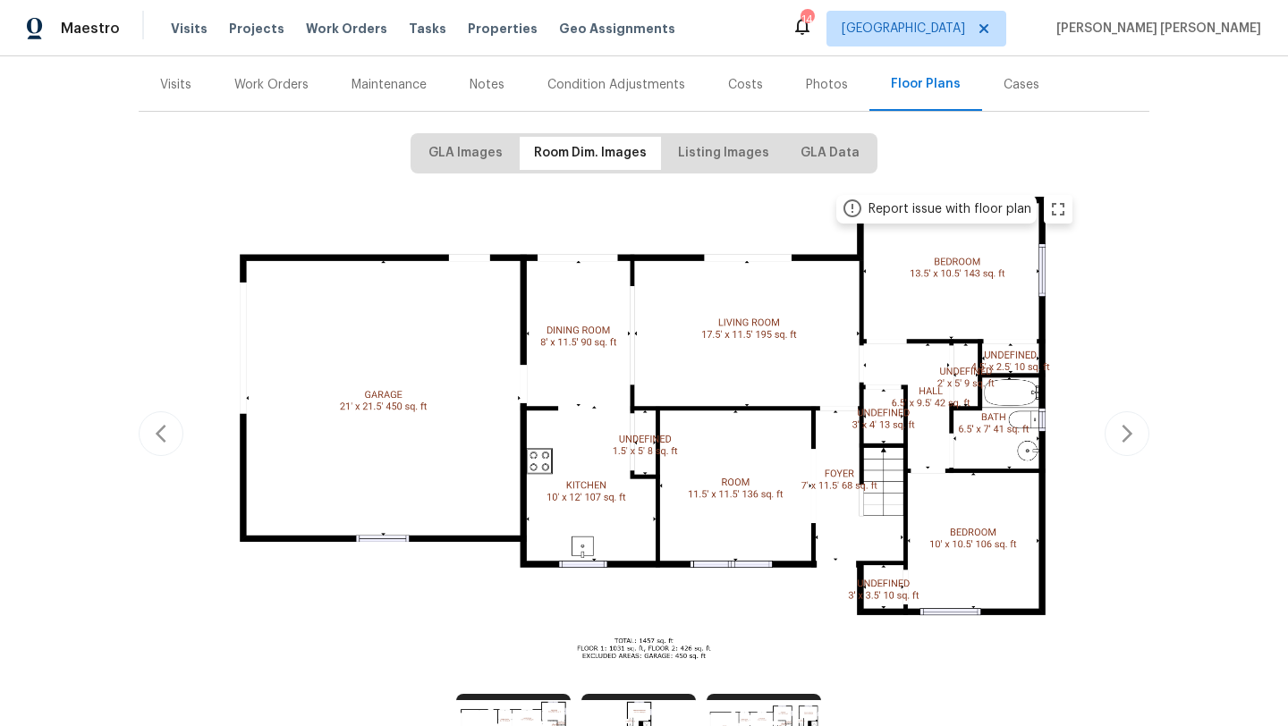
click at [831, 76] on div "Photos" at bounding box center [827, 85] width 42 height 18
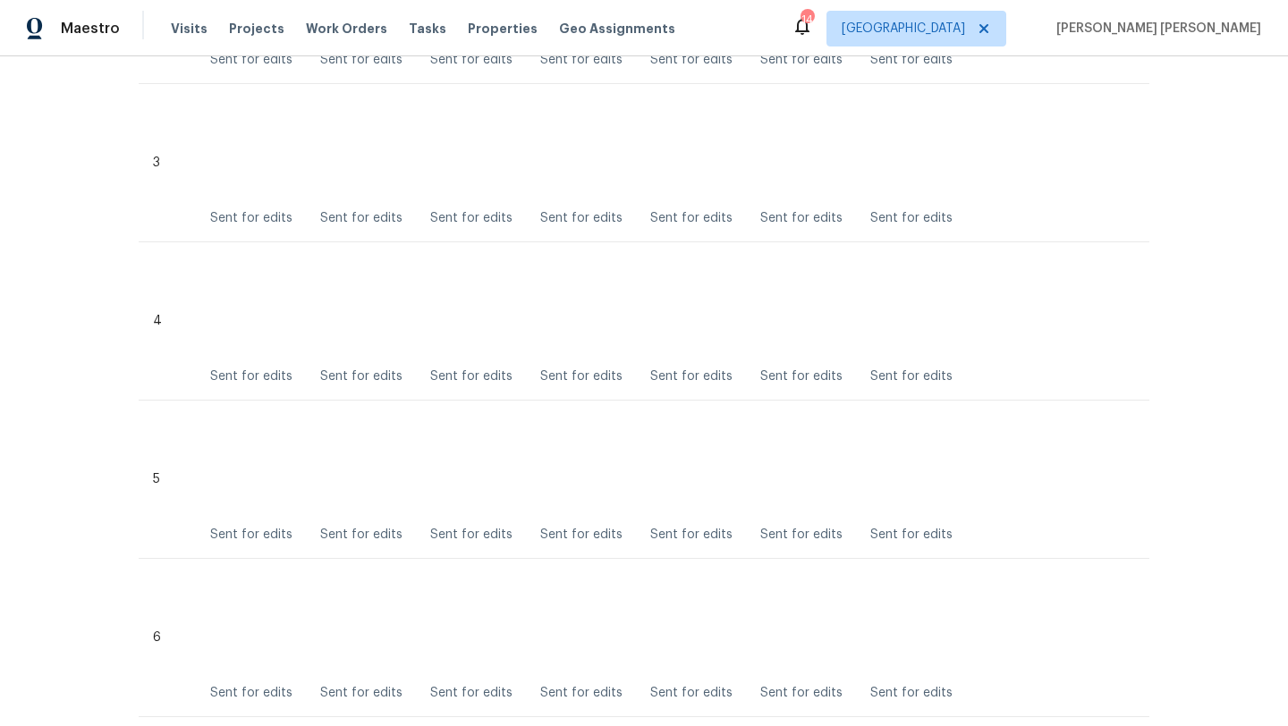
scroll to position [932, 0]
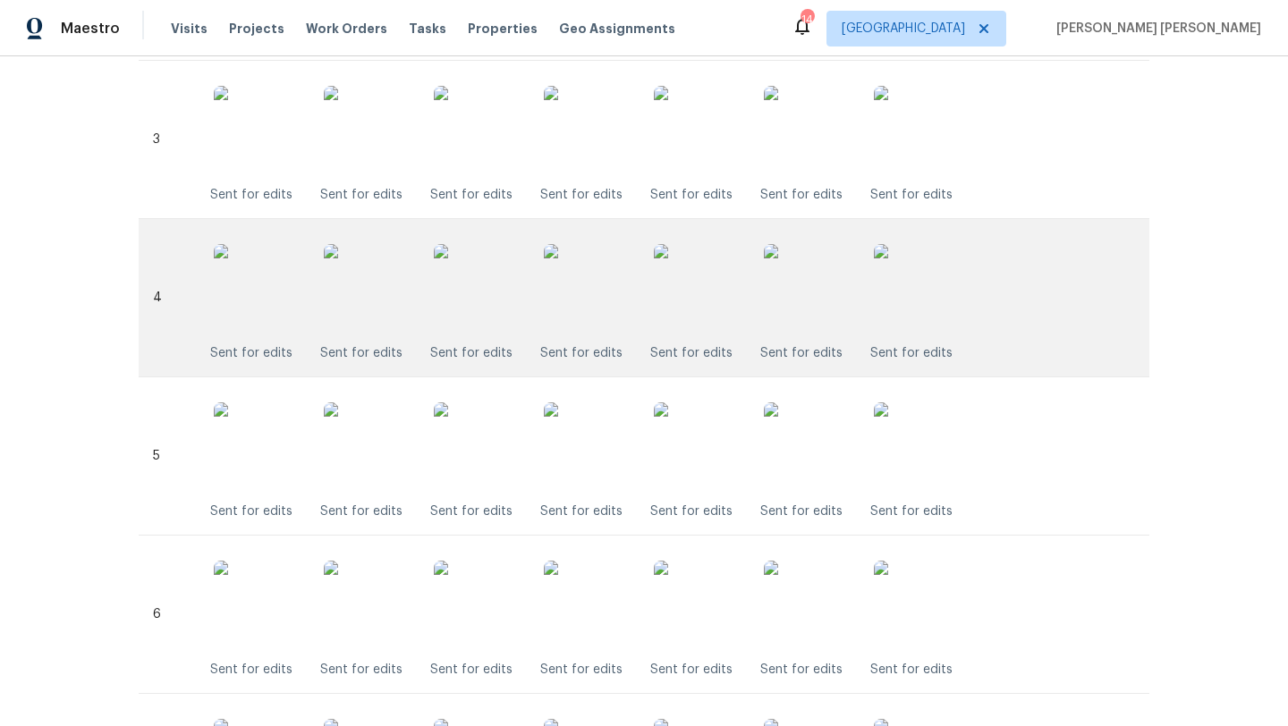
click at [681, 302] on img at bounding box center [698, 288] width 89 height 89
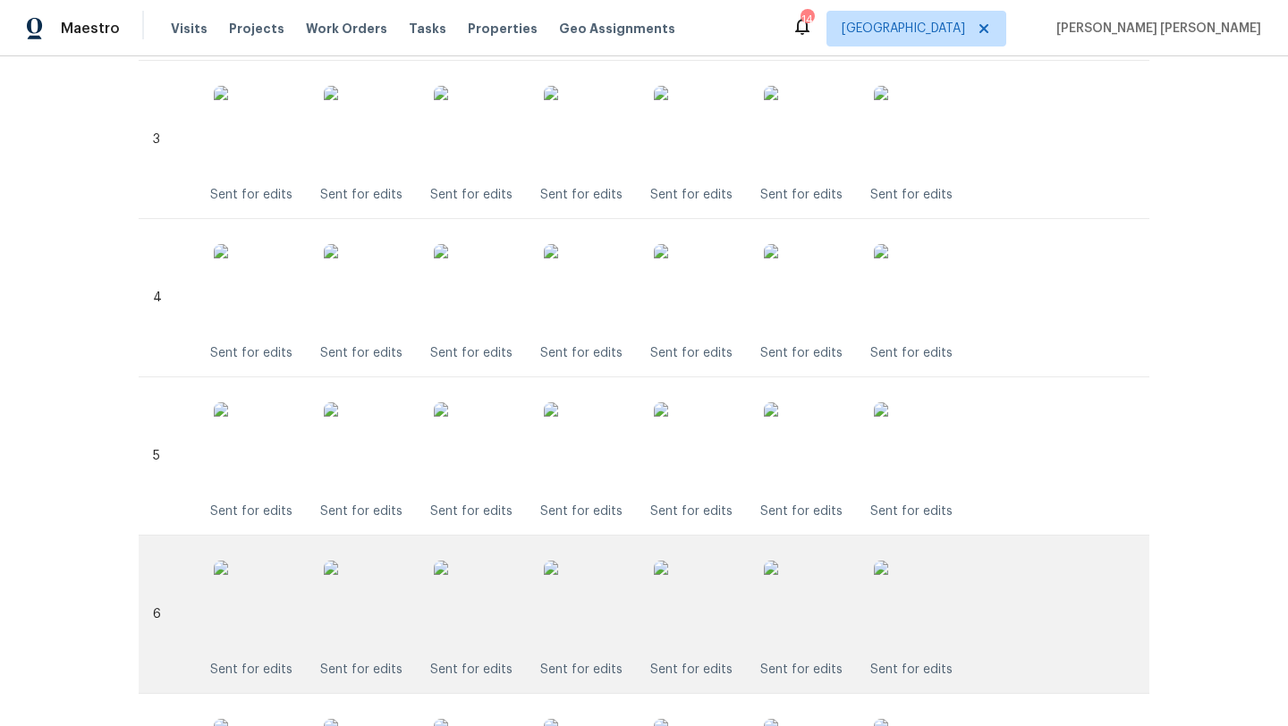
click at [589, 550] on div "Sent for edits" at bounding box center [588, 614] width 97 height 129
click at [604, 570] on img at bounding box center [588, 605] width 89 height 89
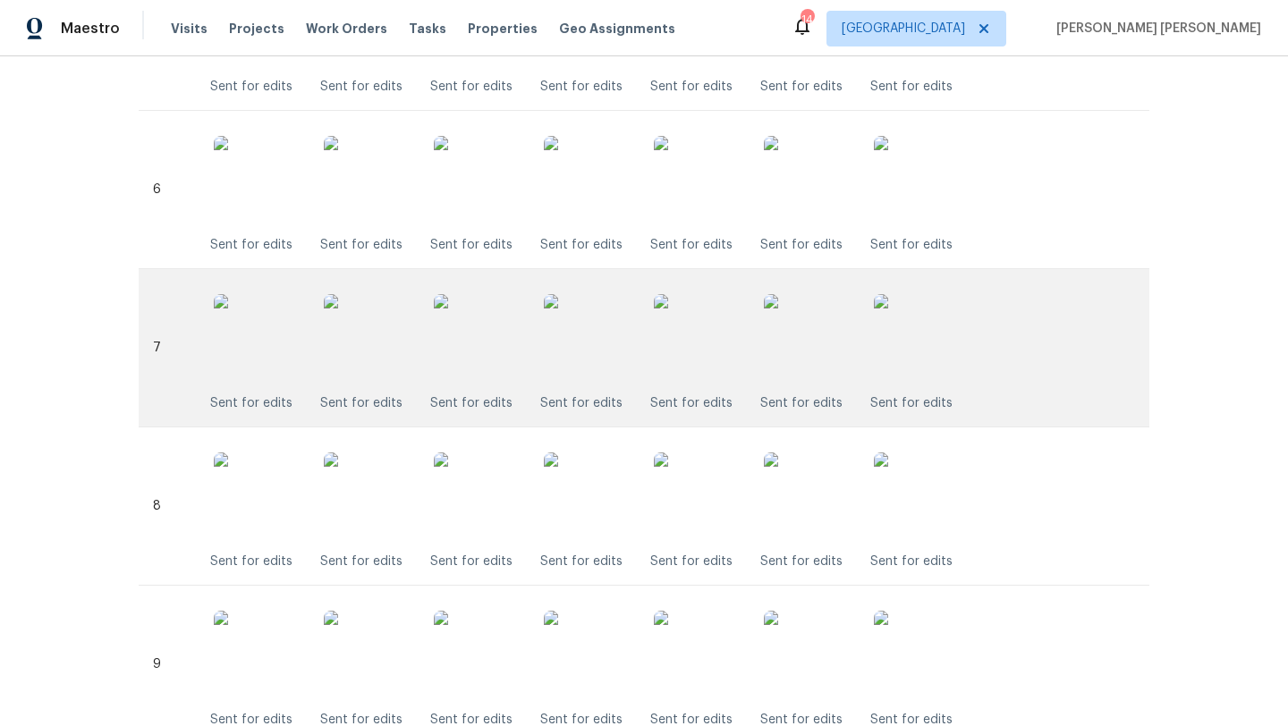
scroll to position [1359, 0]
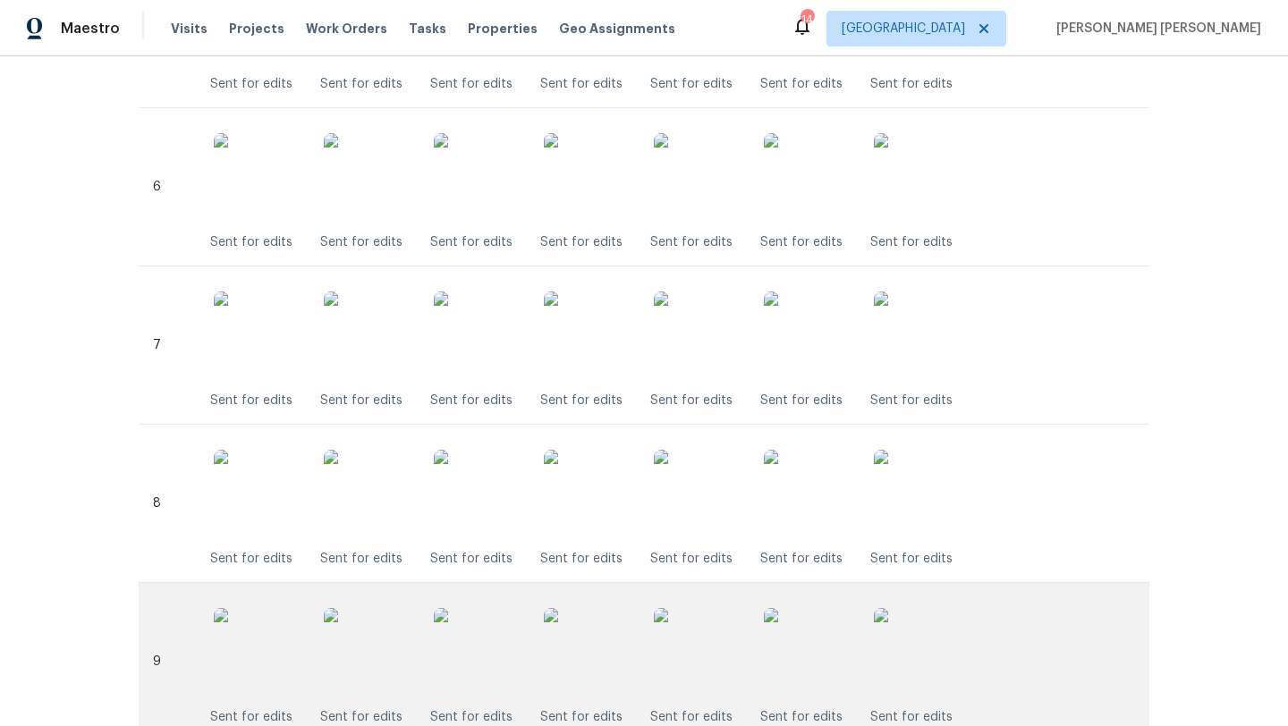
click at [587, 653] on img at bounding box center [588, 652] width 89 height 89
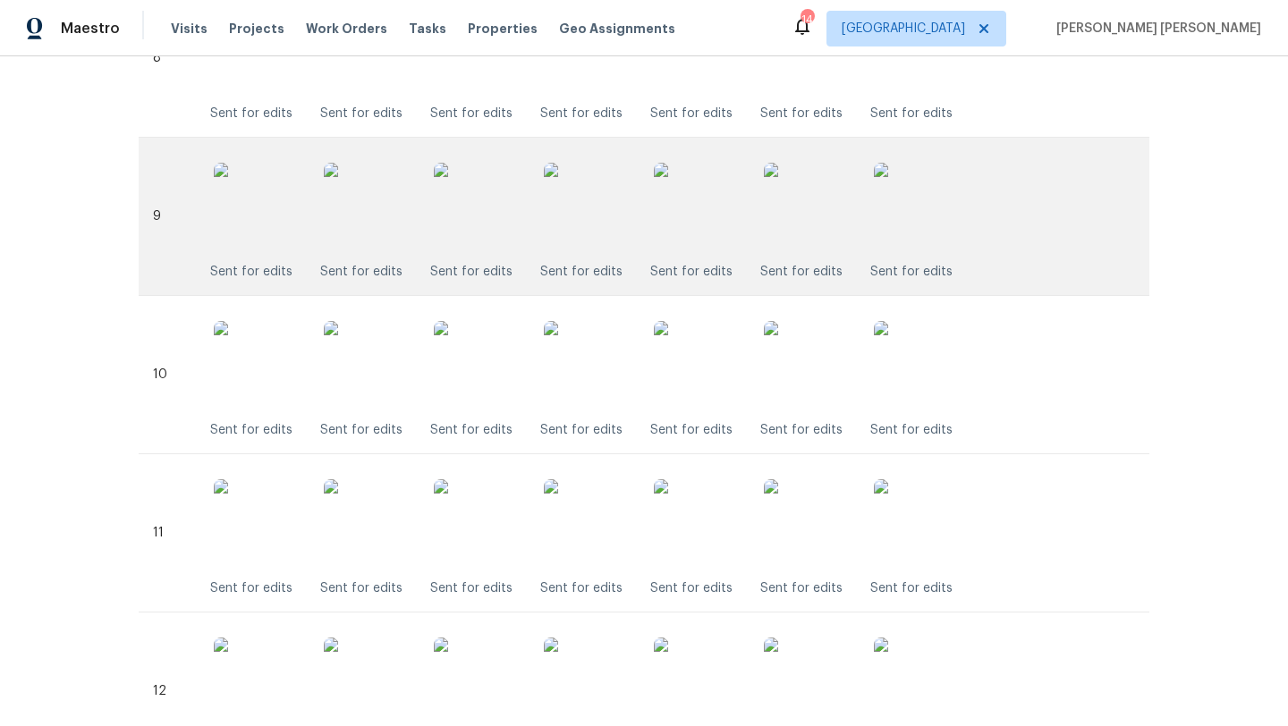
scroll to position [1828, 0]
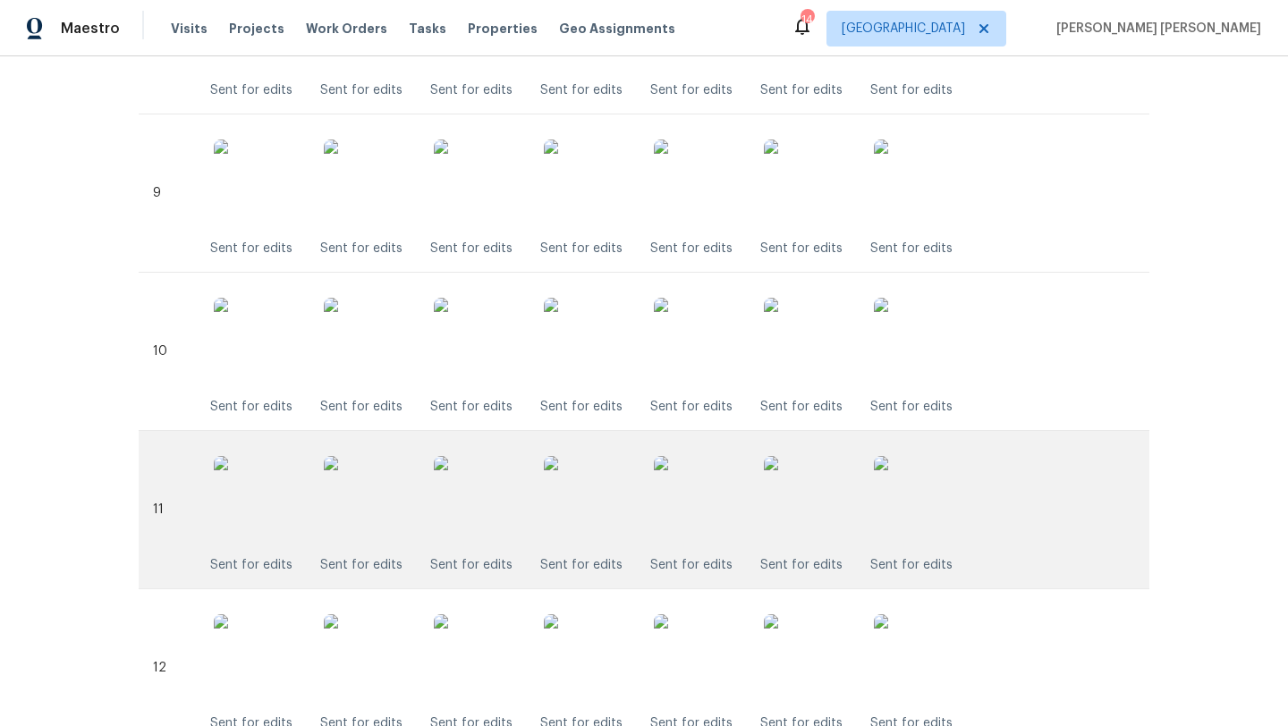
click at [587, 501] on img at bounding box center [588, 500] width 89 height 89
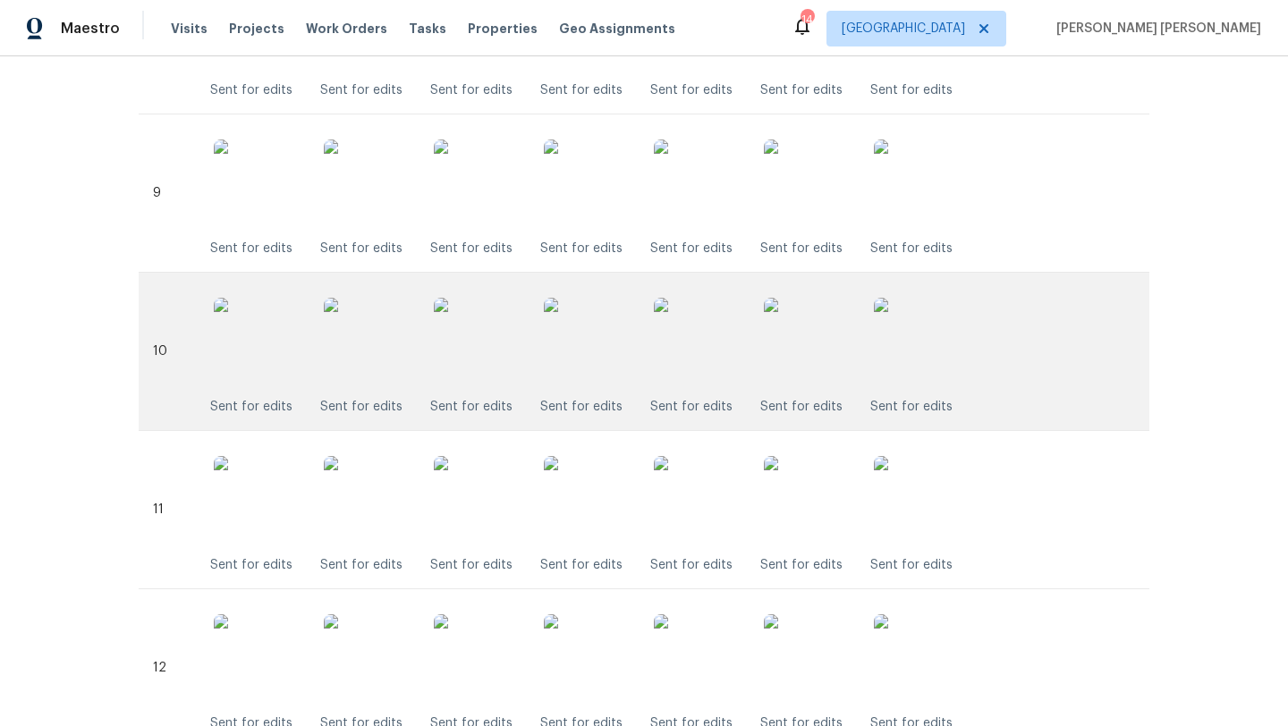
click at [579, 338] on img at bounding box center [588, 342] width 89 height 89
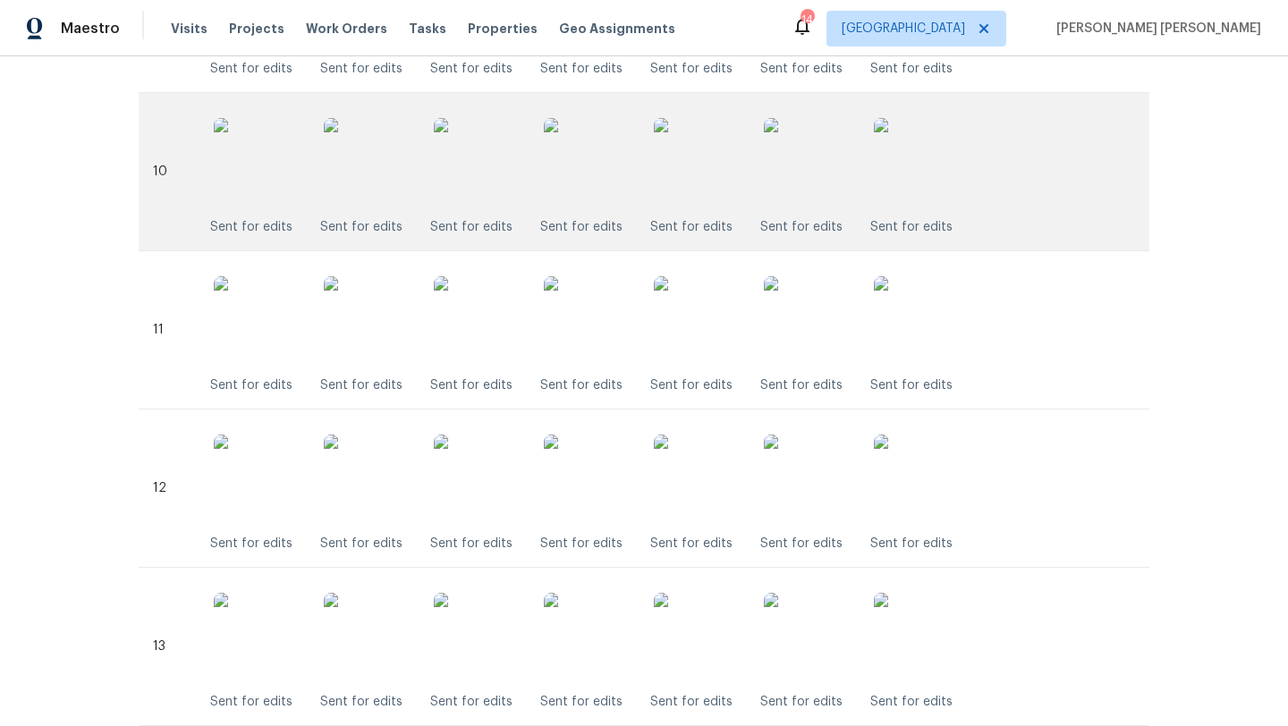
scroll to position [2012, 0]
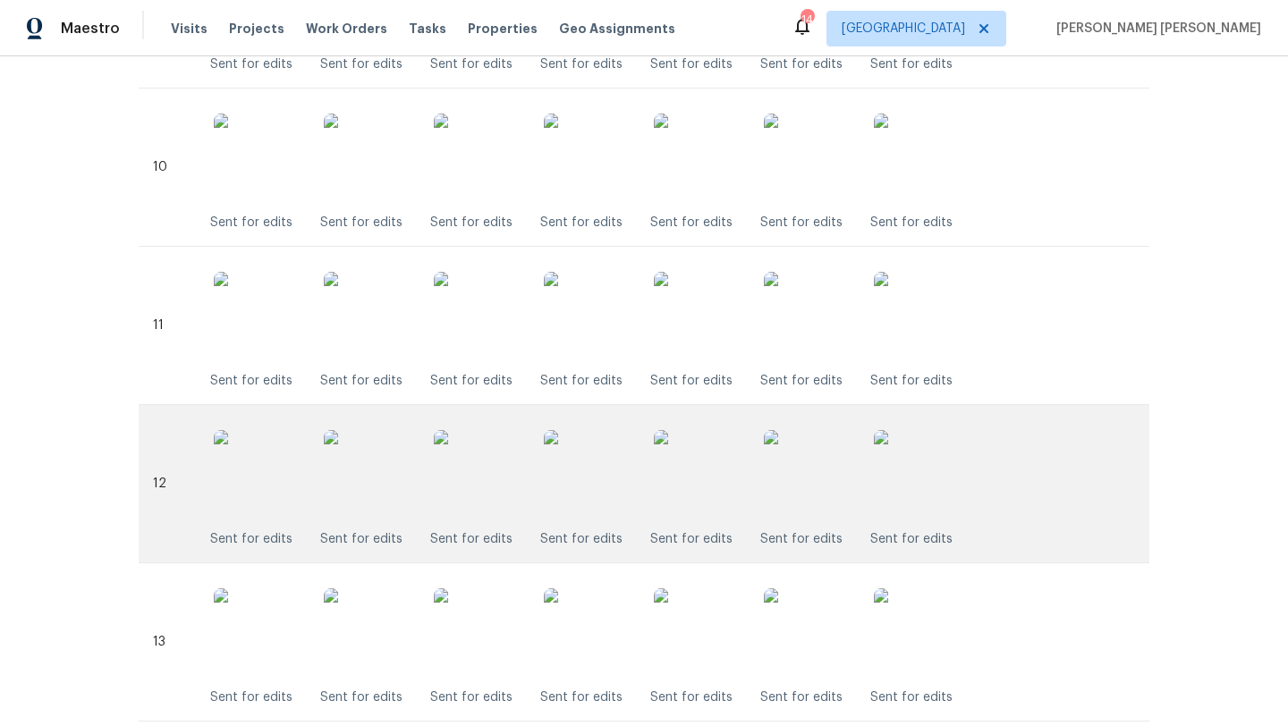
click at [613, 490] on img at bounding box center [588, 474] width 89 height 89
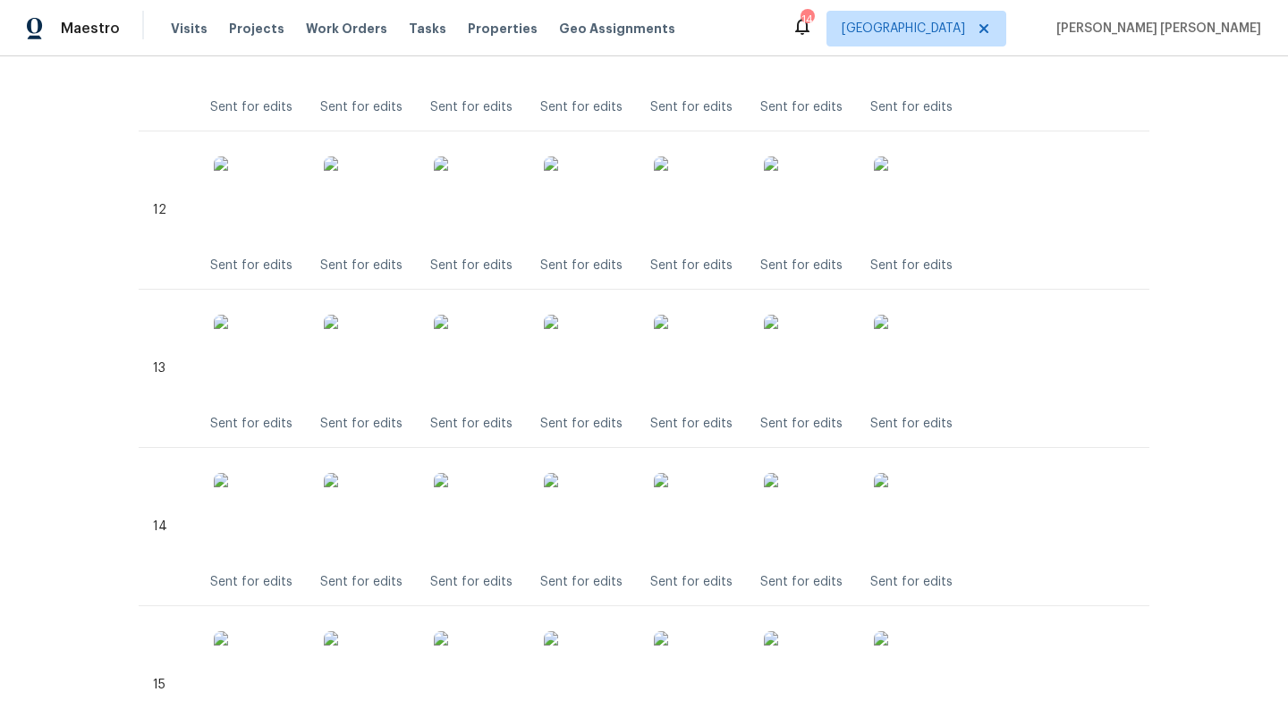
scroll to position [2287, 0]
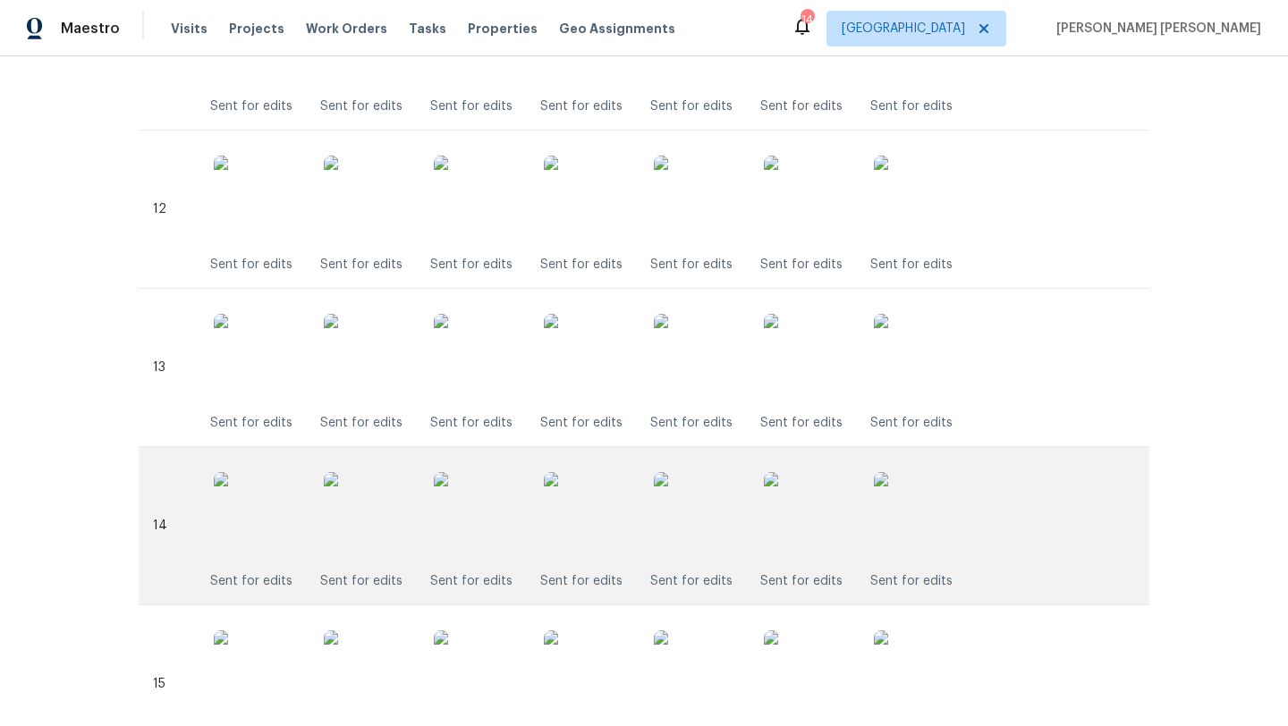
click at [691, 530] on img at bounding box center [698, 516] width 89 height 89
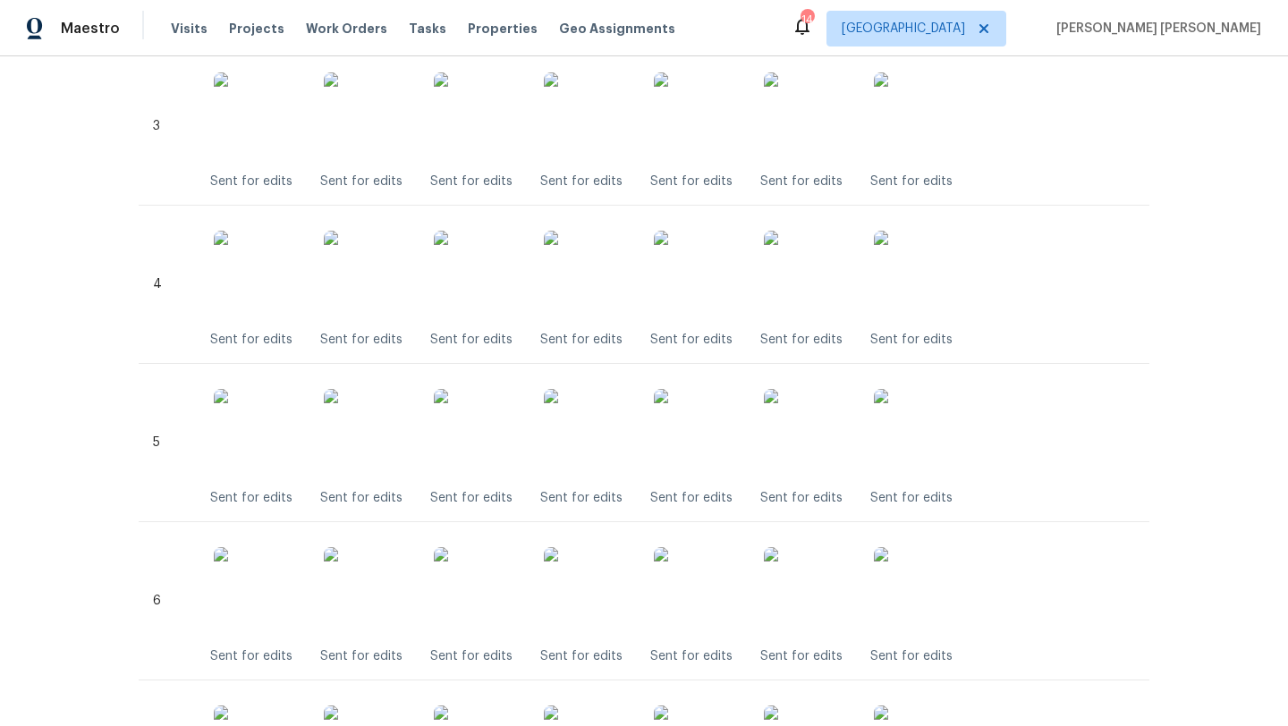
scroll to position [934, 0]
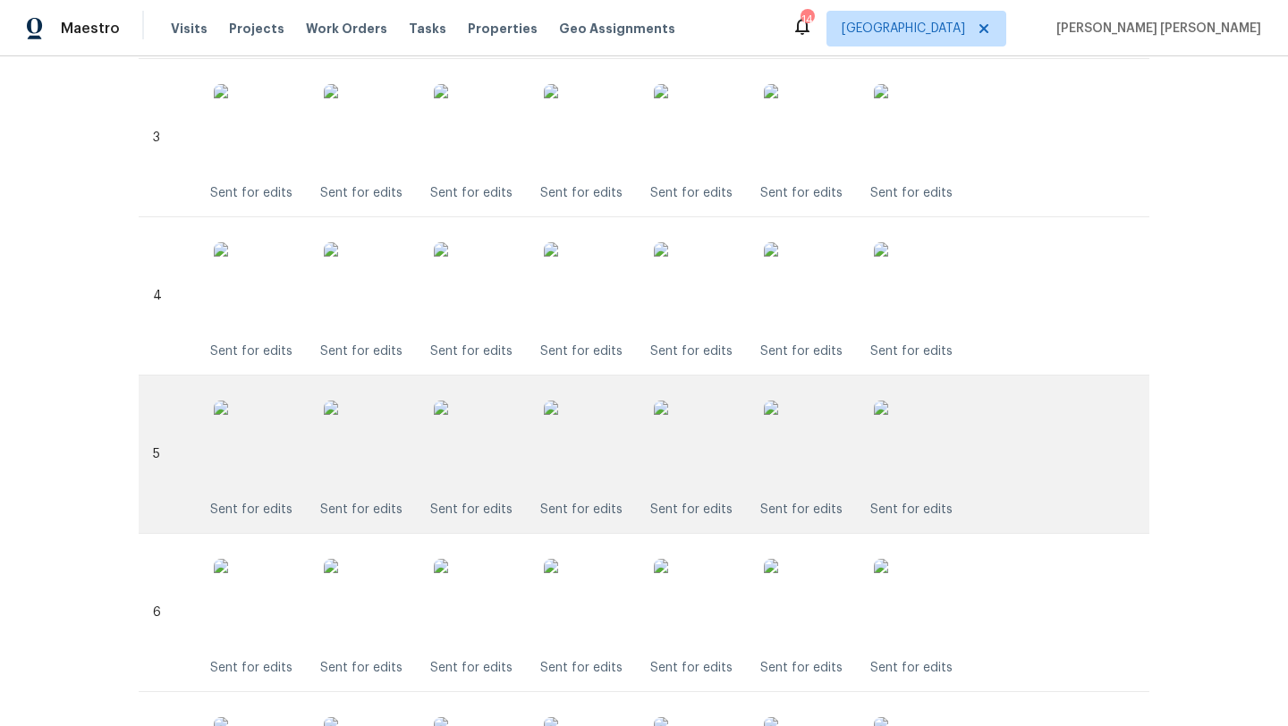
click at [584, 436] on img at bounding box center [588, 445] width 89 height 89
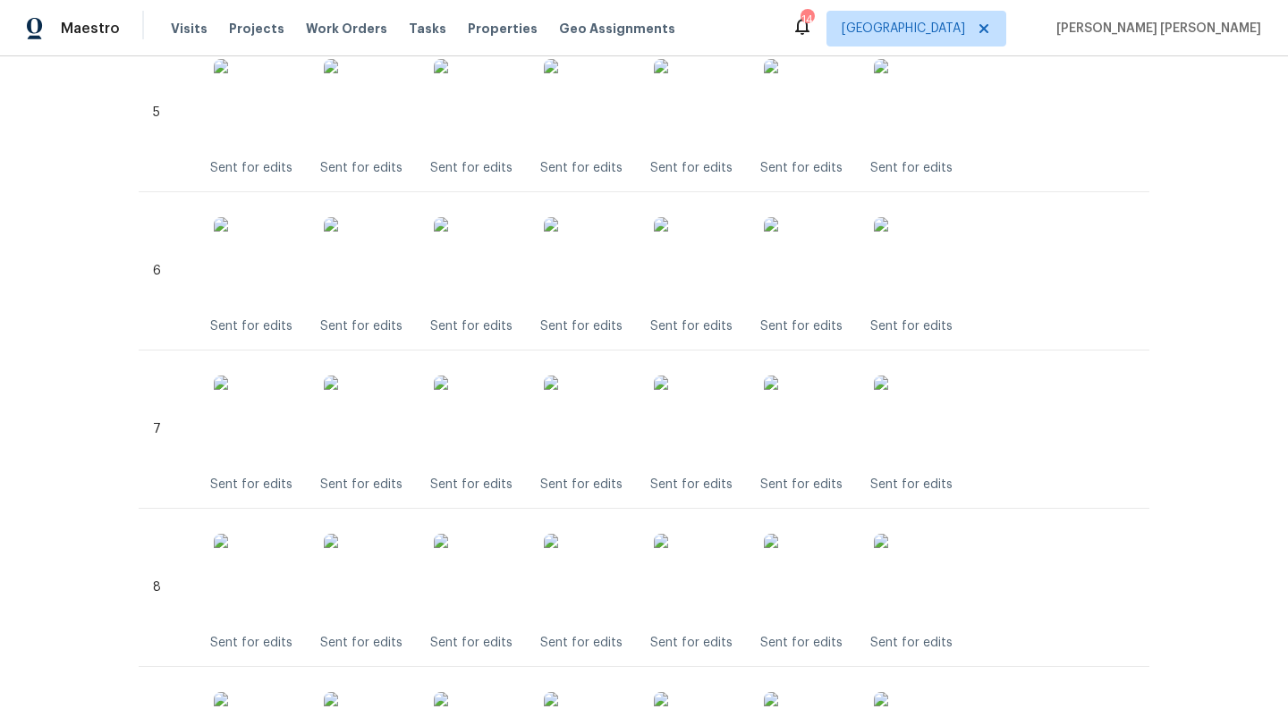
scroll to position [1280, 0]
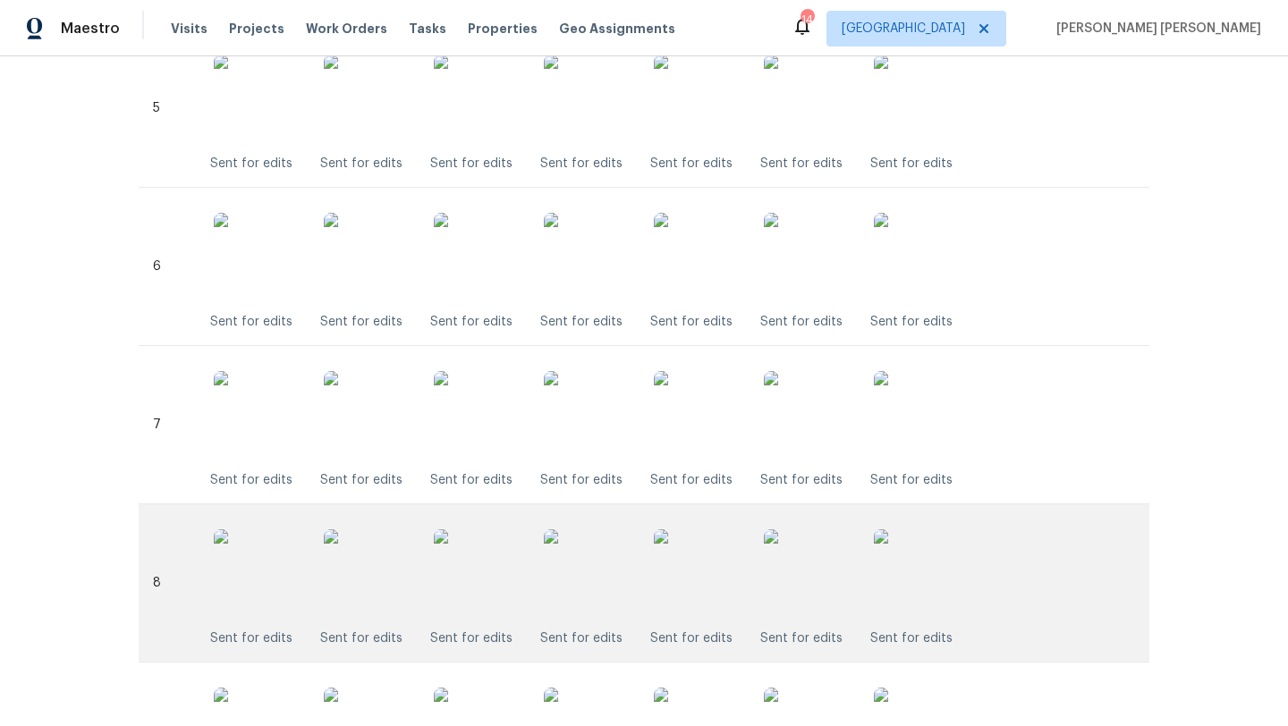
click at [596, 565] on img at bounding box center [588, 573] width 89 height 89
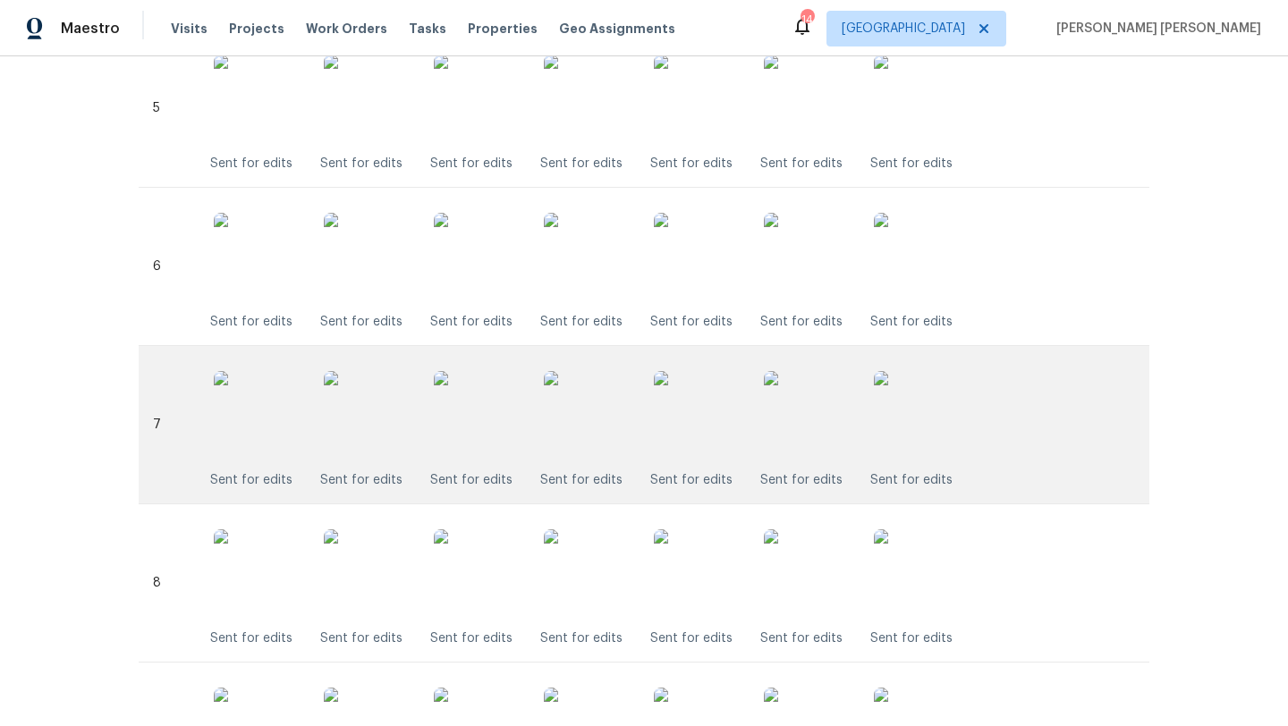
click at [567, 381] on img at bounding box center [588, 415] width 89 height 89
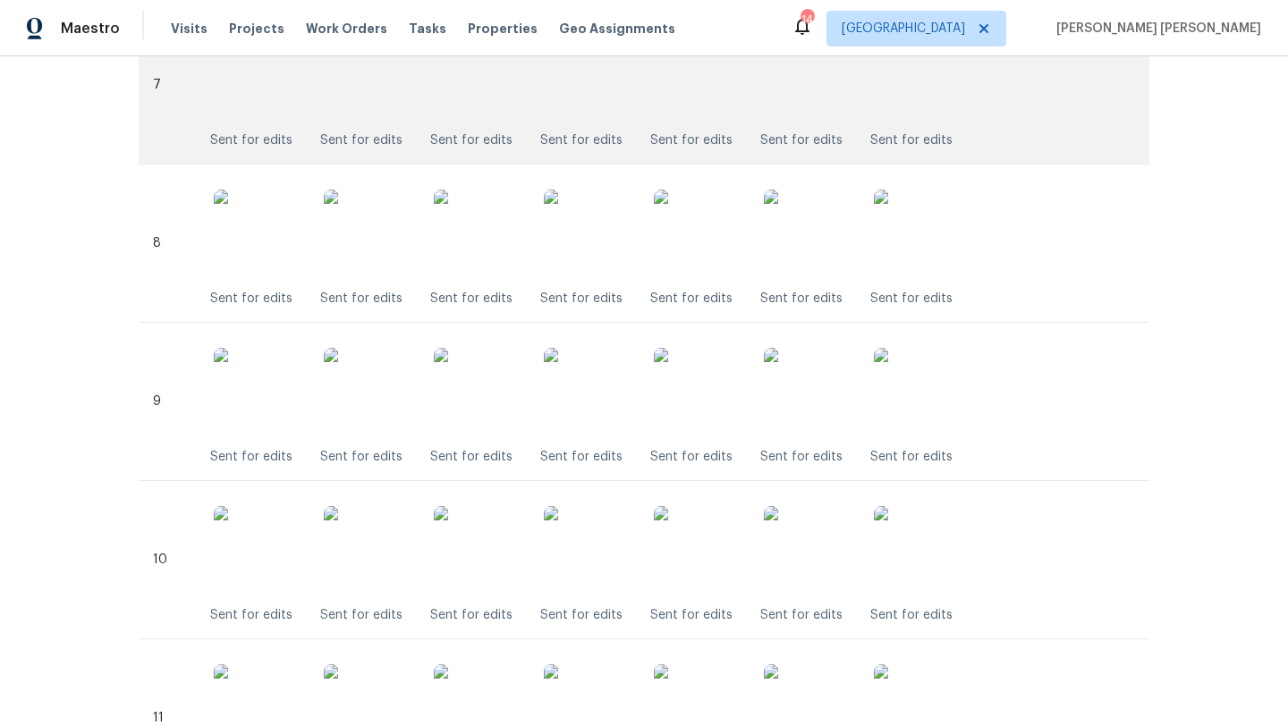
scroll to position [1662, 0]
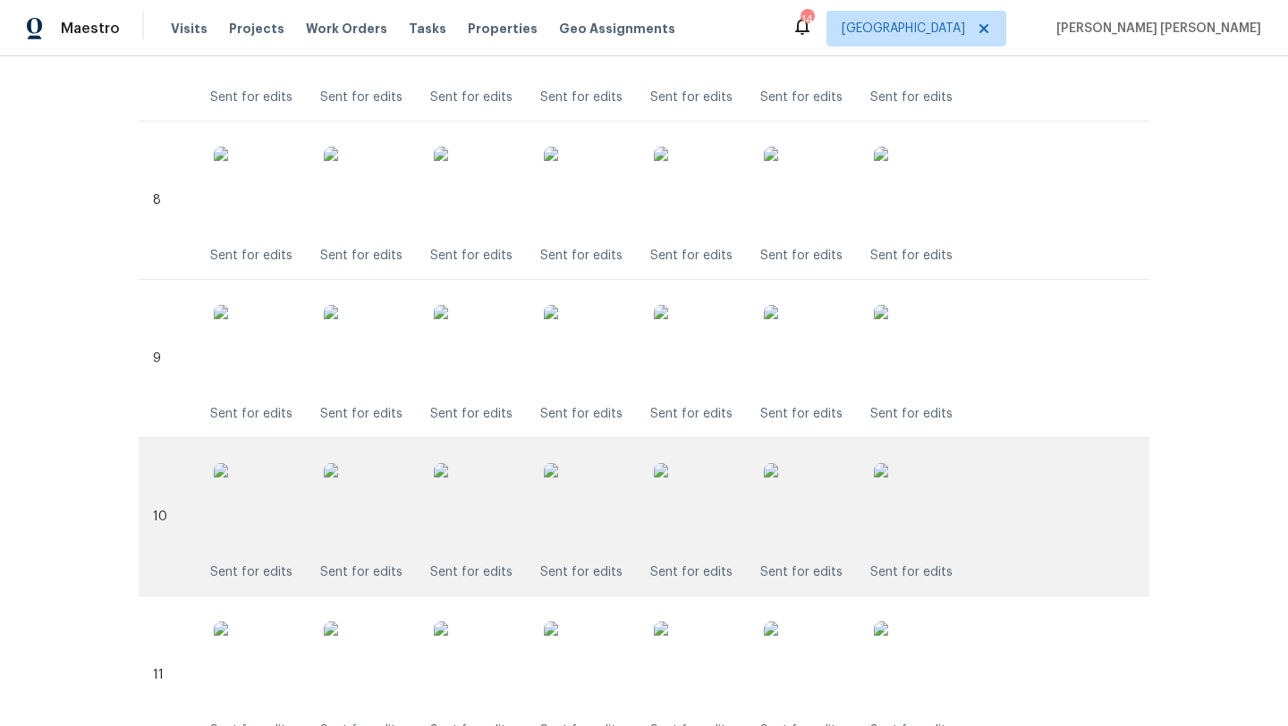
click at [598, 504] on img at bounding box center [588, 507] width 89 height 89
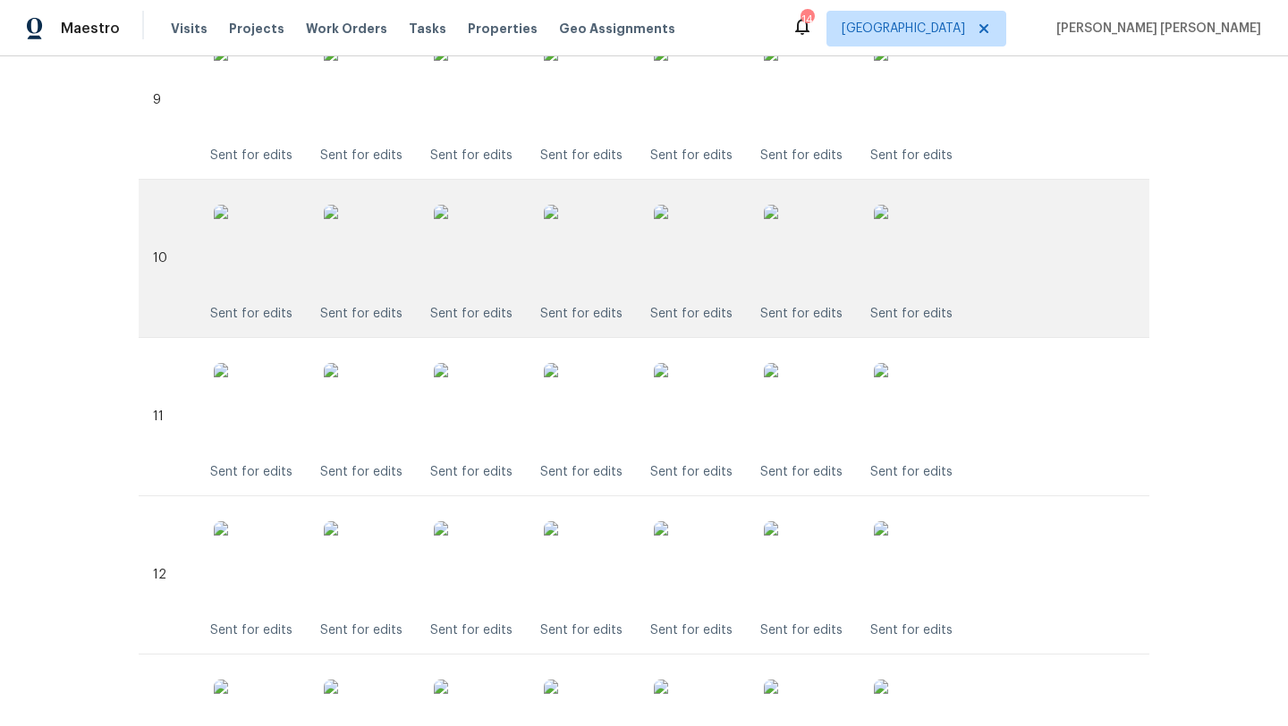
scroll to position [1924, 0]
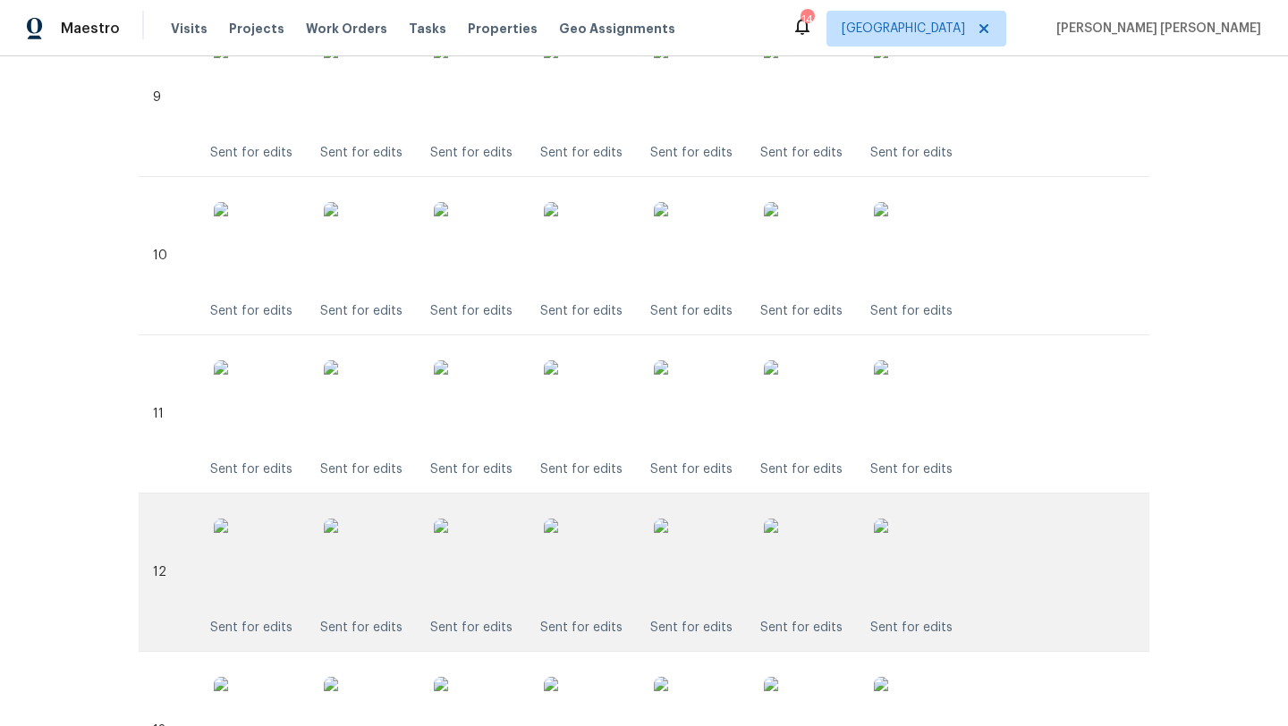
click at [598, 537] on img at bounding box center [588, 563] width 89 height 89
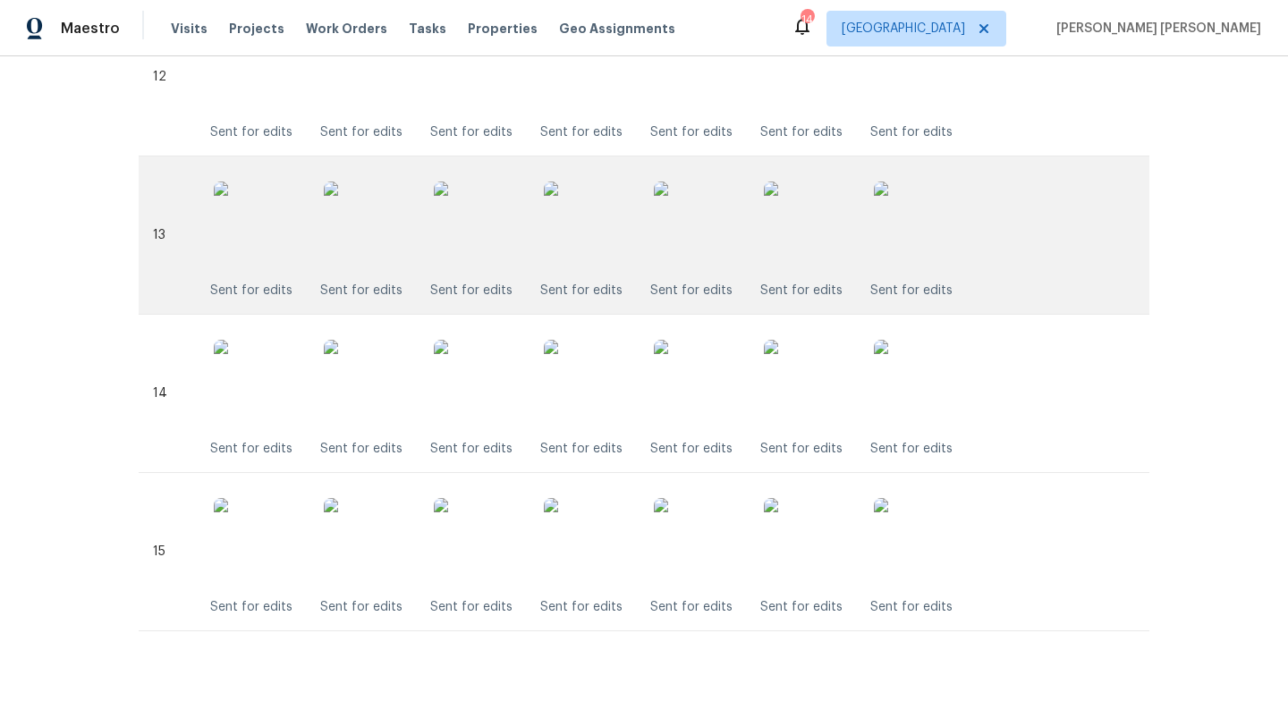
scroll to position [2363, 0]
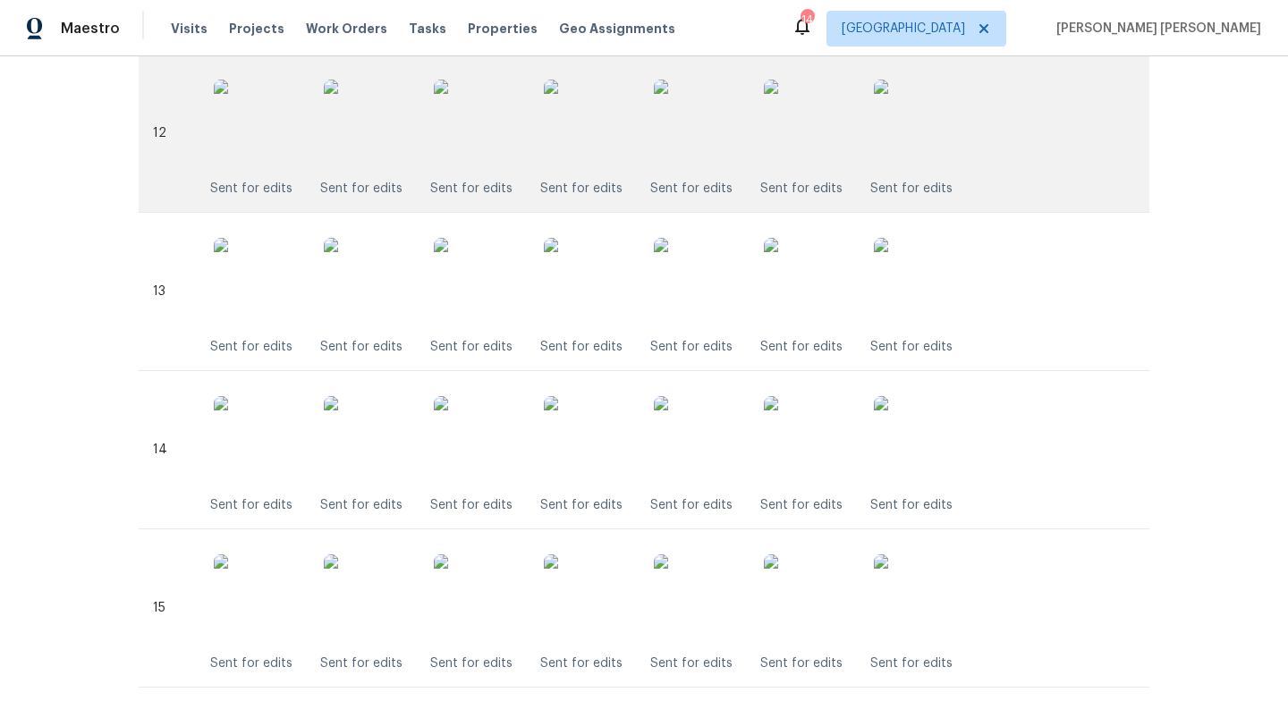
click at [618, 115] on img at bounding box center [588, 124] width 89 height 89
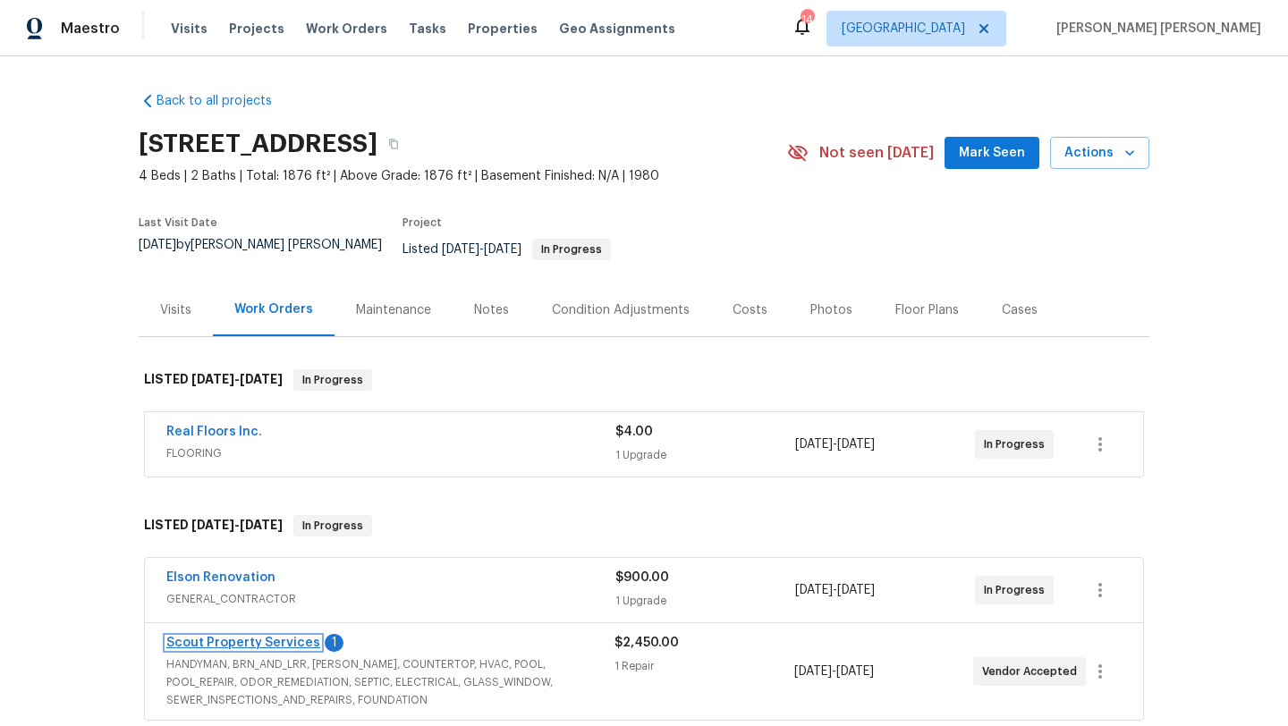
click at [274, 637] on link "Scout Property Services" at bounding box center [243, 643] width 154 height 13
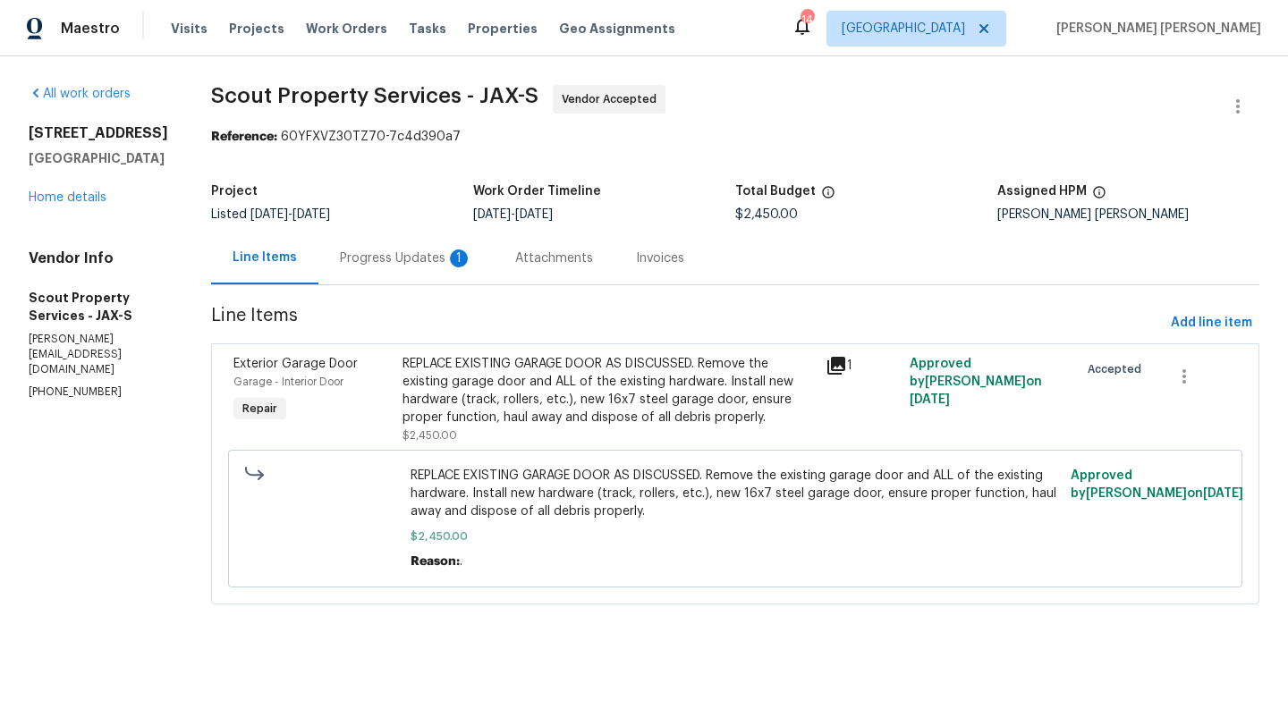
click at [384, 265] on div "Progress Updates 1" at bounding box center [406, 258] width 132 height 18
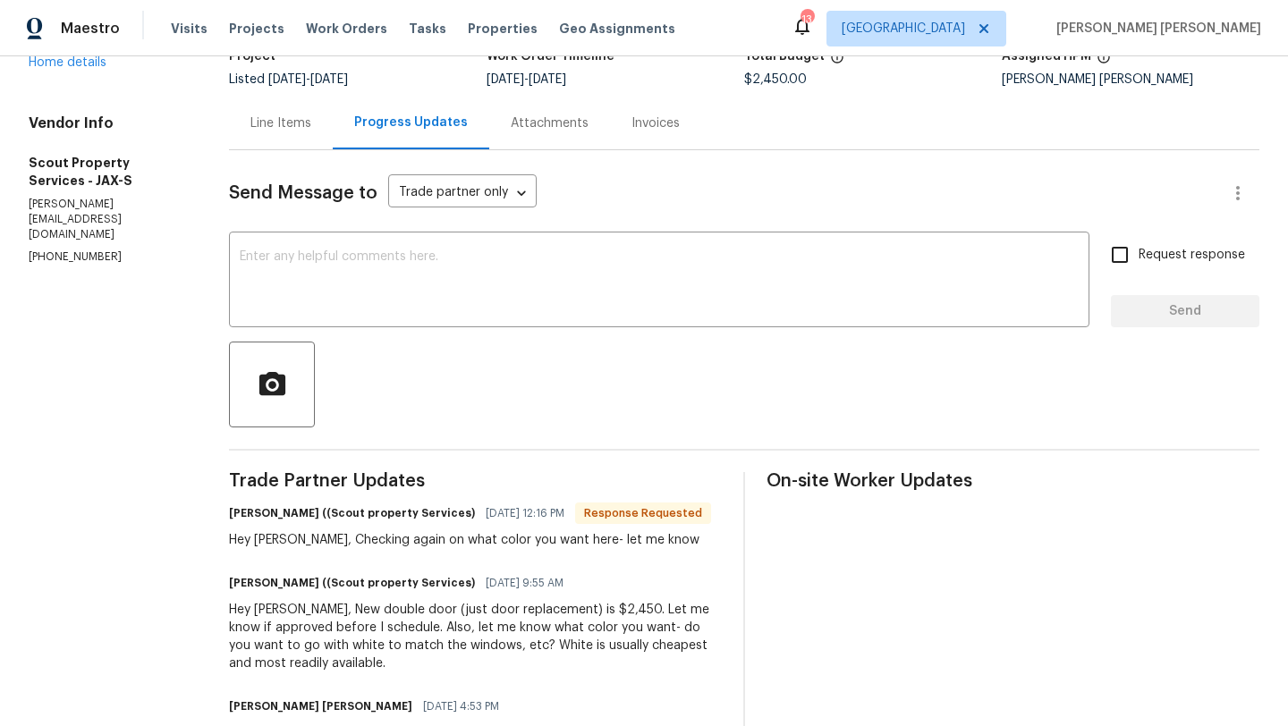
scroll to position [140, 0]
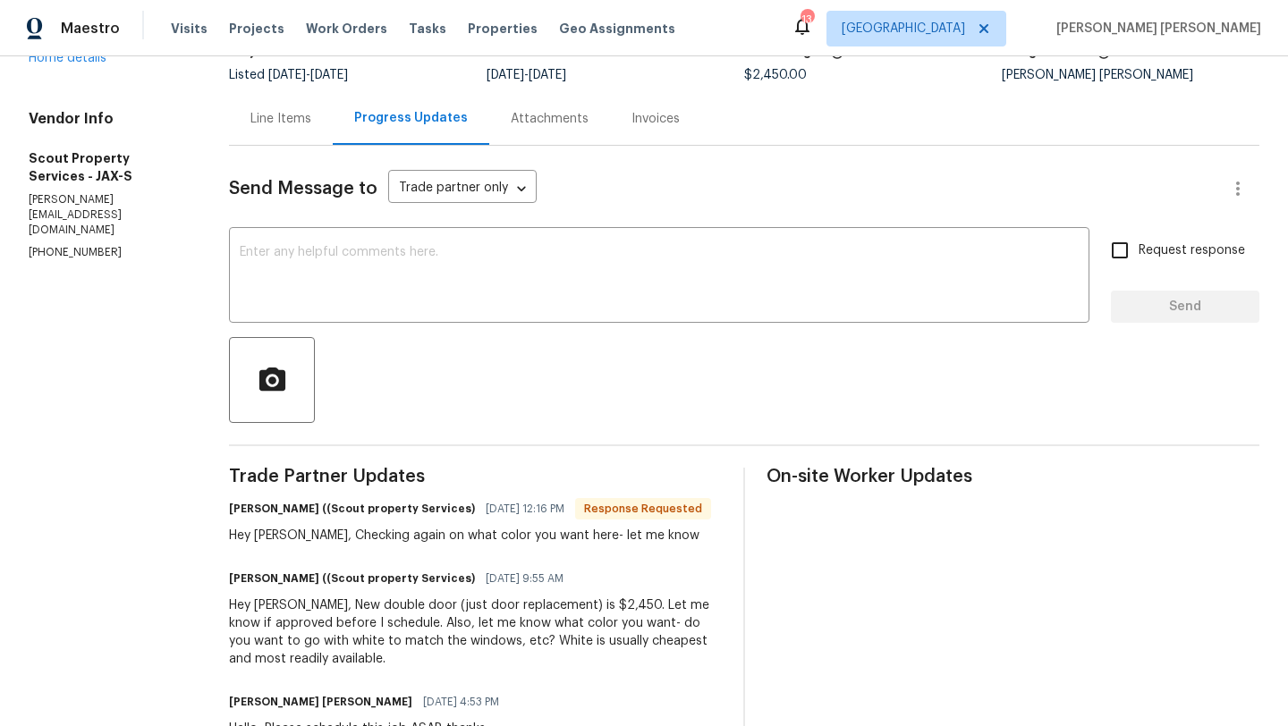
click at [292, 114] on div "Line Items" at bounding box center [280, 119] width 61 height 18
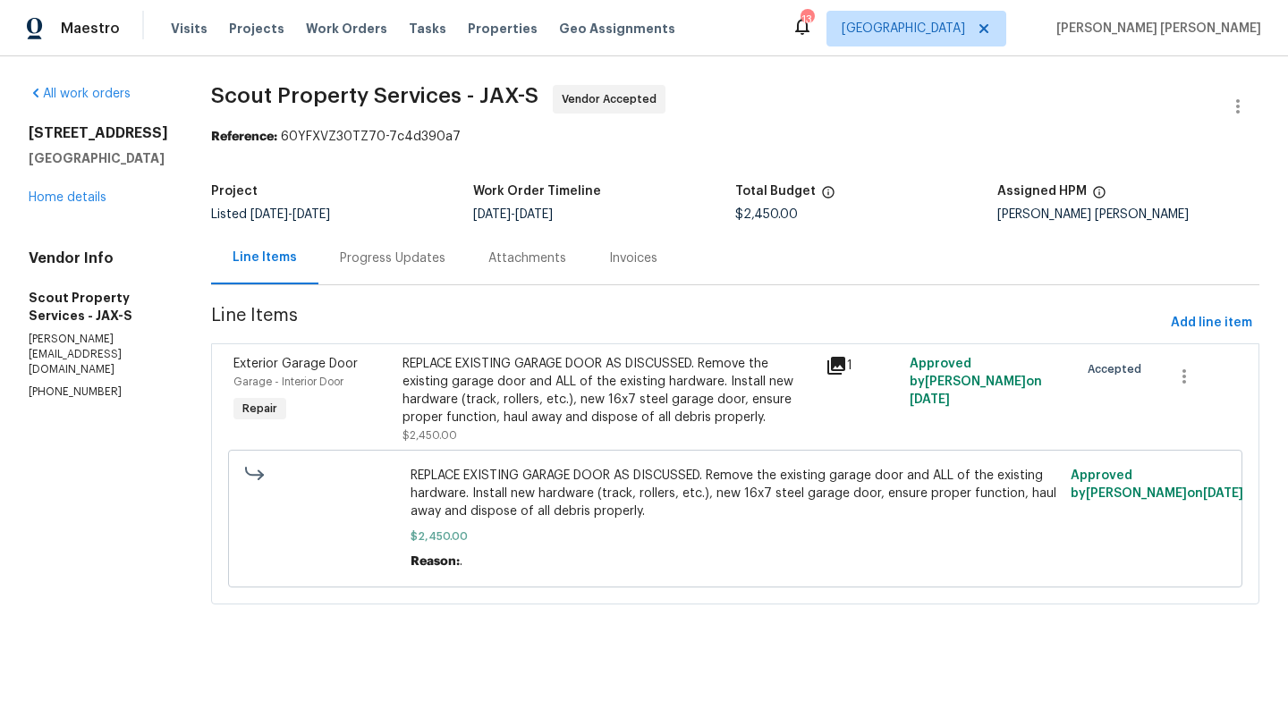
click at [383, 255] on div "Progress Updates" at bounding box center [393, 258] width 106 height 18
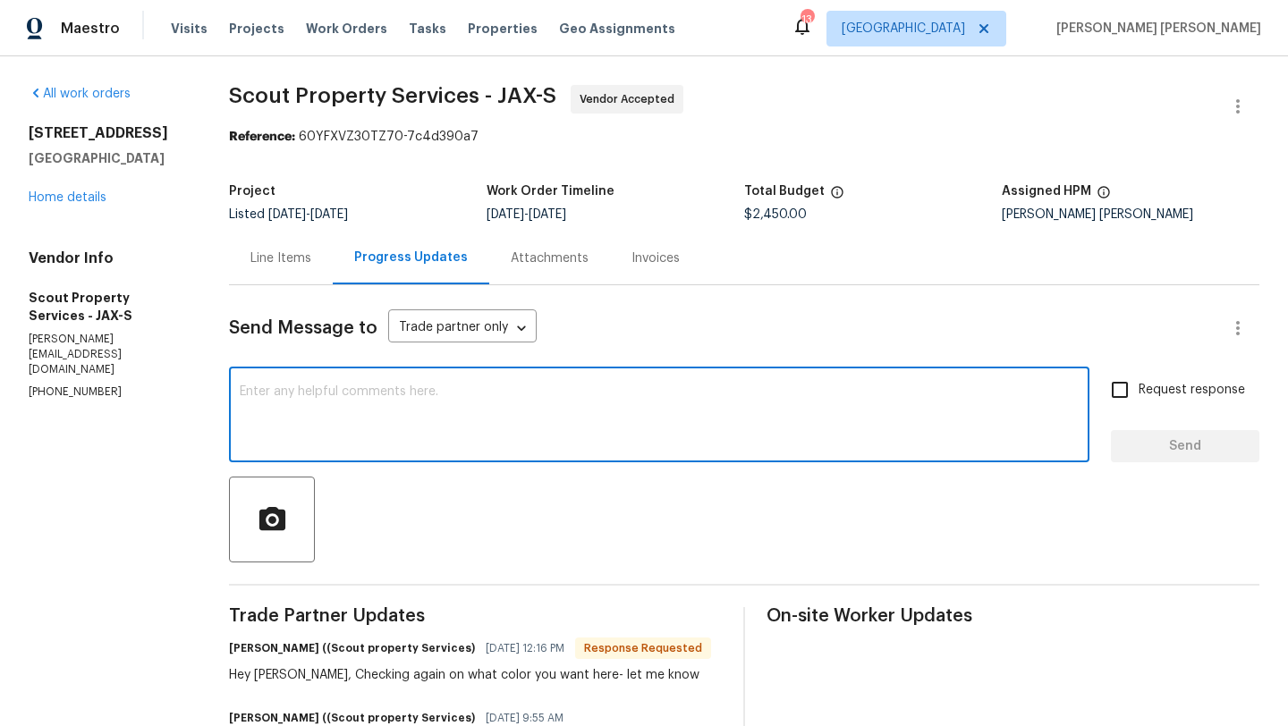
click at [440, 411] on textarea at bounding box center [659, 416] width 839 height 63
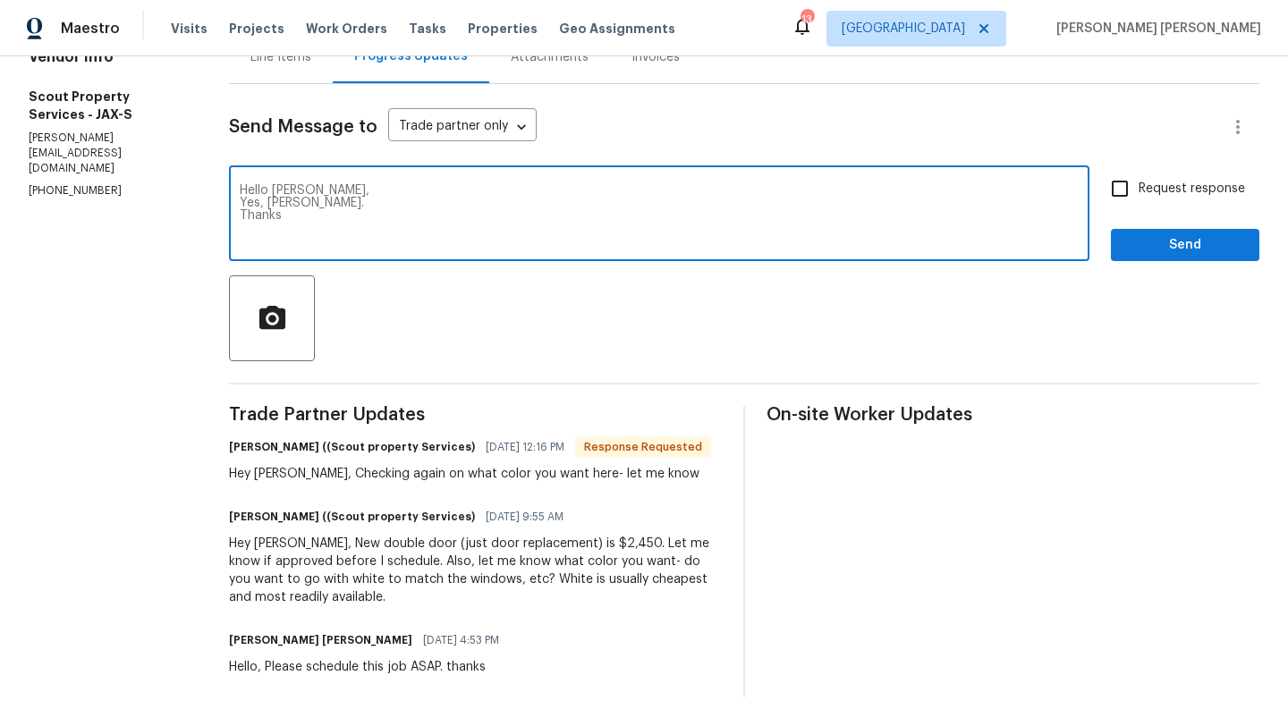
type textarea "Hello Trevor, Yes, white. Thanks"
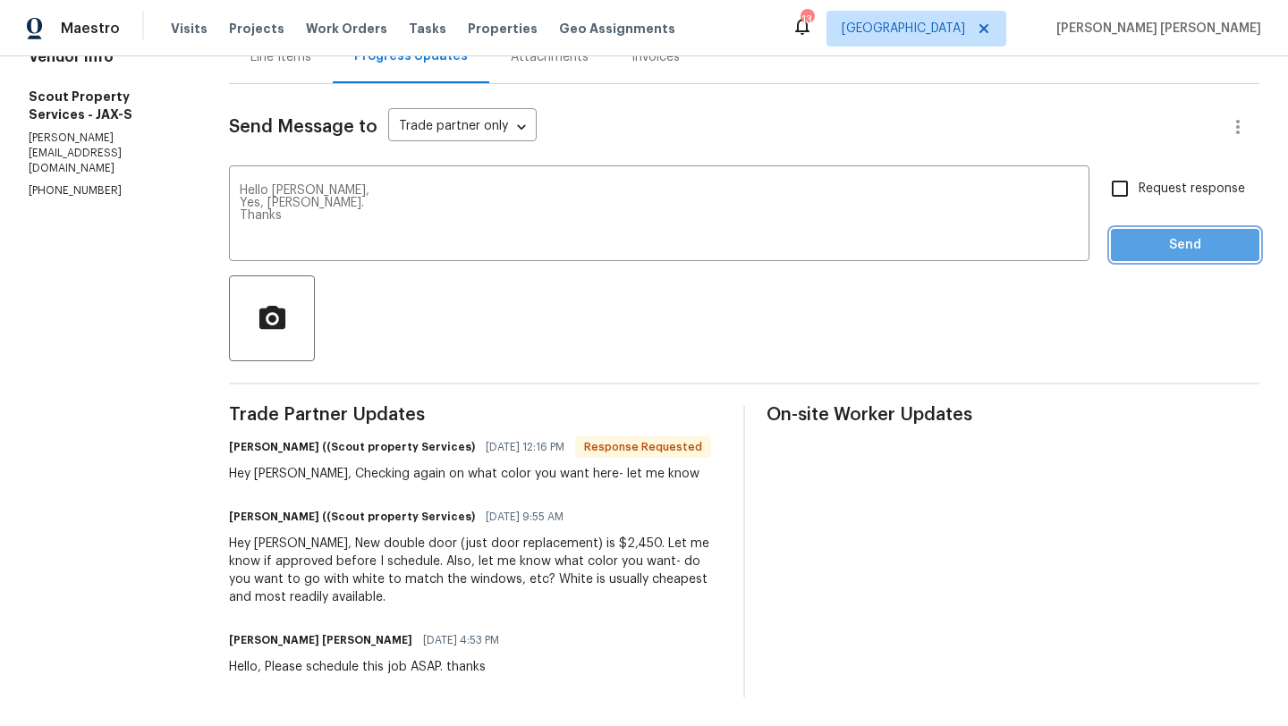
click at [1168, 237] on span "Send" at bounding box center [1185, 245] width 120 height 22
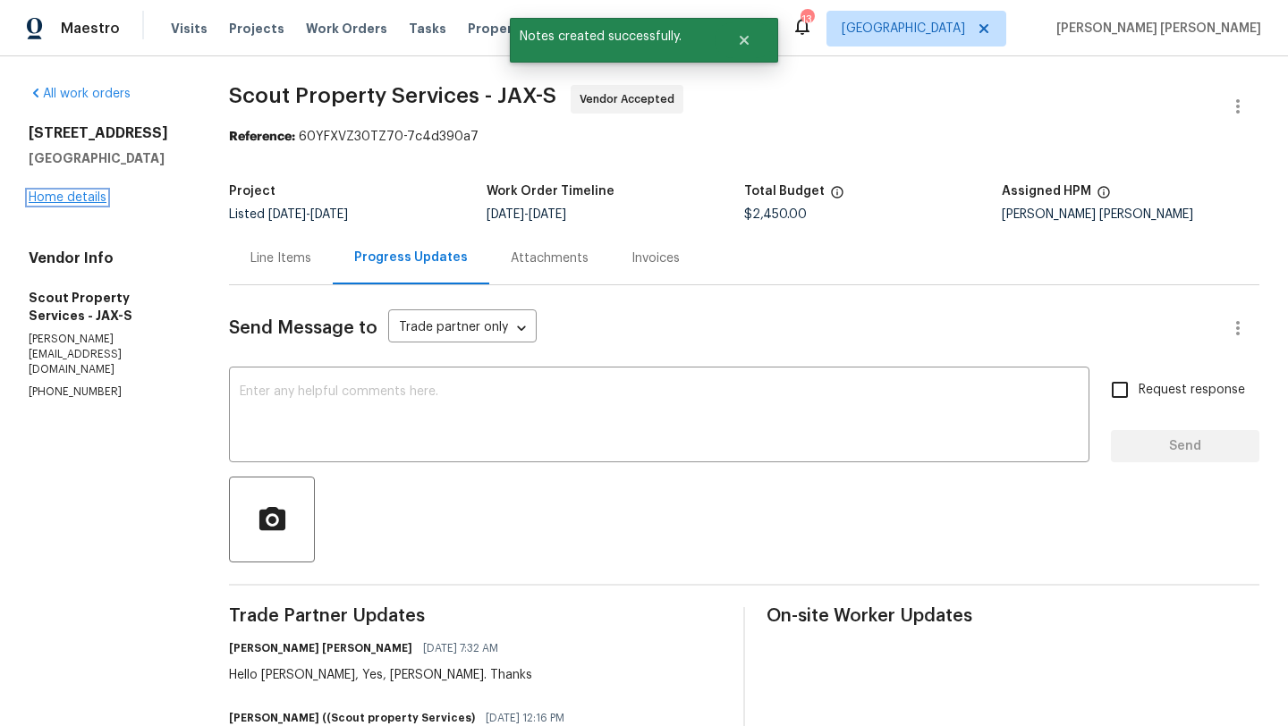
click at [66, 199] on link "Home details" at bounding box center [68, 197] width 78 height 13
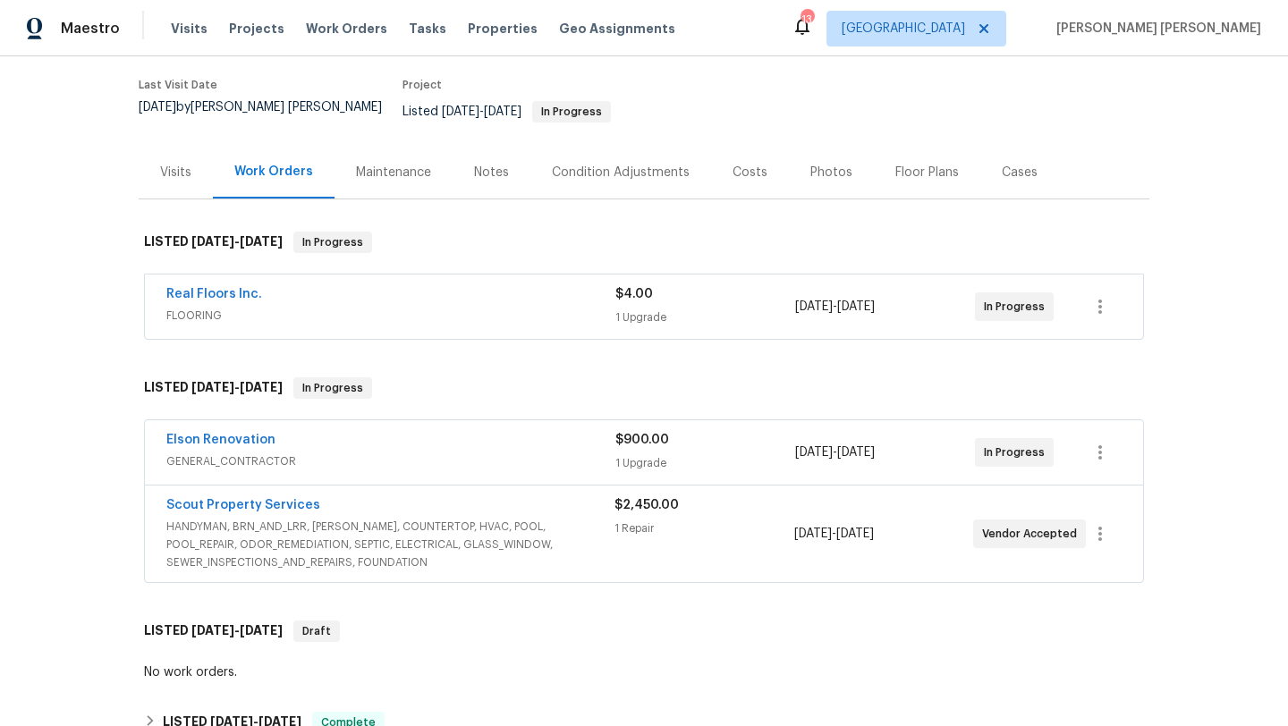
scroll to position [141, 0]
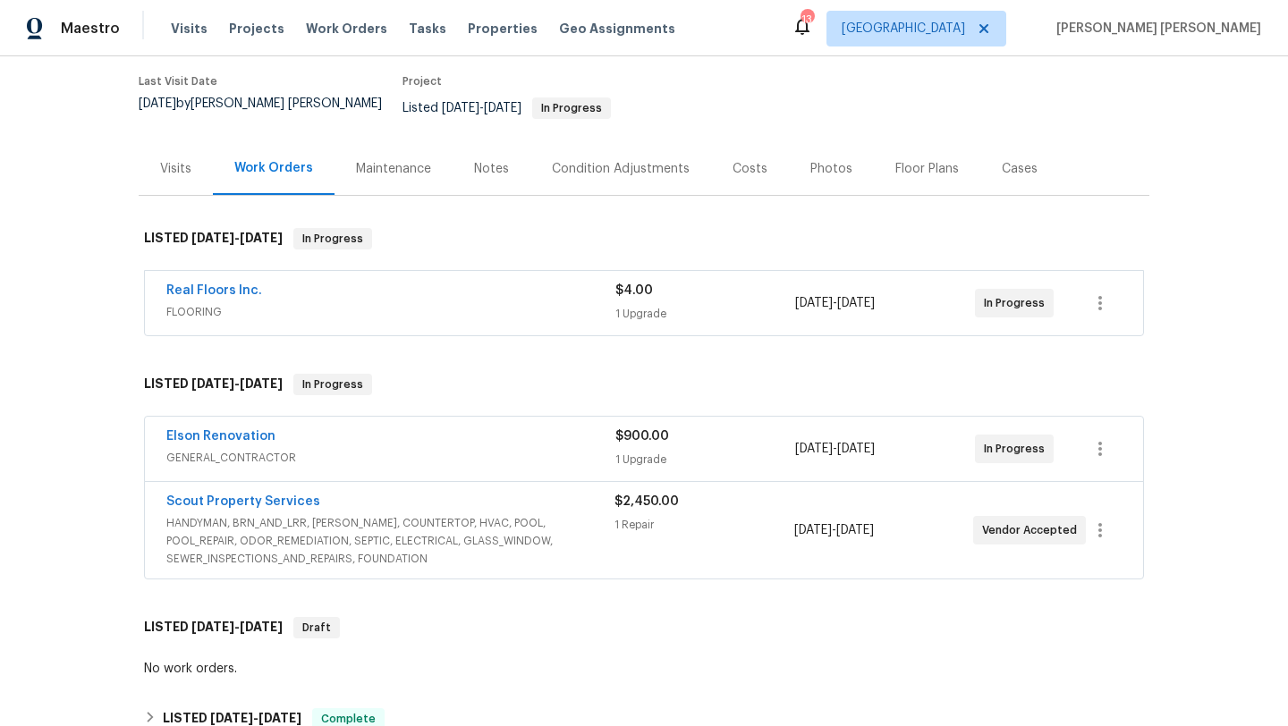
click at [231, 430] on span "Elson Renovation" at bounding box center [220, 436] width 109 height 18
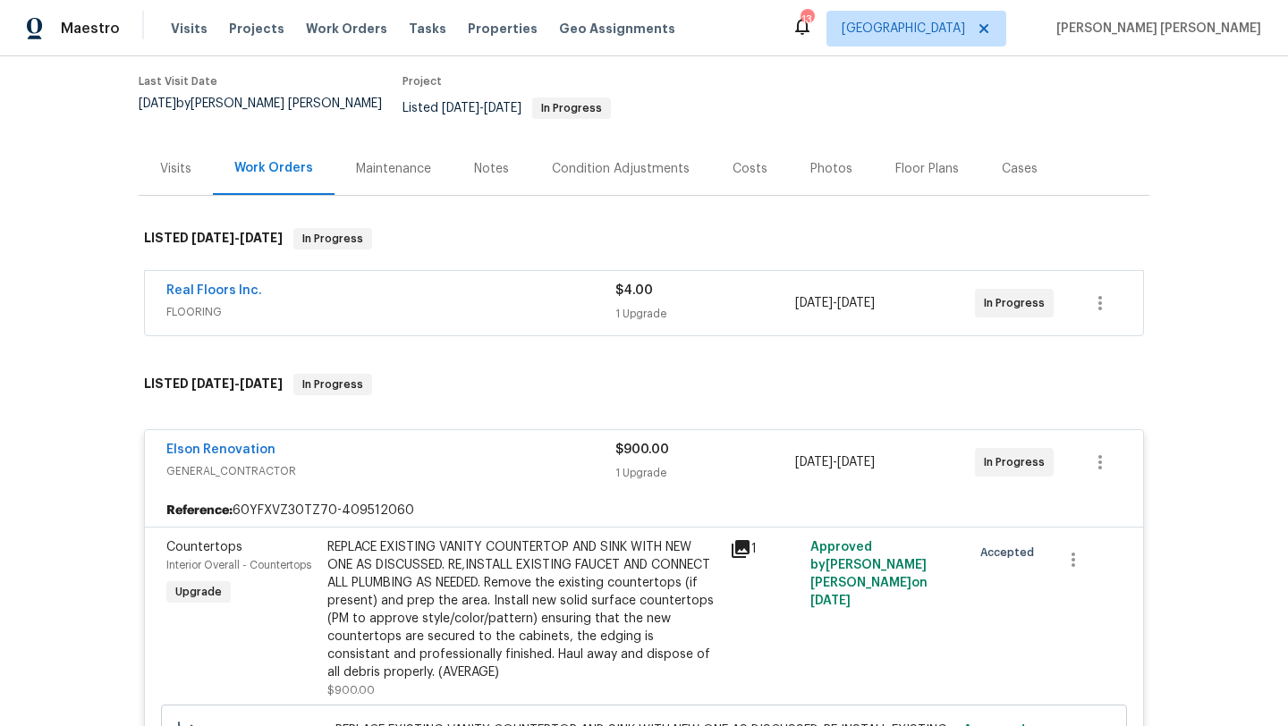
click at [738, 540] on icon at bounding box center [741, 549] width 18 height 18
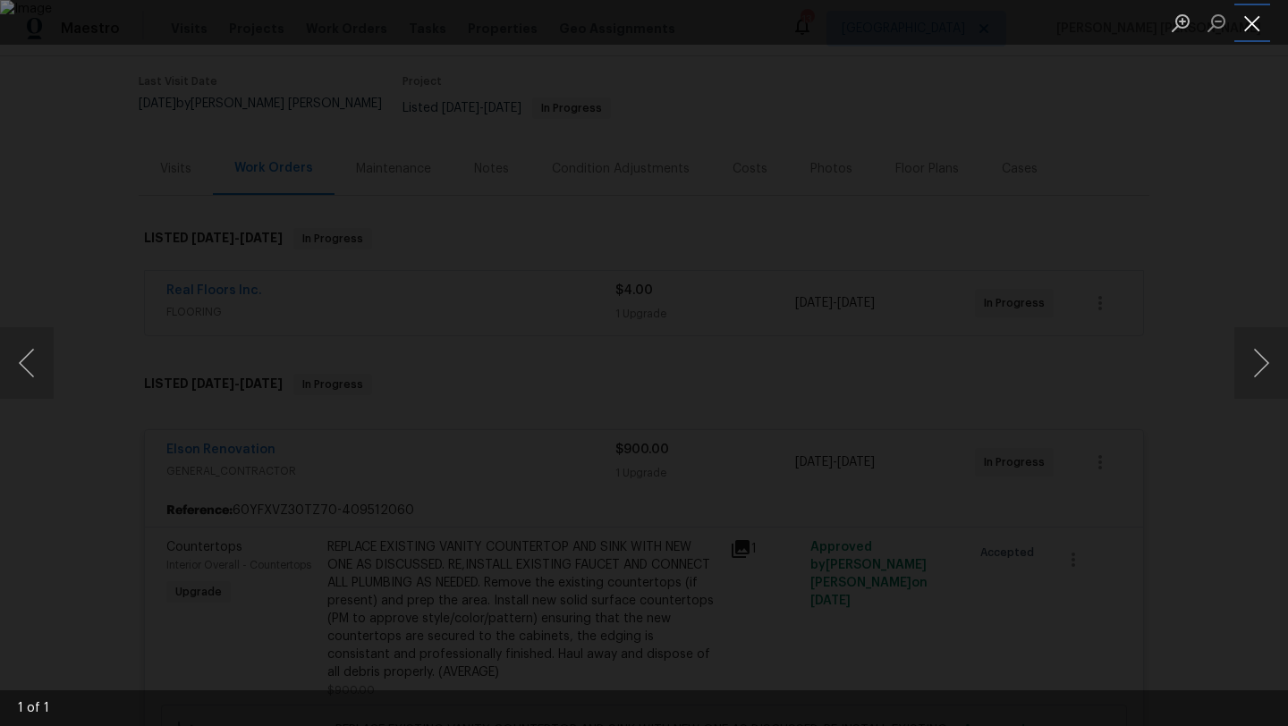
click at [1256, 29] on button "Close lightbox" at bounding box center [1252, 22] width 36 height 31
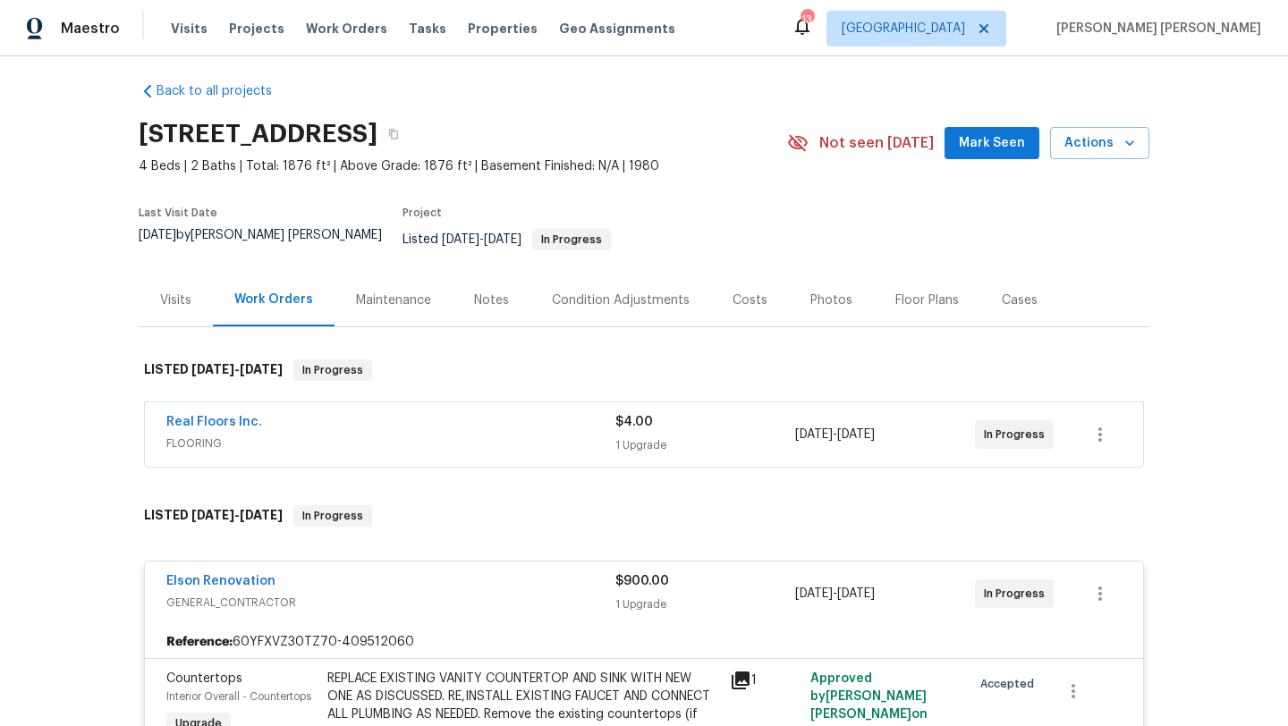
scroll to position [0, 0]
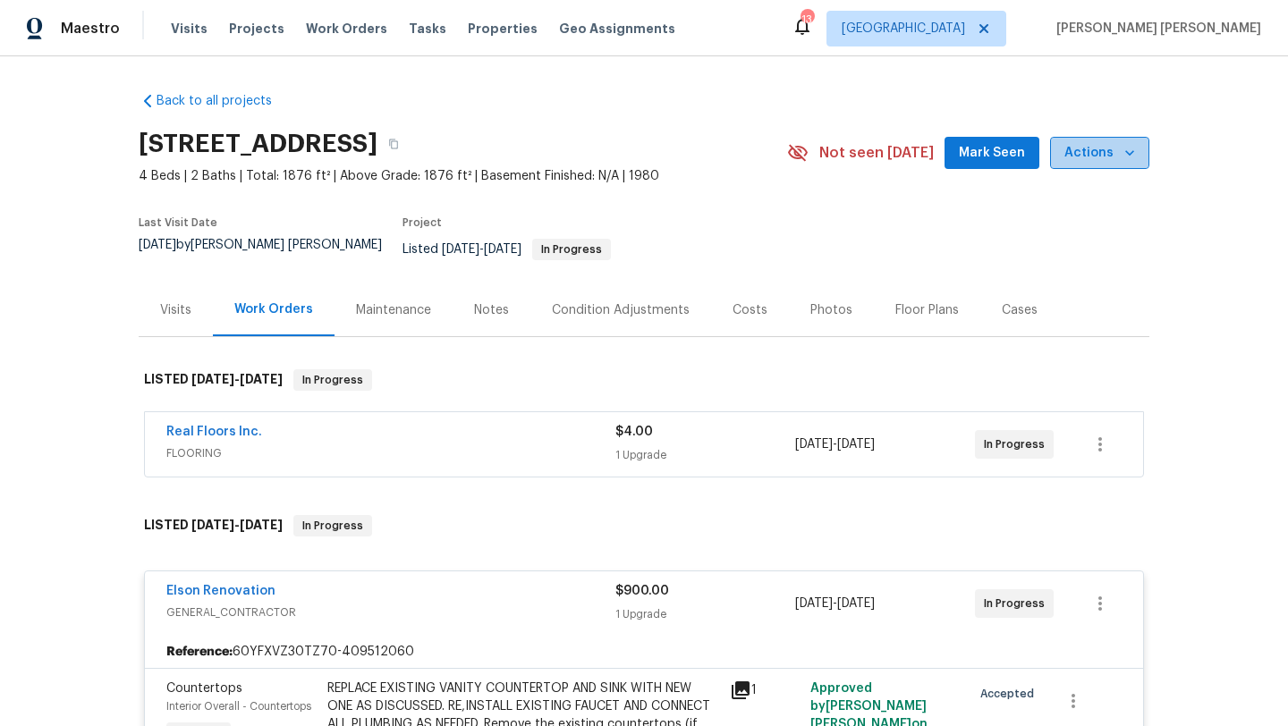
click at [1104, 154] on span "Actions" at bounding box center [1099, 153] width 71 height 22
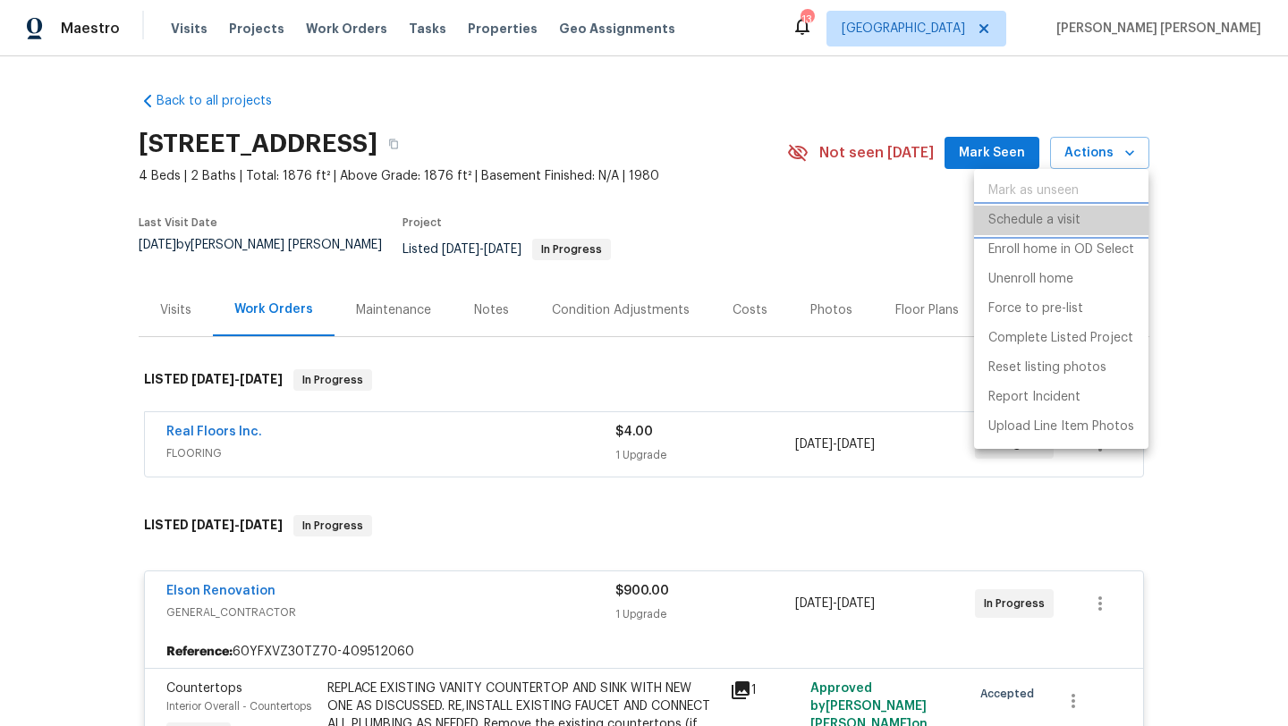
click at [1078, 216] on p "Schedule a visit" at bounding box center [1034, 220] width 92 height 19
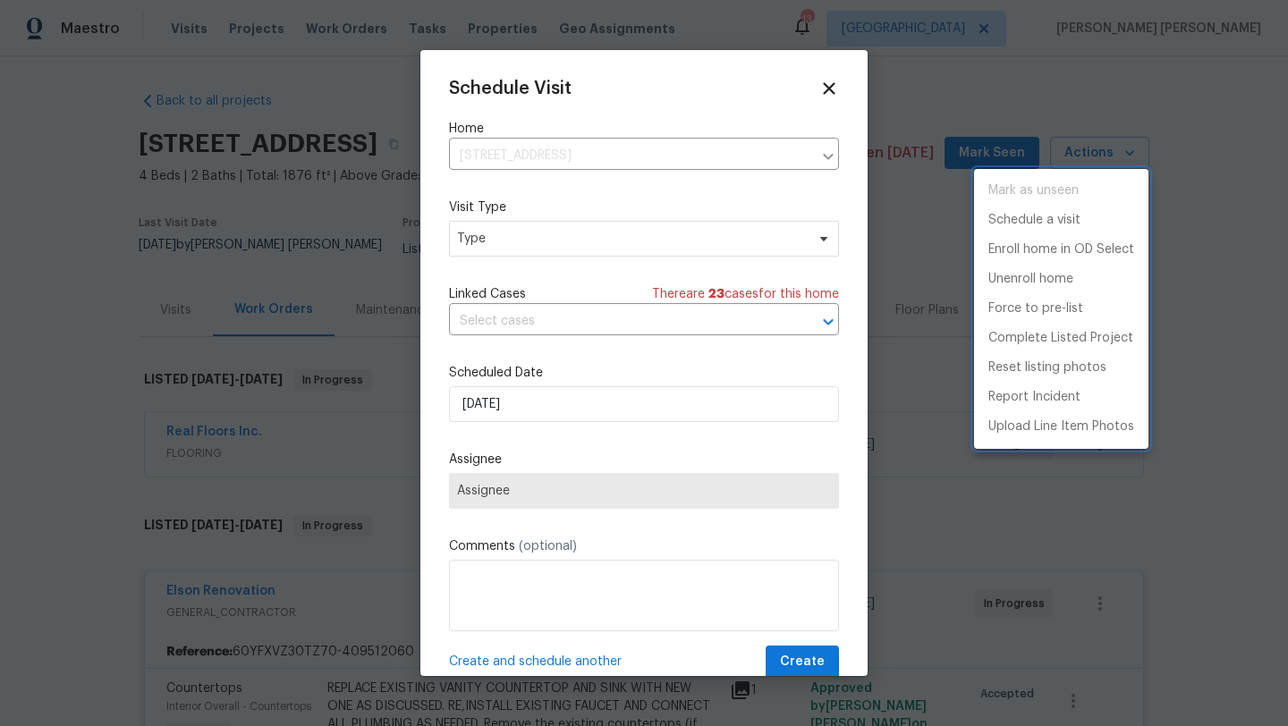
click at [605, 245] on div at bounding box center [644, 363] width 1288 height 726
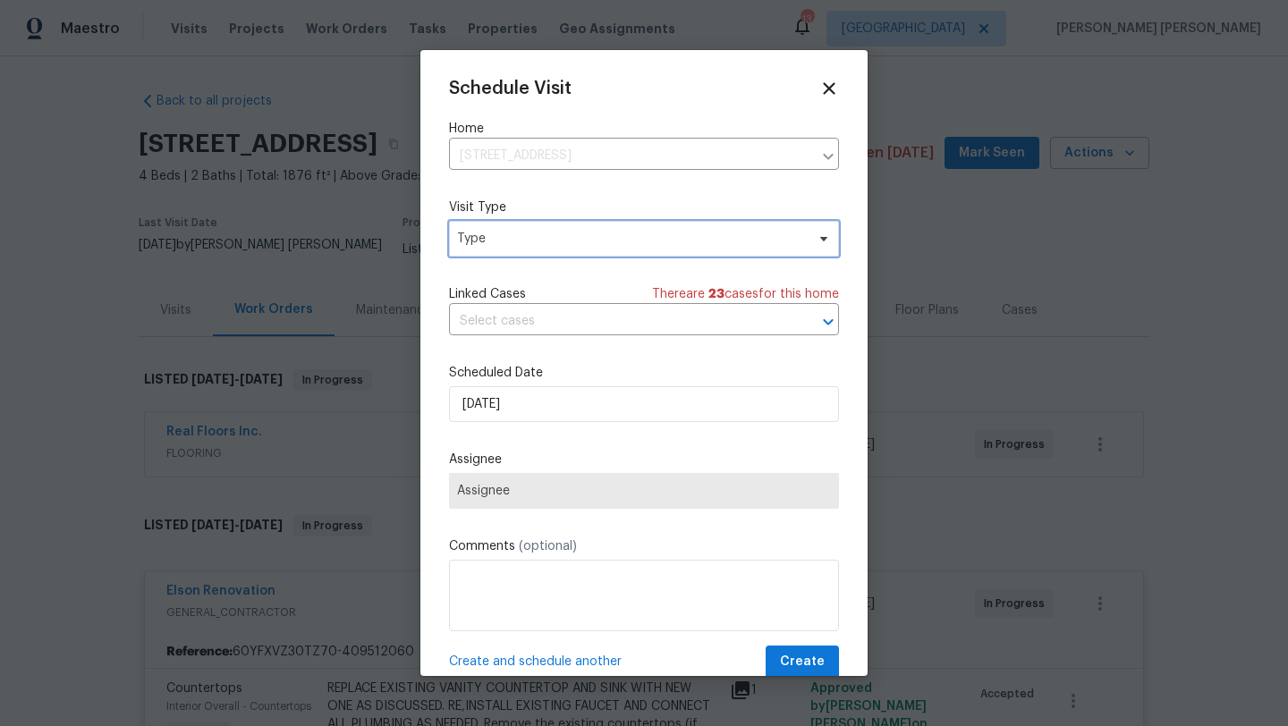
click at [605, 245] on span "Type" at bounding box center [631, 239] width 348 height 18
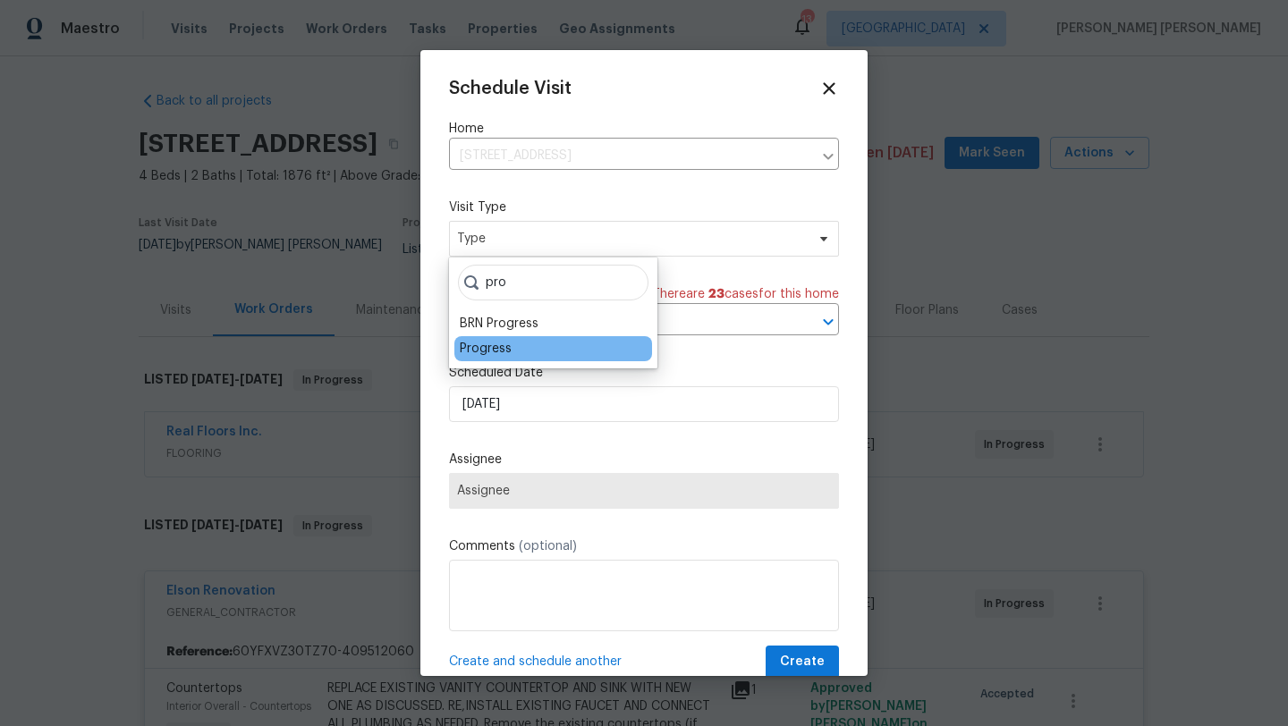
type input "pro"
click at [520, 349] on div "Progress" at bounding box center [553, 348] width 198 height 25
click at [476, 345] on div "Progress" at bounding box center [486, 349] width 52 height 18
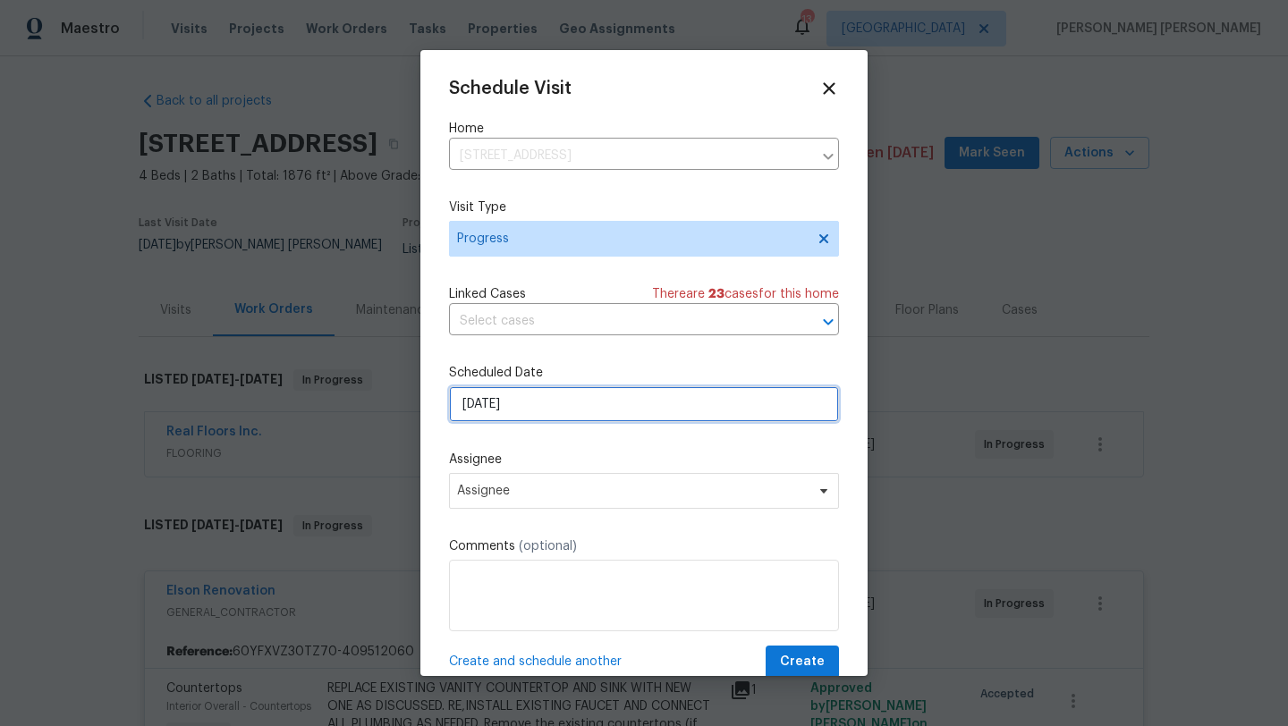
click at [520, 413] on input "10/3/2025" at bounding box center [644, 404] width 390 height 36
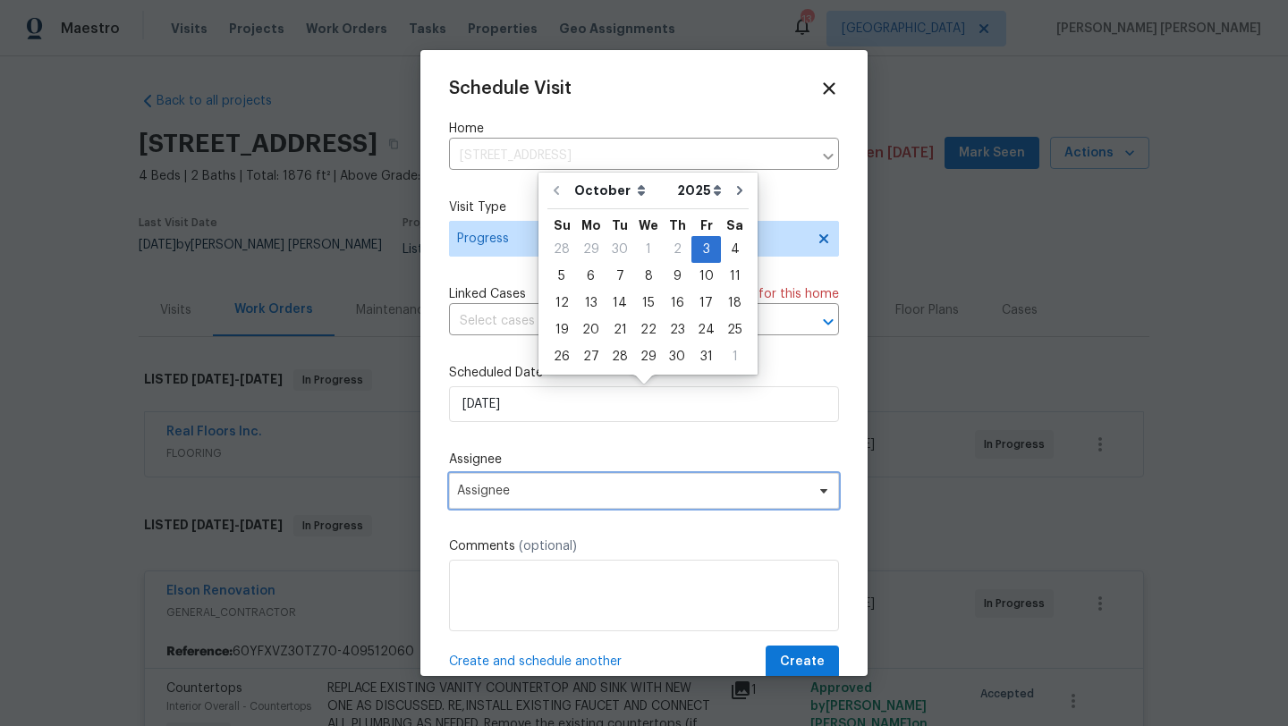
click at [495, 492] on span "Assignee" at bounding box center [632, 491] width 351 height 14
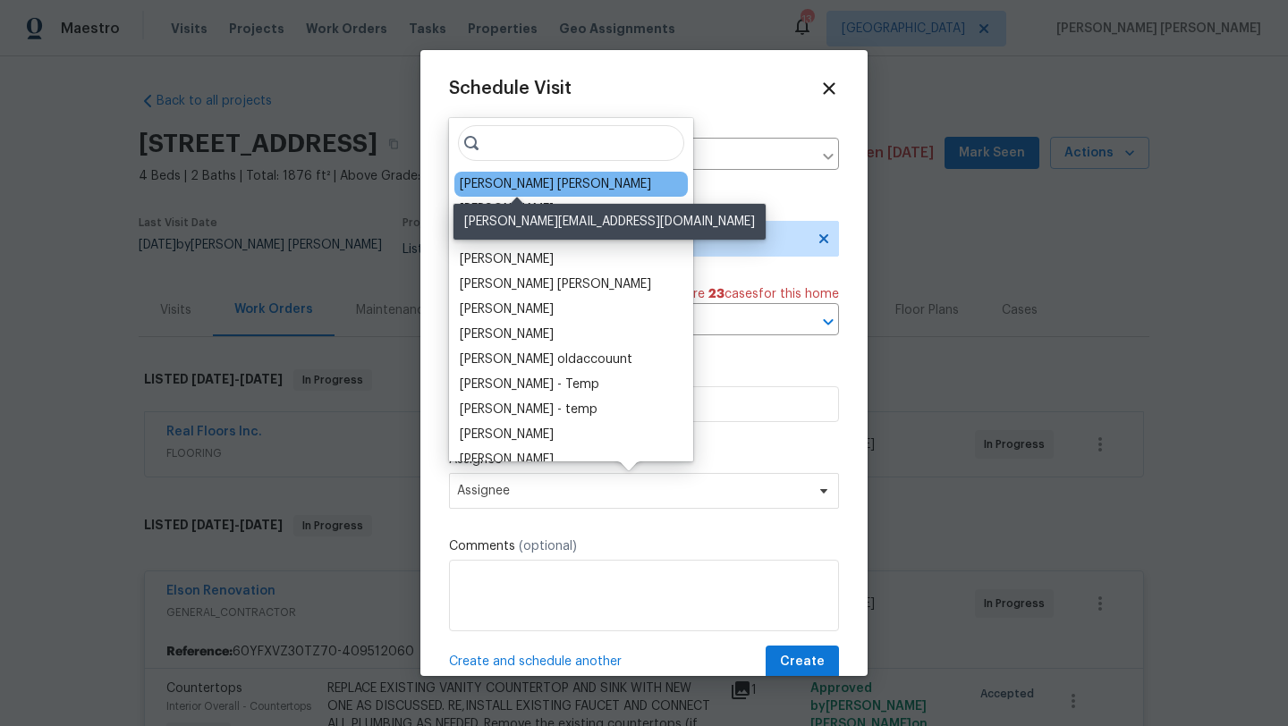
click at [531, 184] on div "[PERSON_NAME] [PERSON_NAME]" at bounding box center [555, 184] width 191 height 18
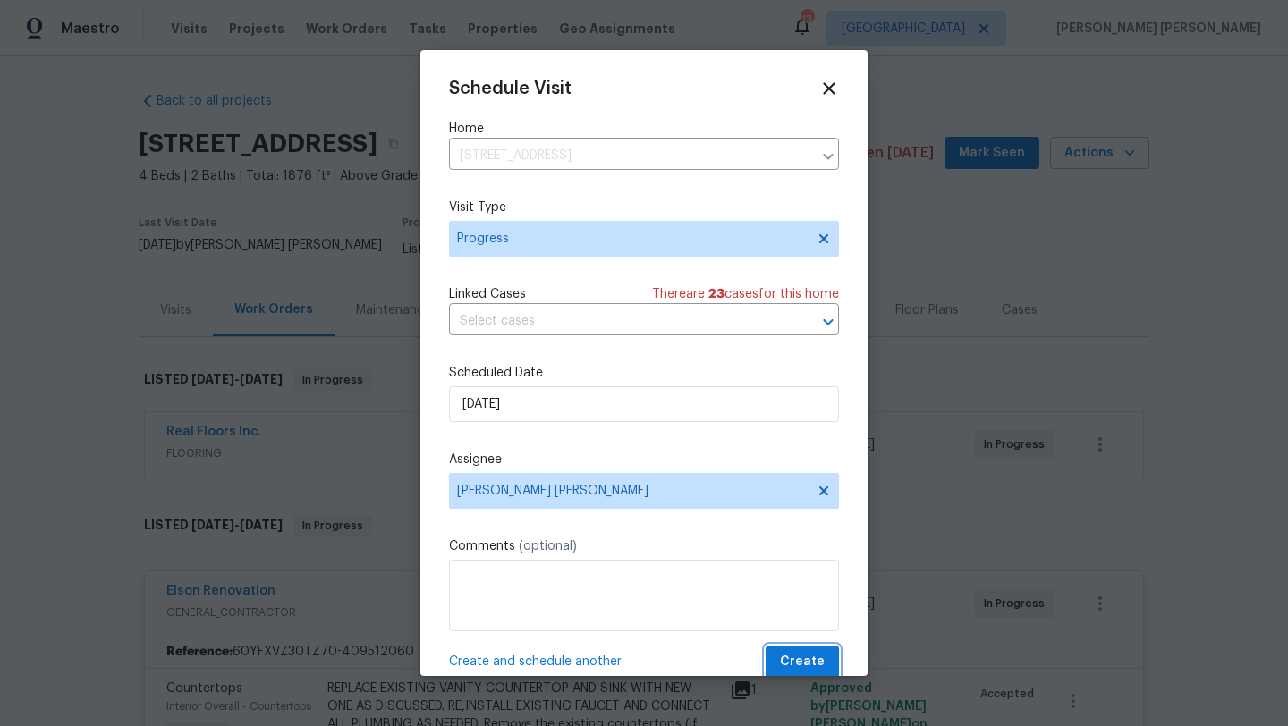
click at [808, 653] on span "Create" at bounding box center [802, 662] width 45 height 22
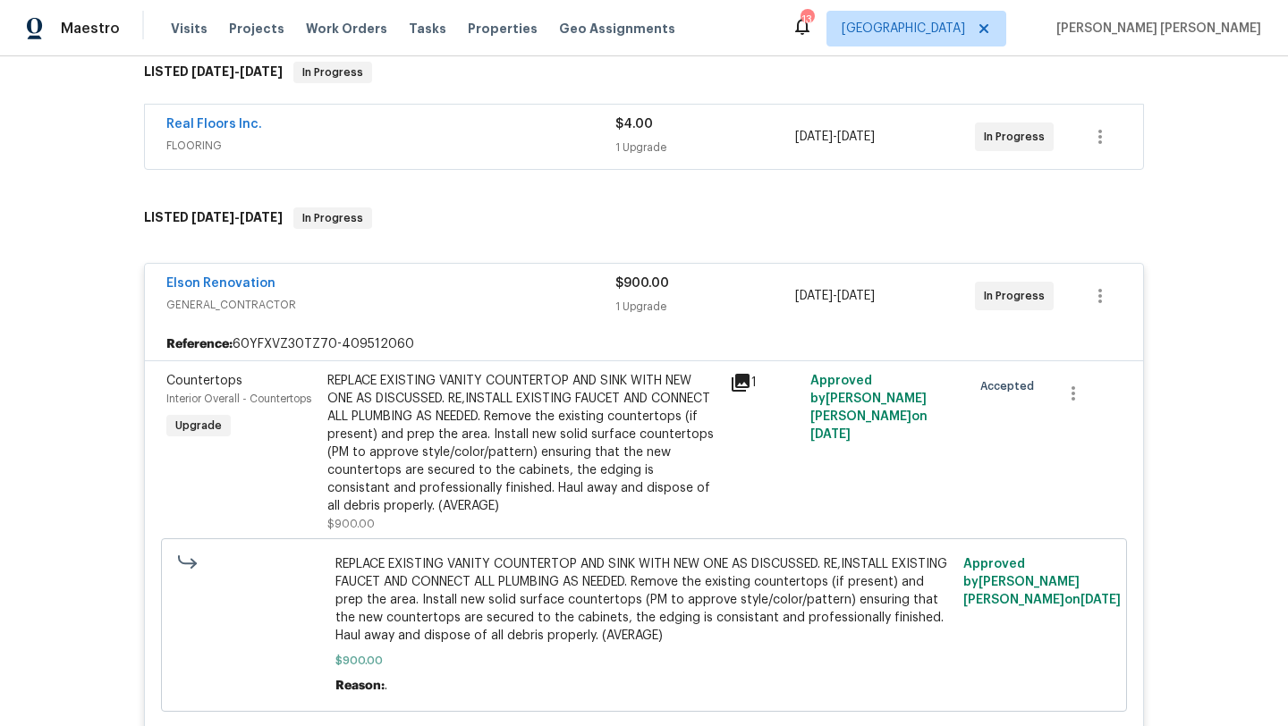
scroll to position [309, 0]
click at [272, 414] on div "Countertops Interior Overall - Countertops Upgrade" at bounding box center [241, 452] width 161 height 172
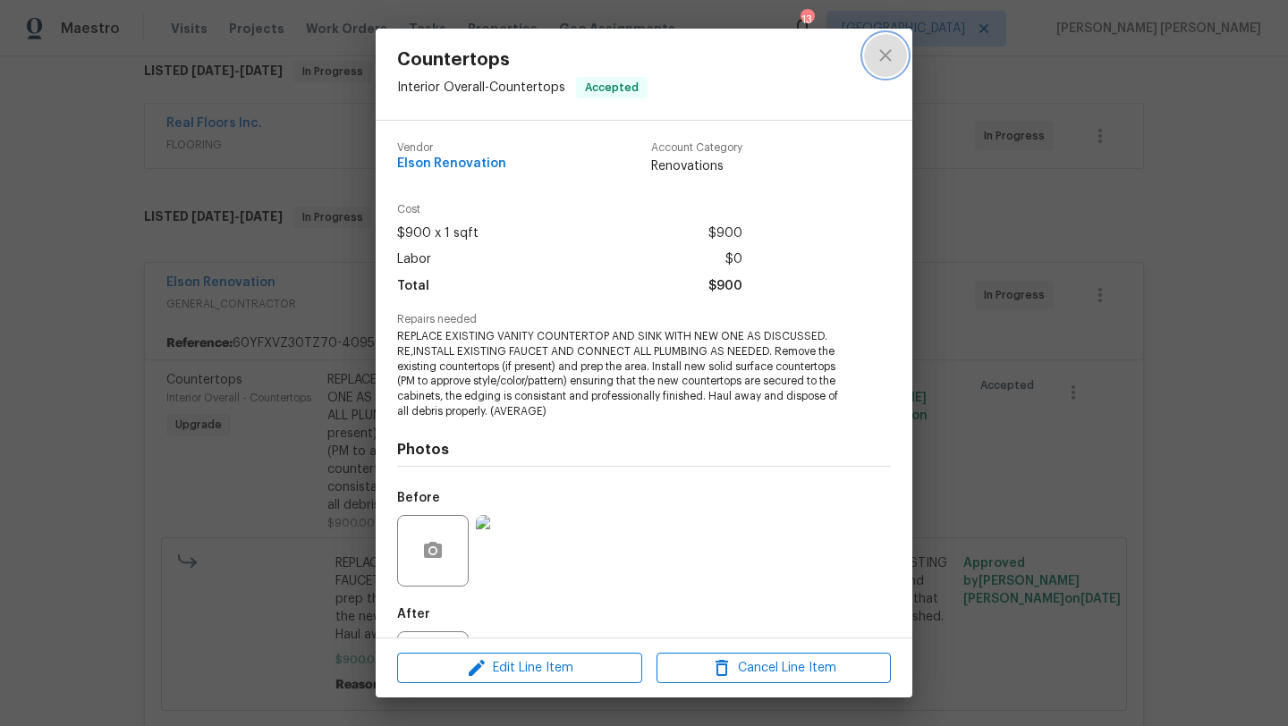
click at [884, 68] on button "close" at bounding box center [885, 55] width 43 height 43
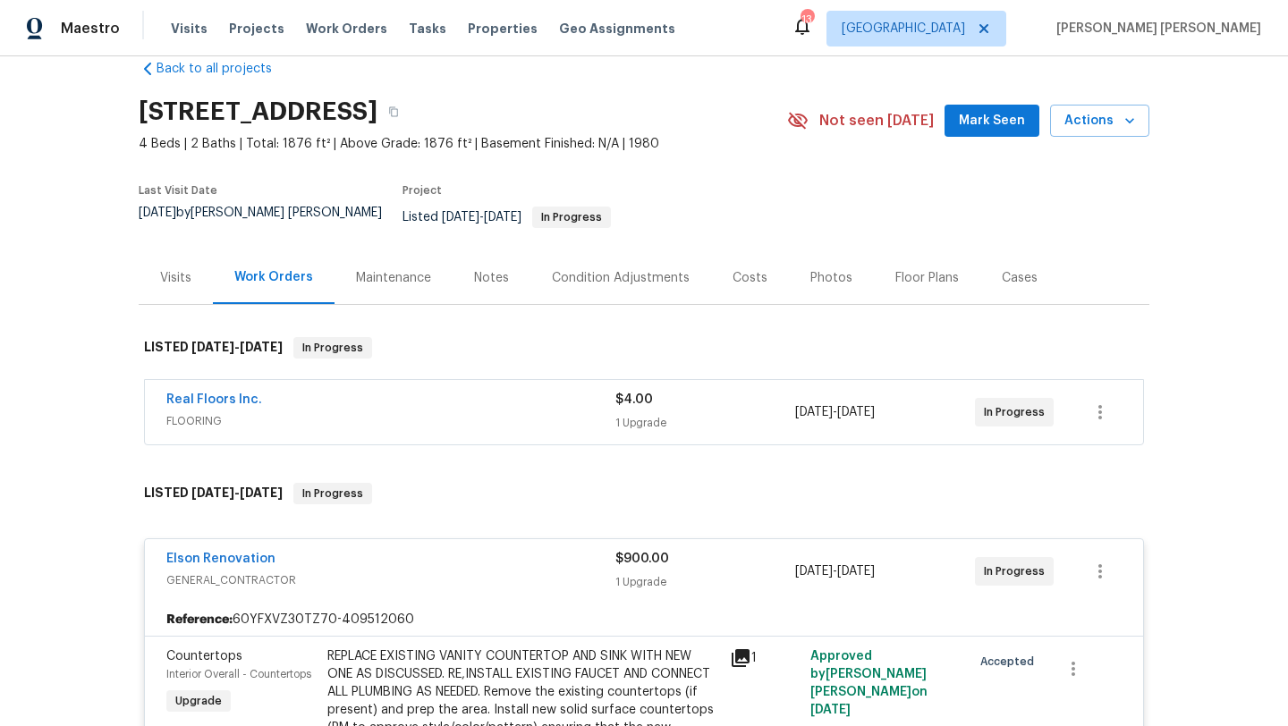
scroll to position [0, 0]
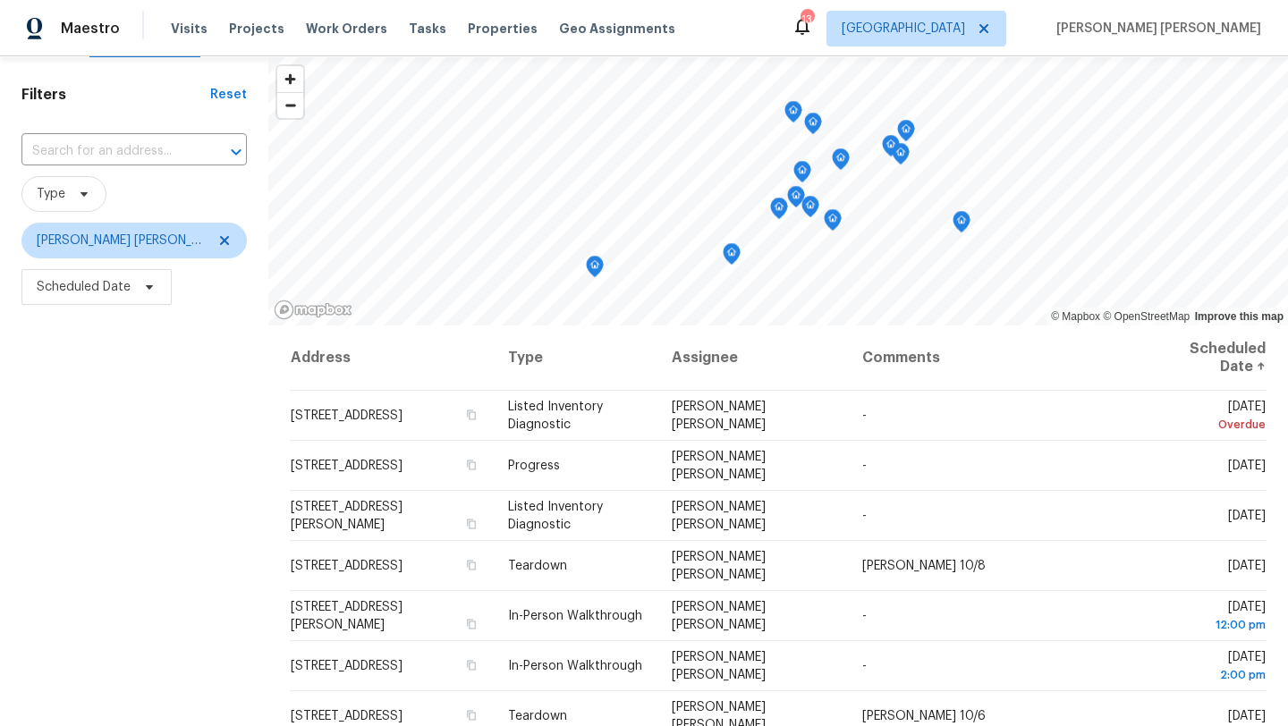
scroll to position [55, 0]
